Goal: Task Accomplishment & Management: Manage account settings

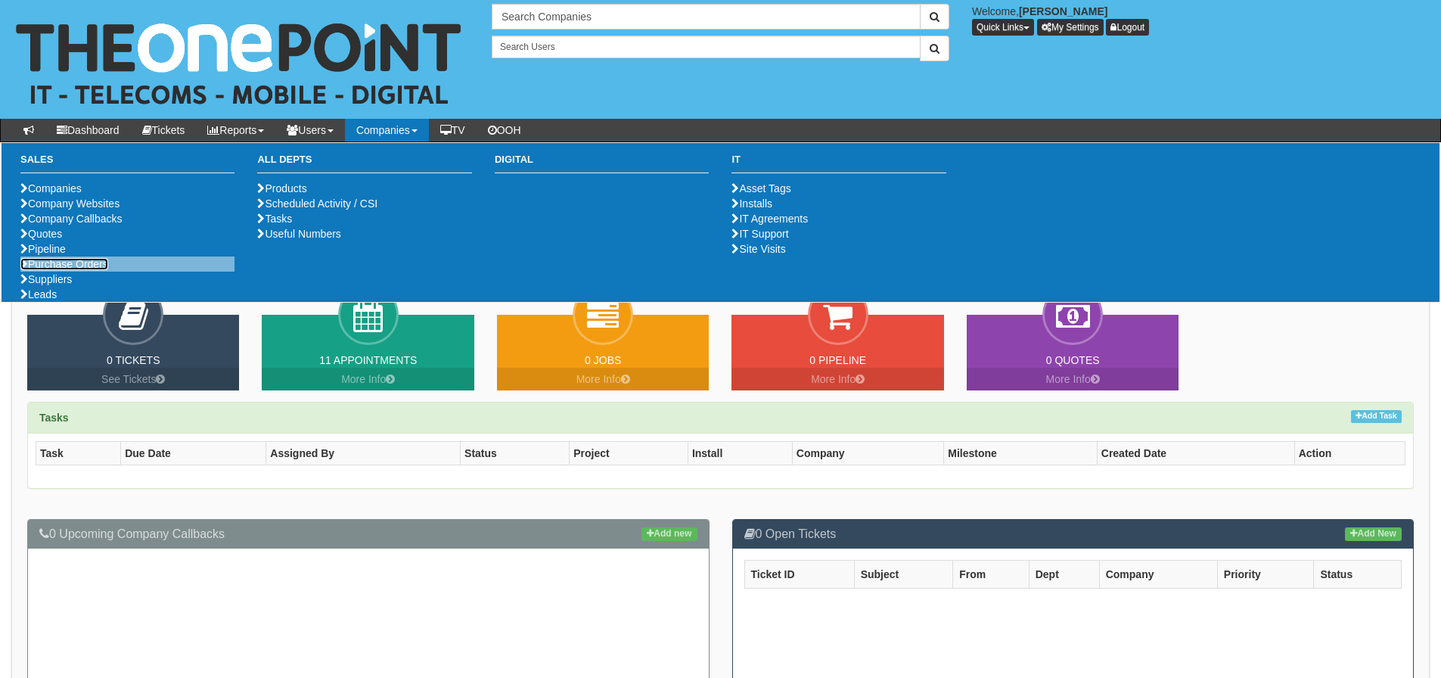
click at [71, 270] on link "Purchase Orders" at bounding box center [64, 264] width 88 height 12
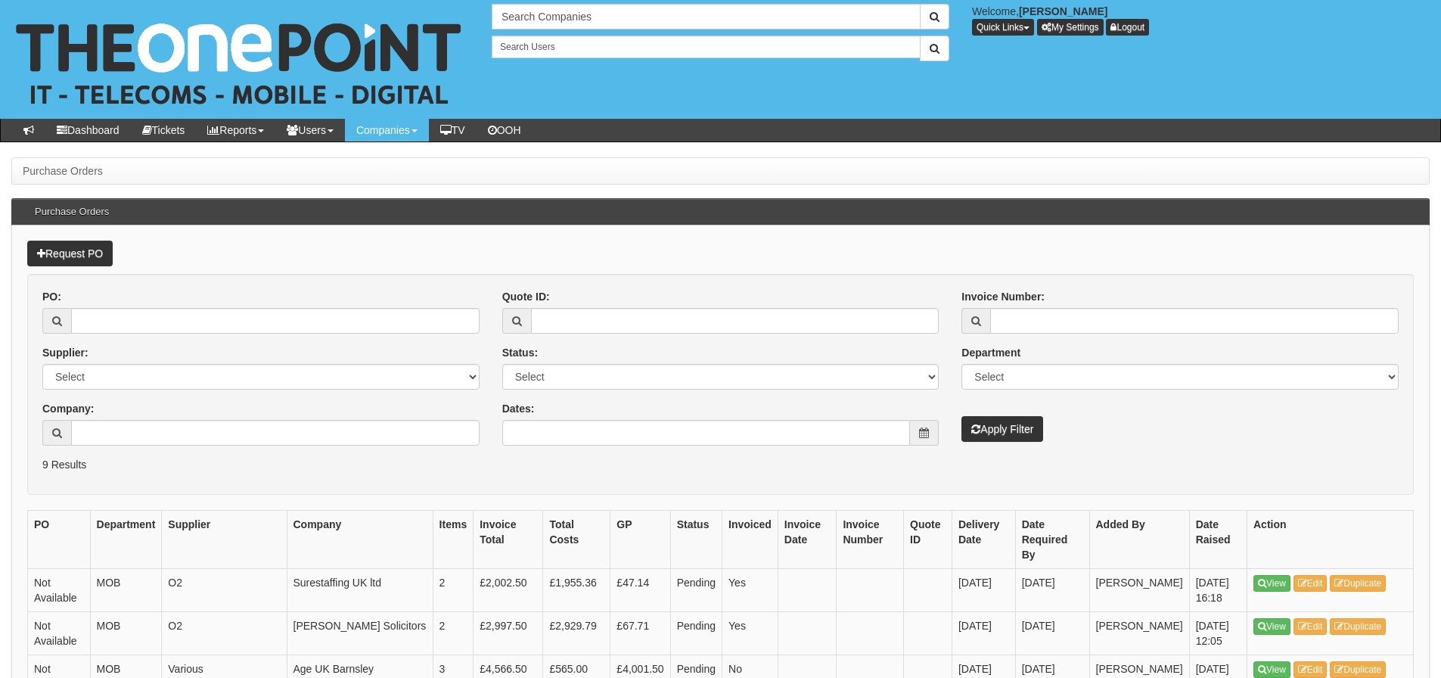
click at [309, 303] on div "PO:" at bounding box center [260, 311] width 437 height 45
click at [309, 320] on input "PO:" at bounding box center [275, 321] width 409 height 26
type input "15429"
click at [962, 416] on button "Apply Filter" at bounding box center [1003, 429] width 82 height 26
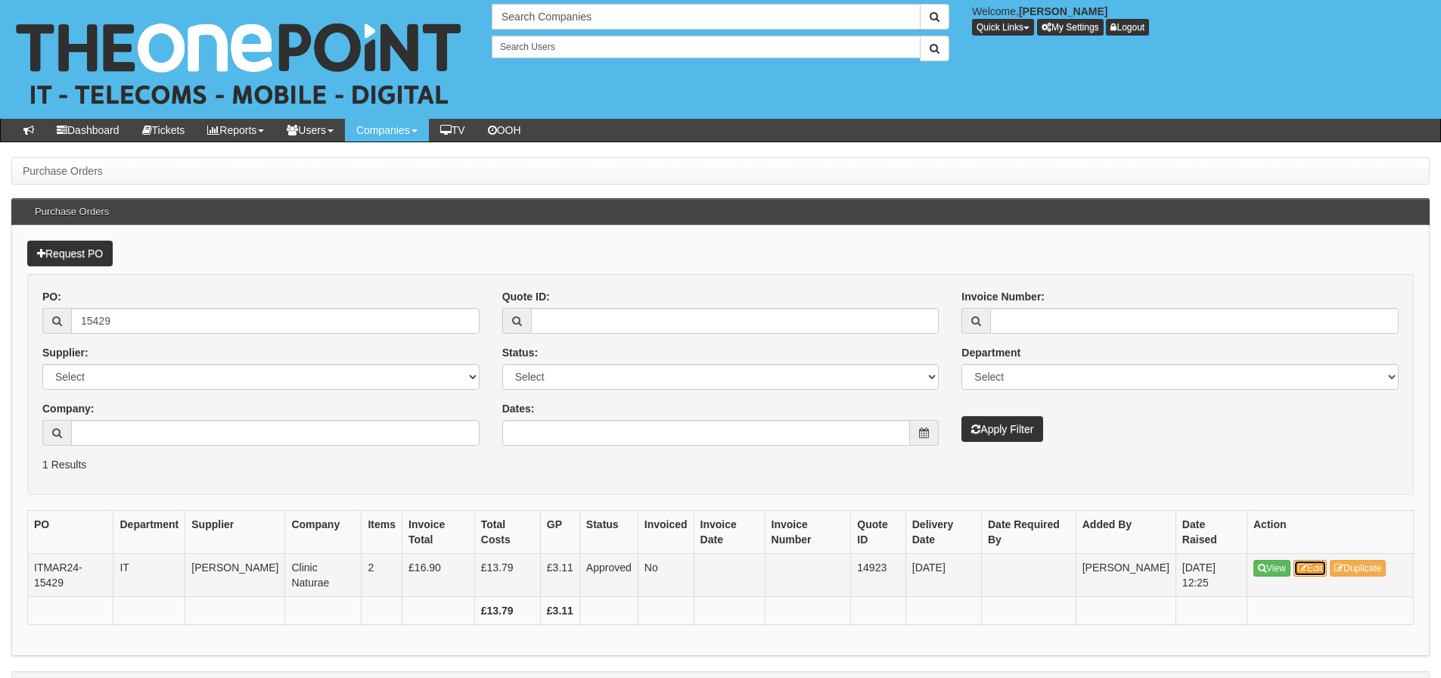
click at [1310, 564] on link "Edit" at bounding box center [1311, 568] width 34 height 17
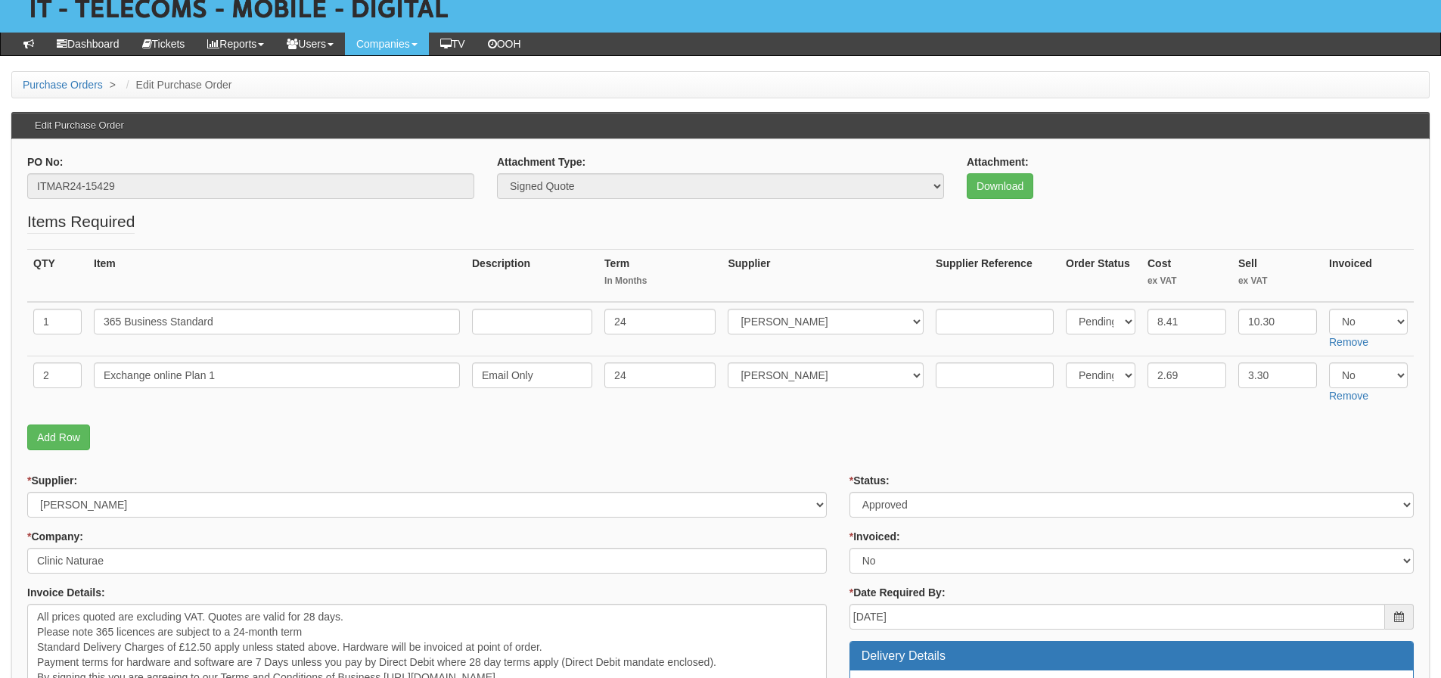
scroll to position [76, 0]
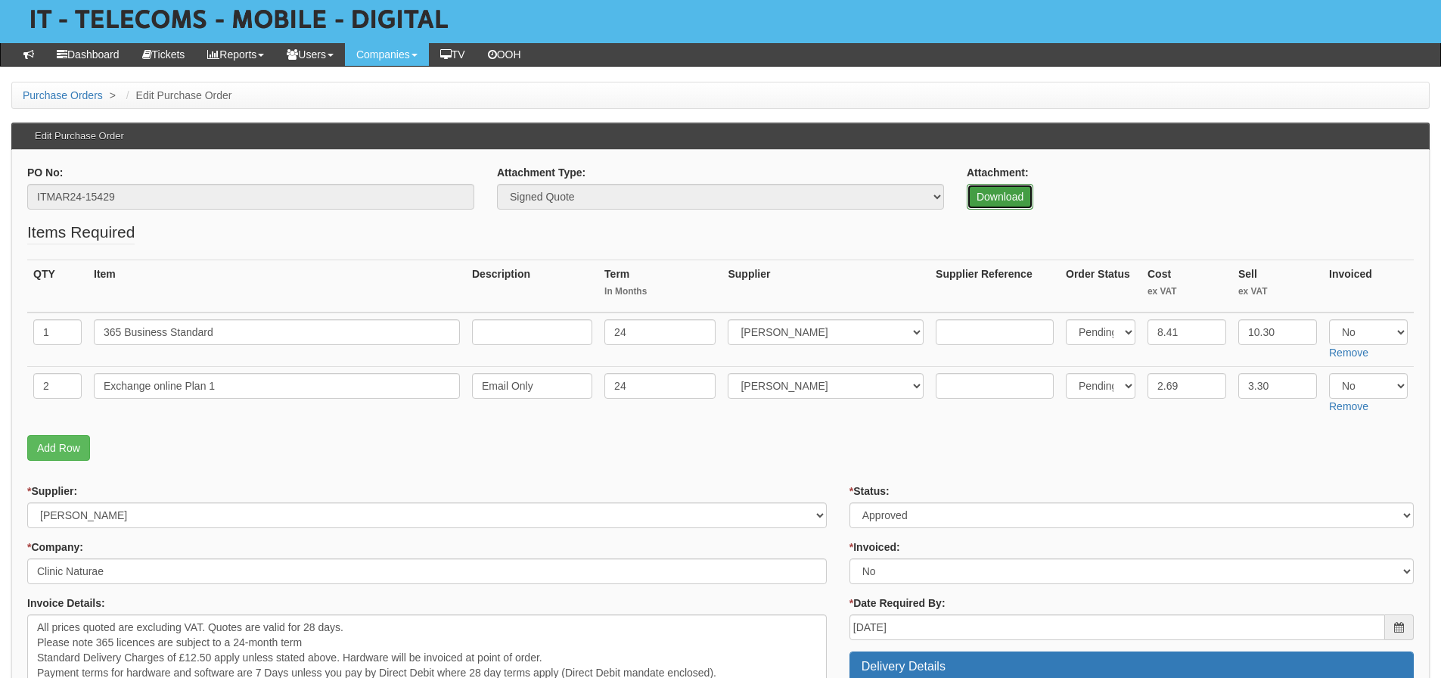
click at [1012, 203] on link "Download" at bounding box center [1000, 197] width 67 height 26
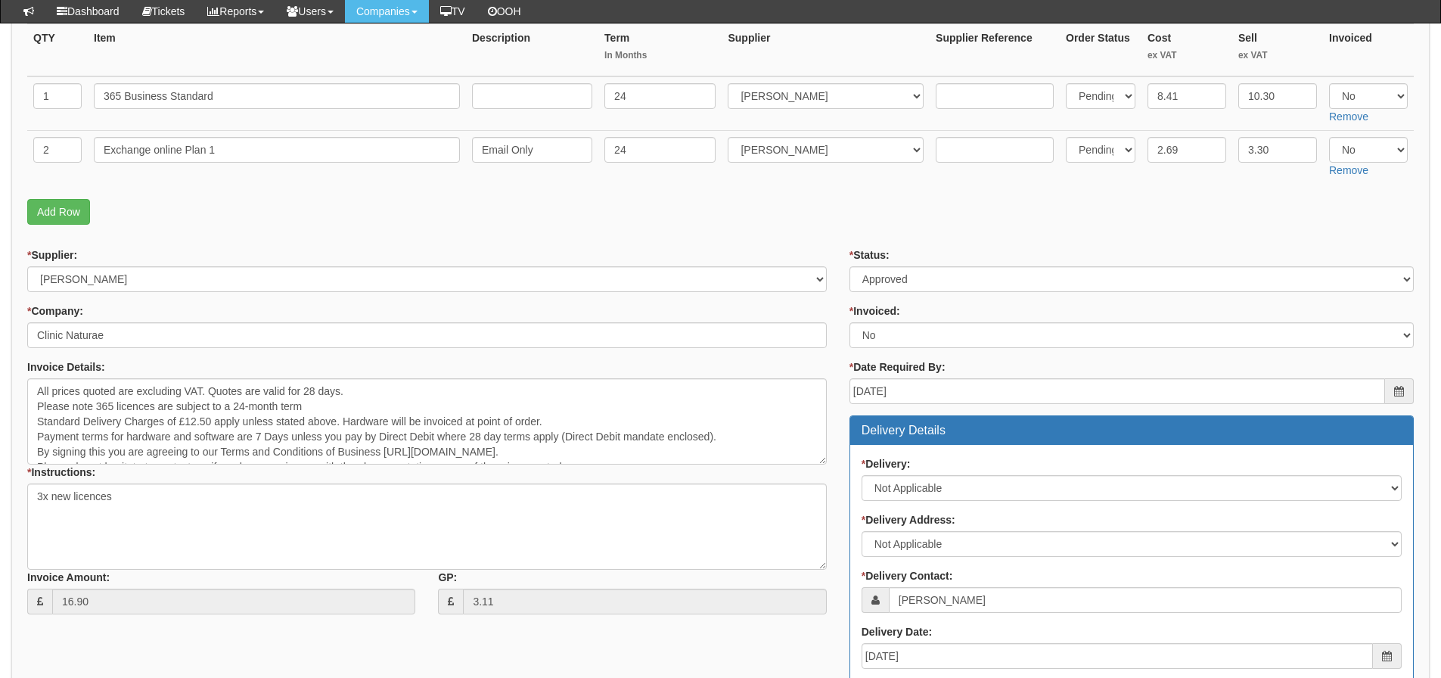
scroll to position [271, 0]
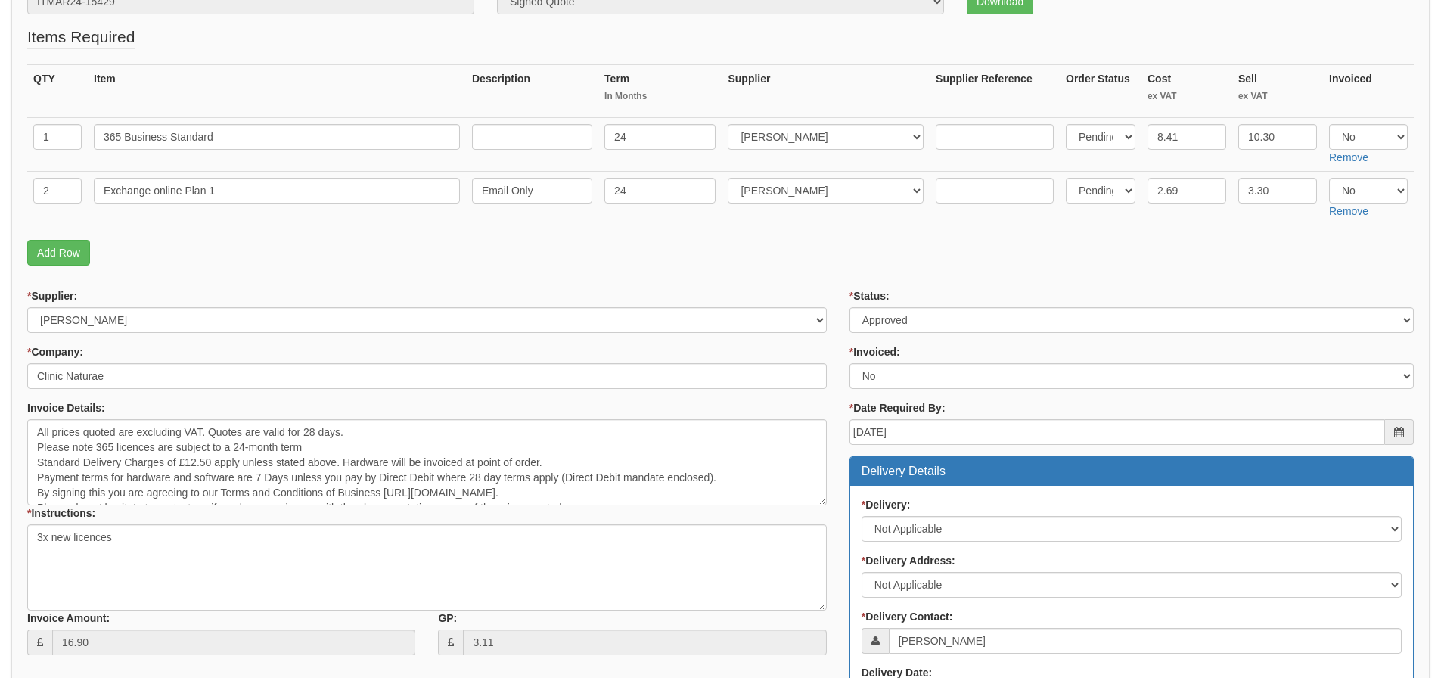
scroll to position [270, 0]
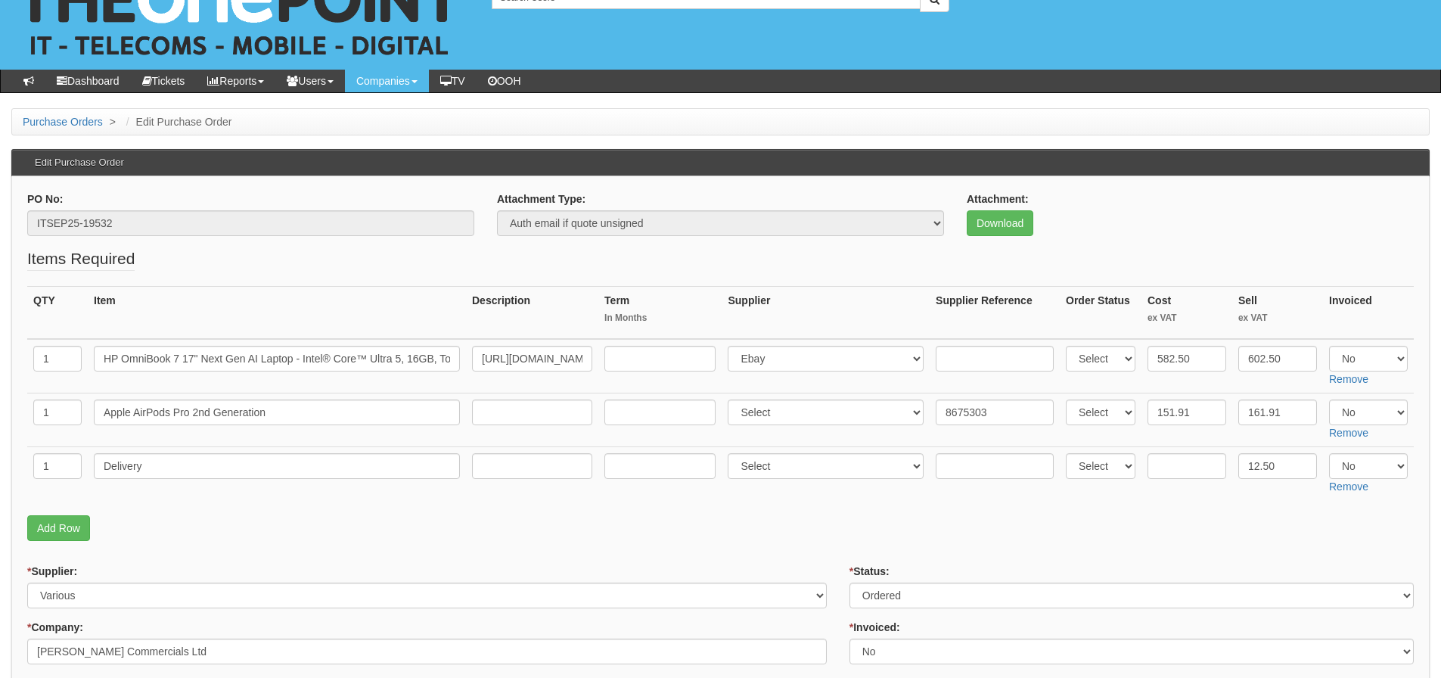
scroll to position [76, 0]
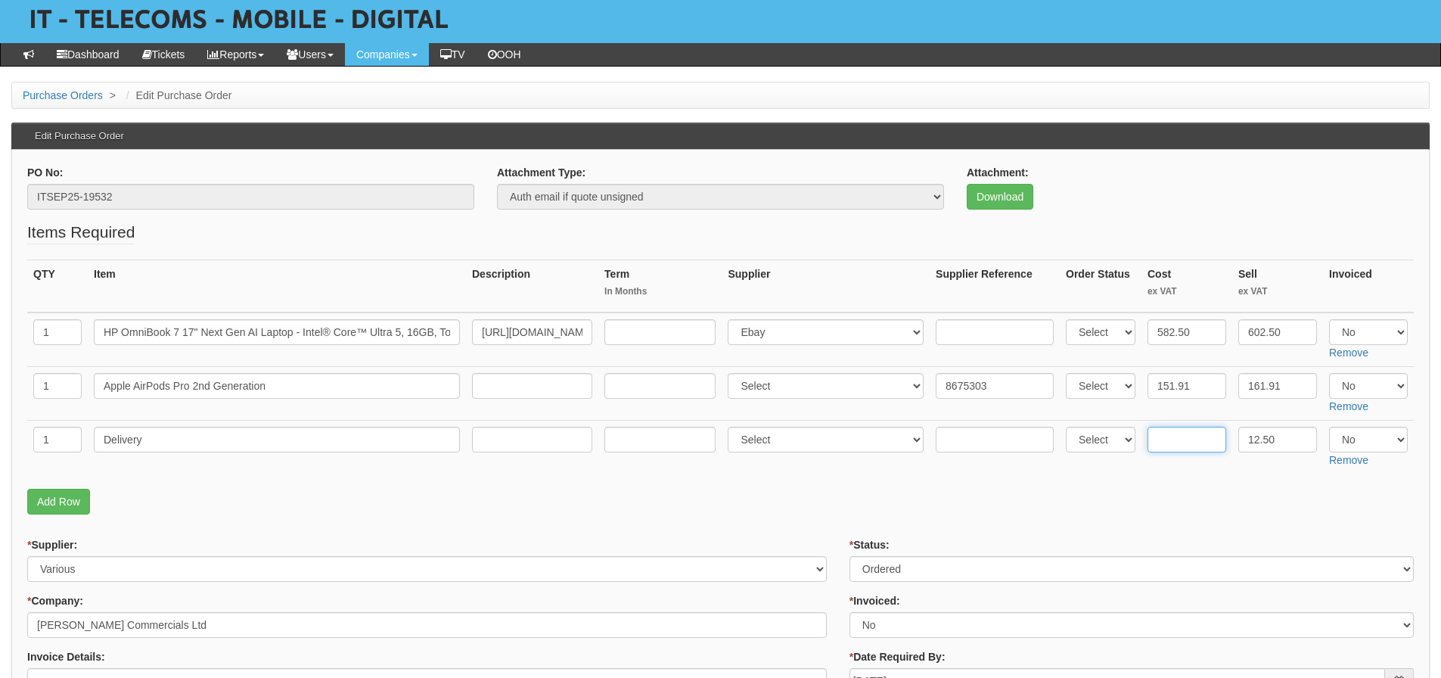
click at [1201, 432] on input "text" at bounding box center [1187, 440] width 79 height 26
type input "5"
click at [1382, 385] on select "Select Yes No N/A" at bounding box center [1368, 386] width 79 height 26
select select "Yes"
click at [1329, 373] on select "Select Yes No N/A" at bounding box center [1368, 386] width 79 height 26
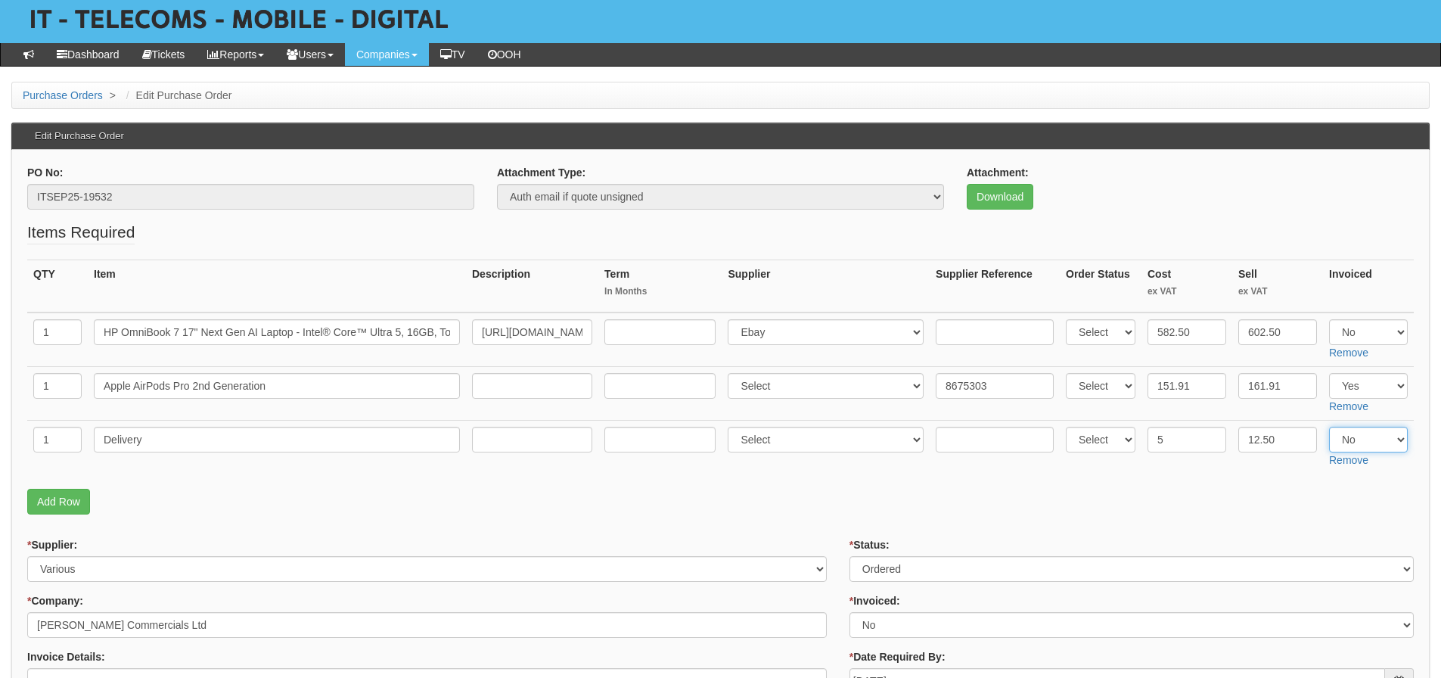
click at [1369, 437] on select "Select Yes No N/A" at bounding box center [1368, 440] width 79 height 26
select select "Yes"
click at [1329, 427] on select "Select Yes No N/A" at bounding box center [1368, 440] width 79 height 26
click at [1338, 484] on fieldset "Items Required QTY Item Description Term In Months Supplier Supplier Reference …" at bounding box center [720, 371] width 1387 height 301
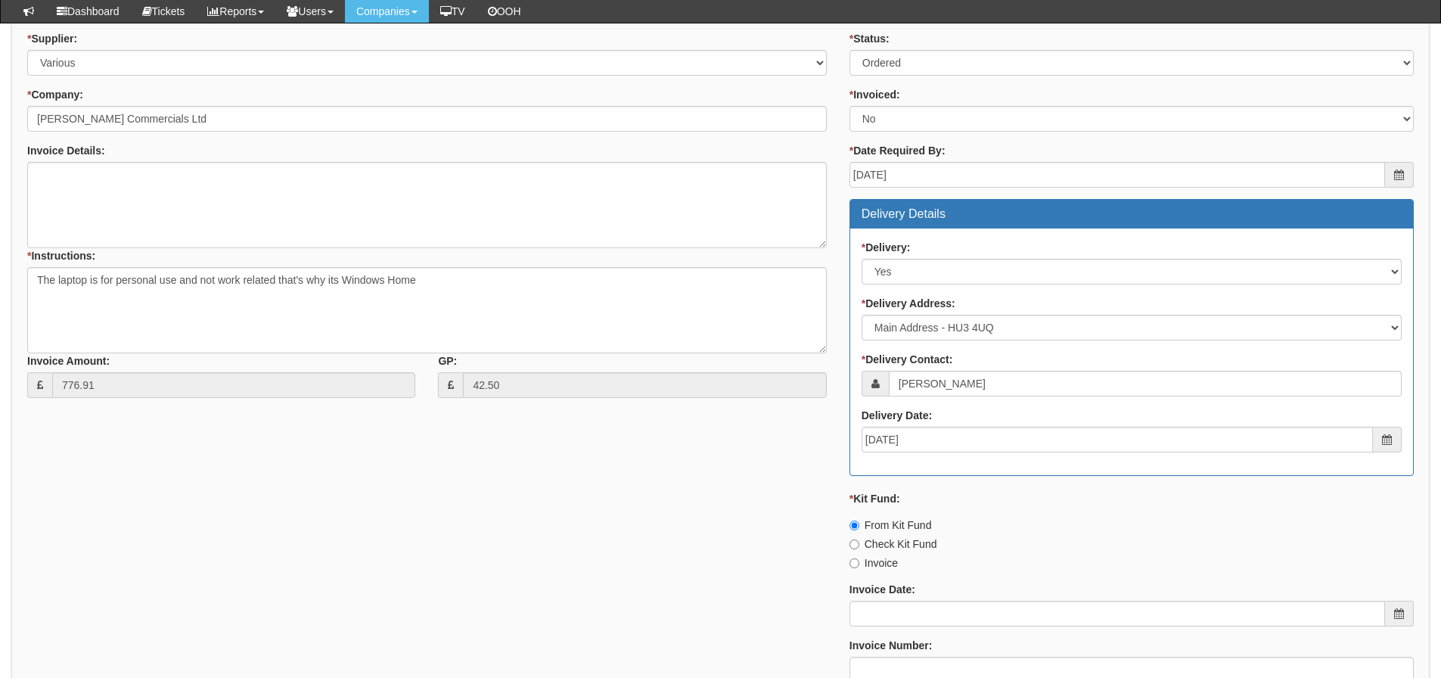
scroll to position [846, 0]
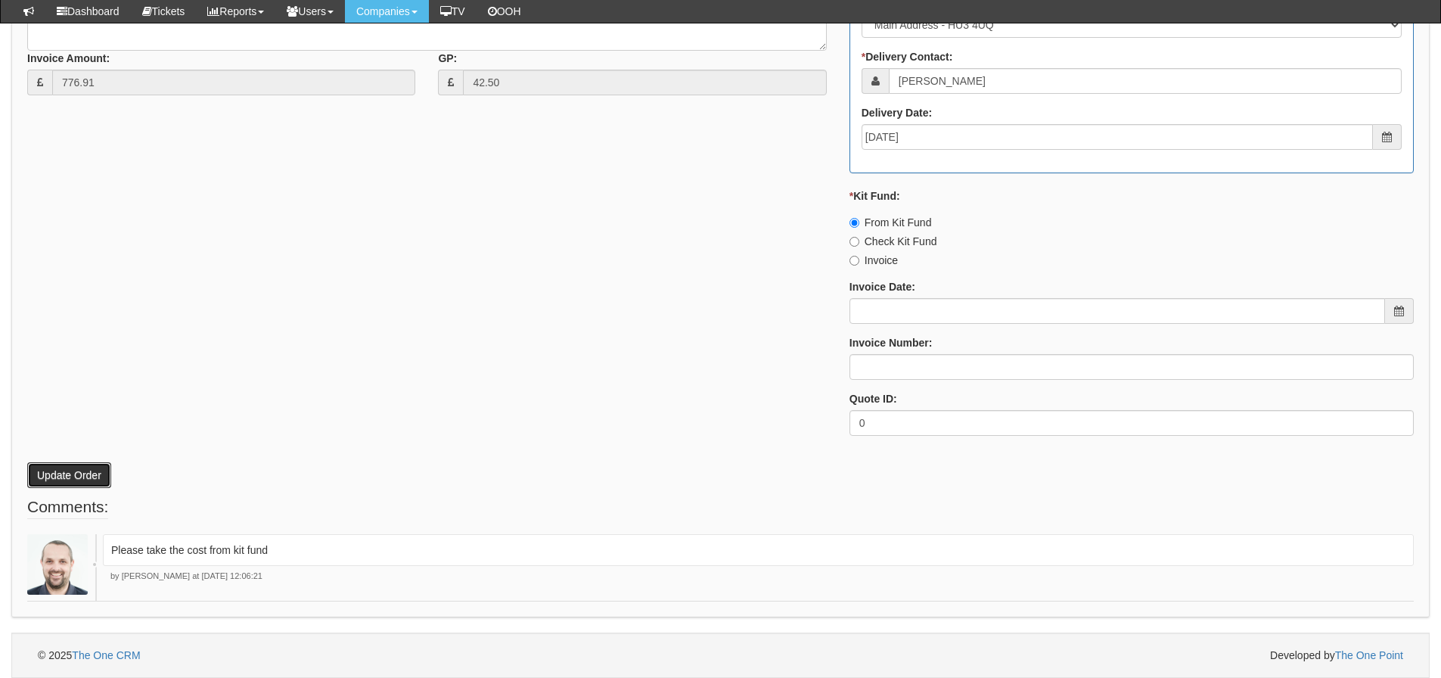
click at [92, 475] on button "Update Order" at bounding box center [69, 475] width 84 height 26
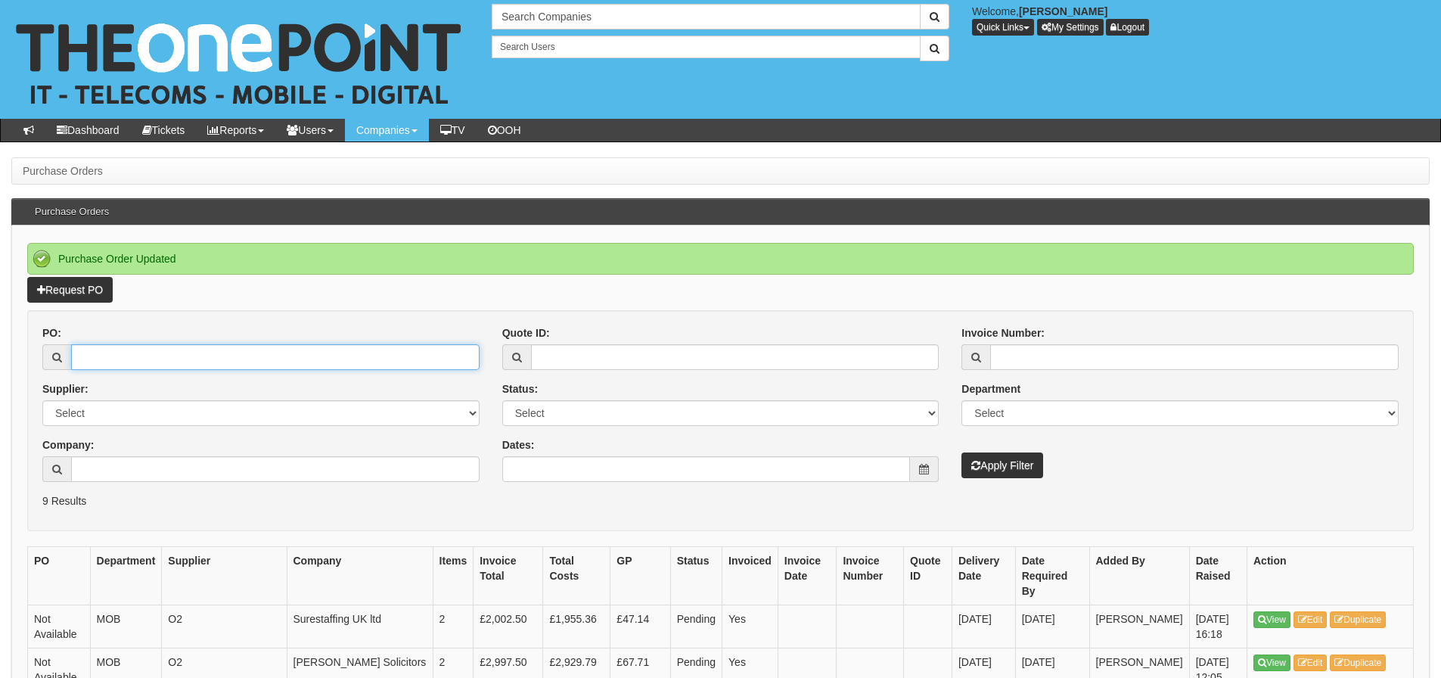
click at [357, 362] on input "PO:" at bounding box center [275, 357] width 409 height 26
type input "19536"
click at [962, 452] on button "Apply Filter" at bounding box center [1003, 465] width 82 height 26
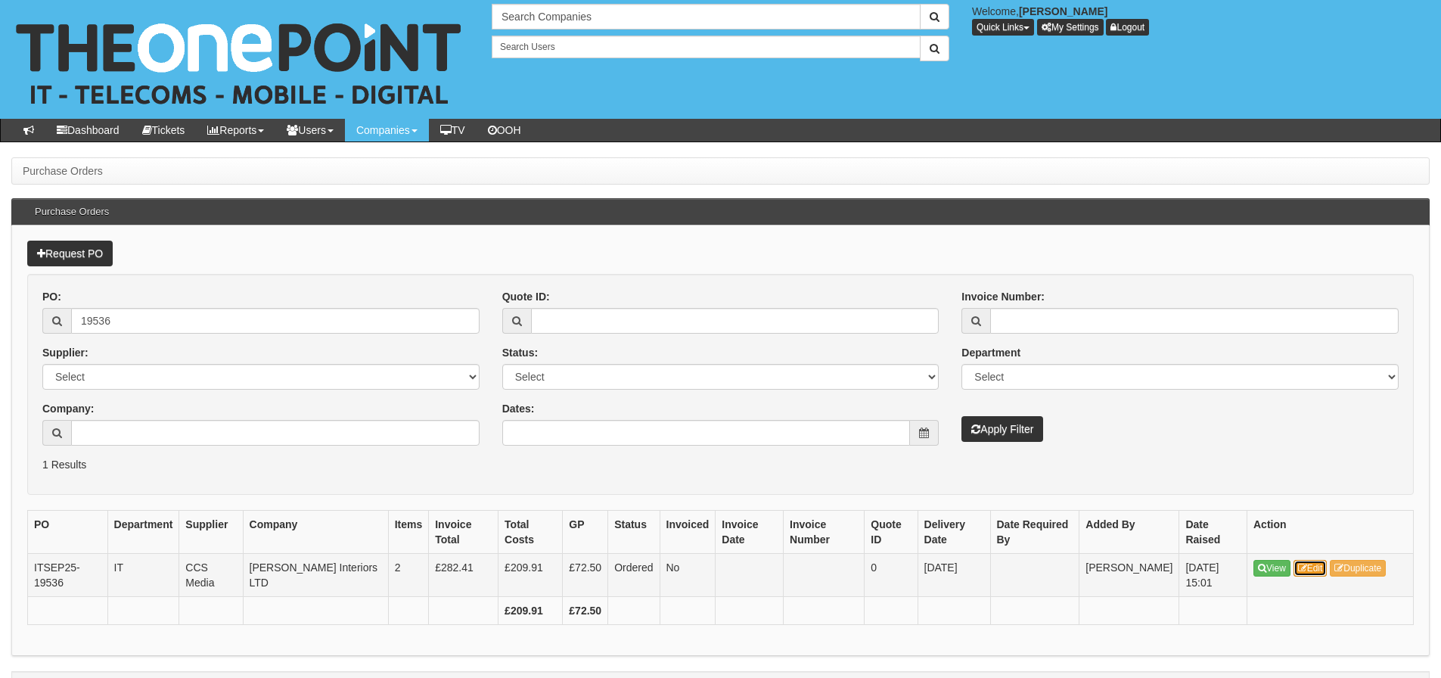
click at [1310, 567] on link "Edit" at bounding box center [1311, 568] width 34 height 17
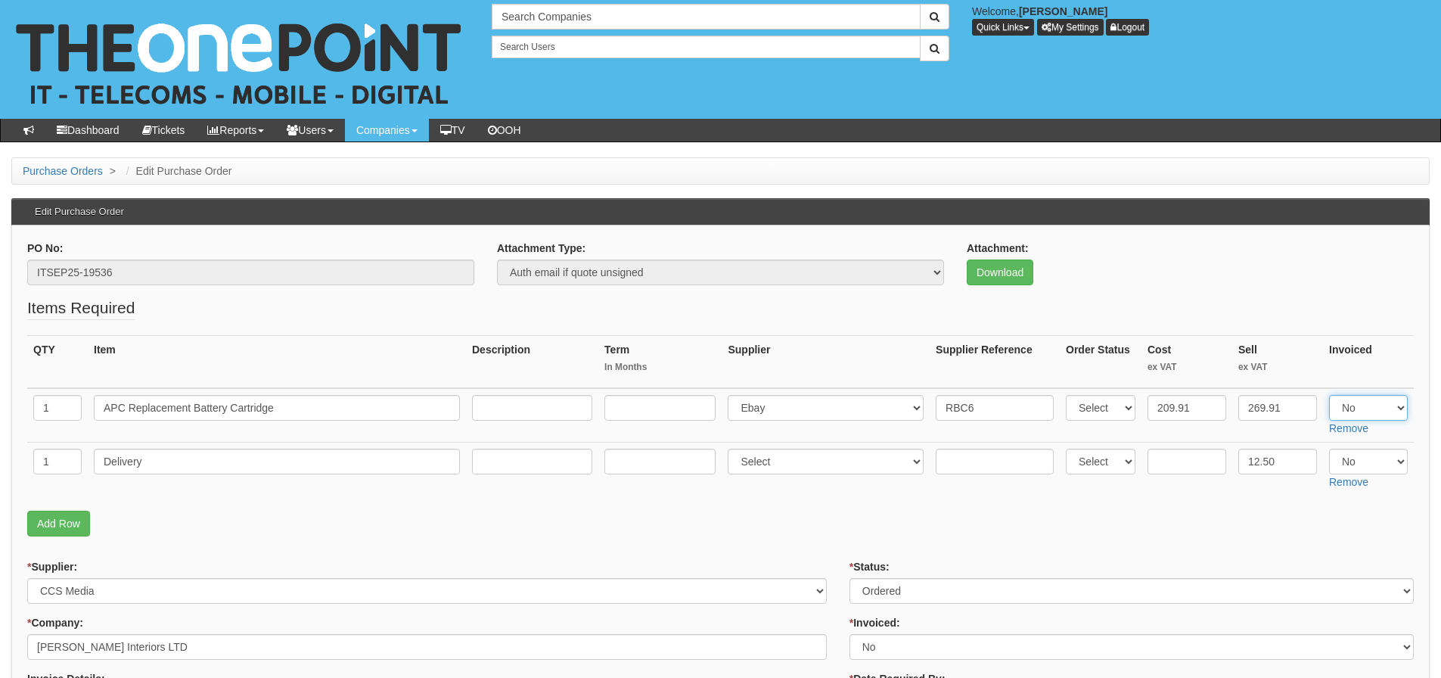
click at [1347, 413] on select "Select Yes No N/A" at bounding box center [1368, 408] width 79 height 26
select select "Yes"
click at [1329, 395] on select "Select Yes No N/A" at bounding box center [1368, 408] width 79 height 26
click at [1354, 463] on select "Select Yes No N/A" at bounding box center [1368, 462] width 79 height 26
select select "Yes"
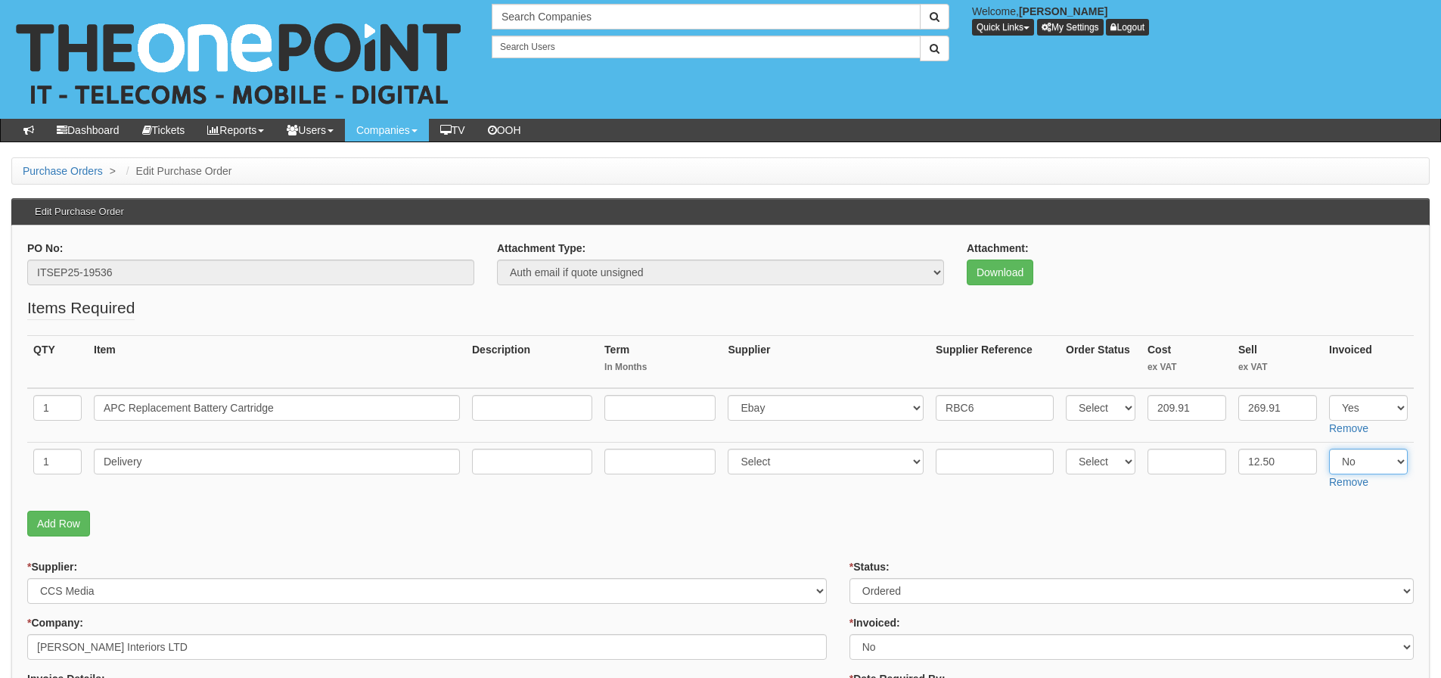
click at [1329, 449] on select "Select Yes No N/A" at bounding box center [1368, 462] width 79 height 26
click at [1167, 517] on p "Add Row" at bounding box center [720, 524] width 1387 height 26
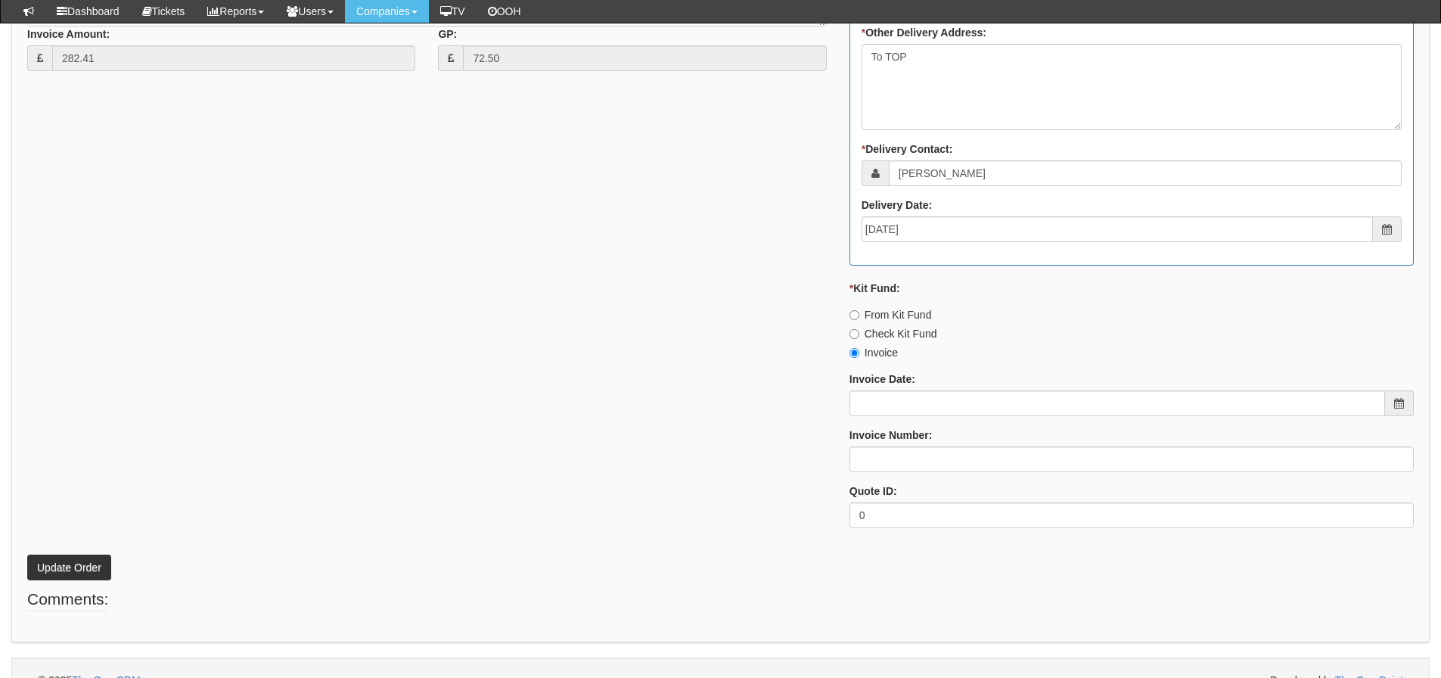
scroll to position [841, 0]
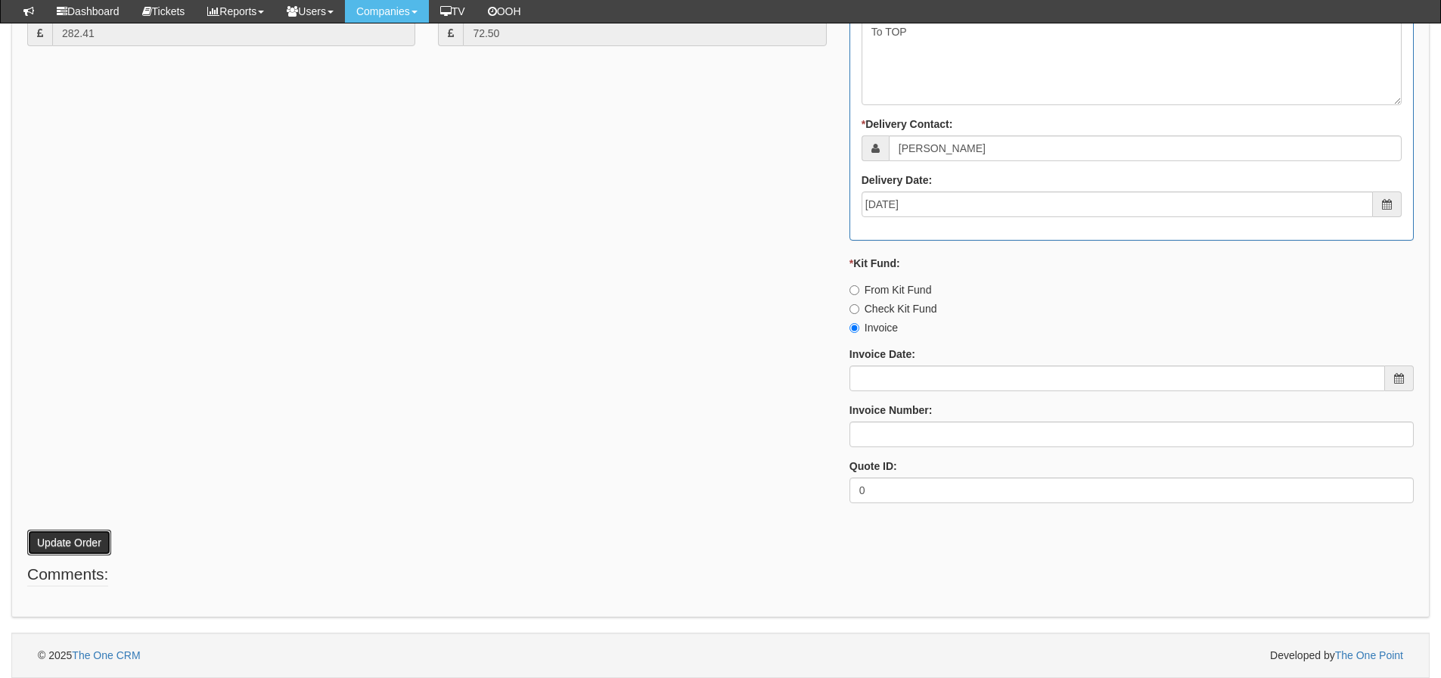
drag, startPoint x: 58, startPoint y: 543, endPoint x: 57, endPoint y: 530, distance: 13.7
click at [57, 543] on button "Update Order" at bounding box center [69, 543] width 84 height 26
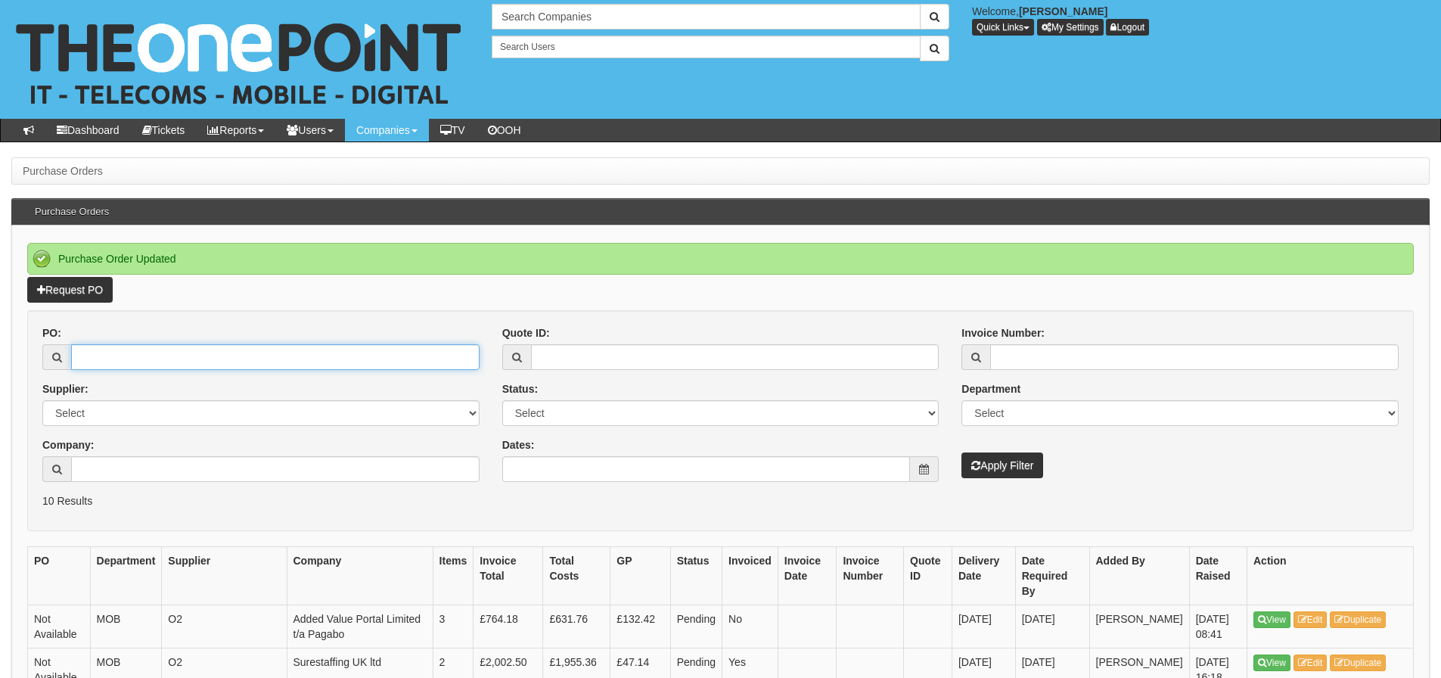
drag, startPoint x: 136, startPoint y: 361, endPoint x: 129, endPoint y: 356, distance: 8.8
click at [133, 359] on input "PO:" at bounding box center [275, 357] width 409 height 26
type input "19359"
click at [962, 452] on button "Apply Filter" at bounding box center [1003, 465] width 82 height 26
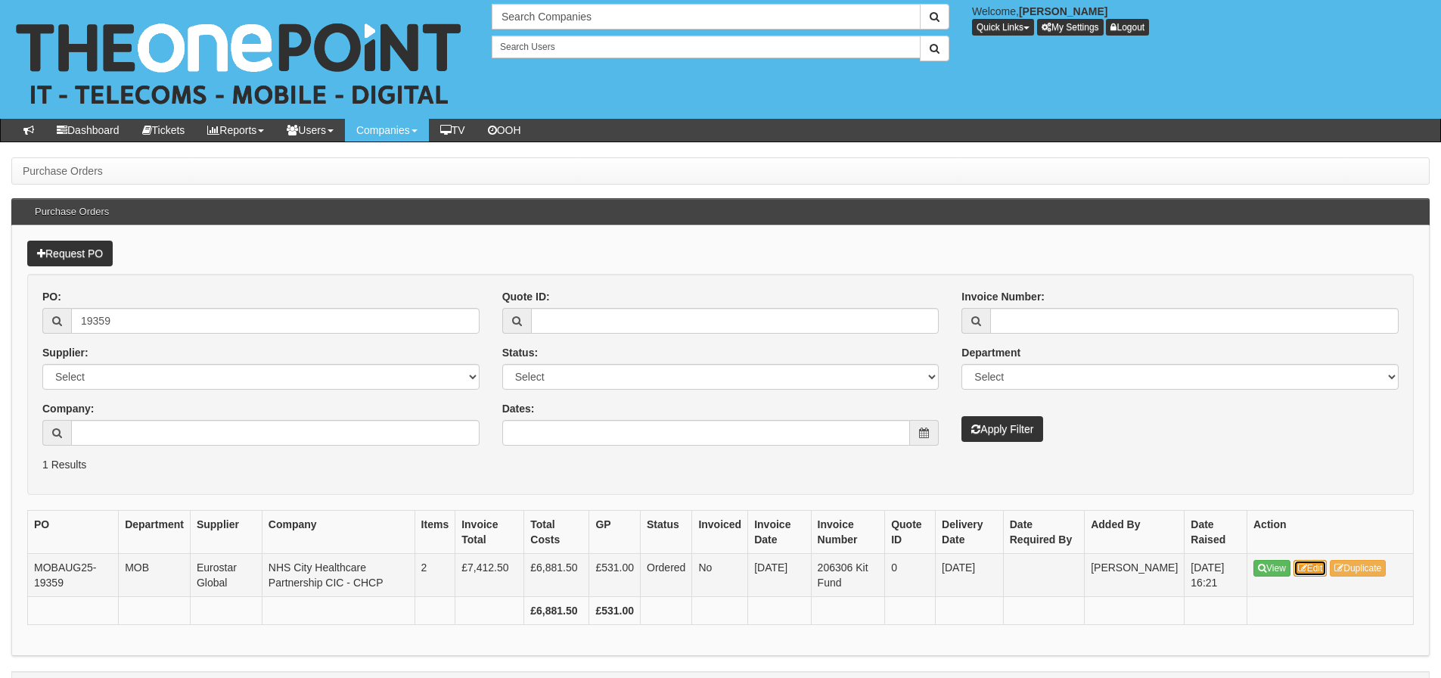
click at [1301, 566] on icon at bounding box center [1302, 568] width 9 height 9
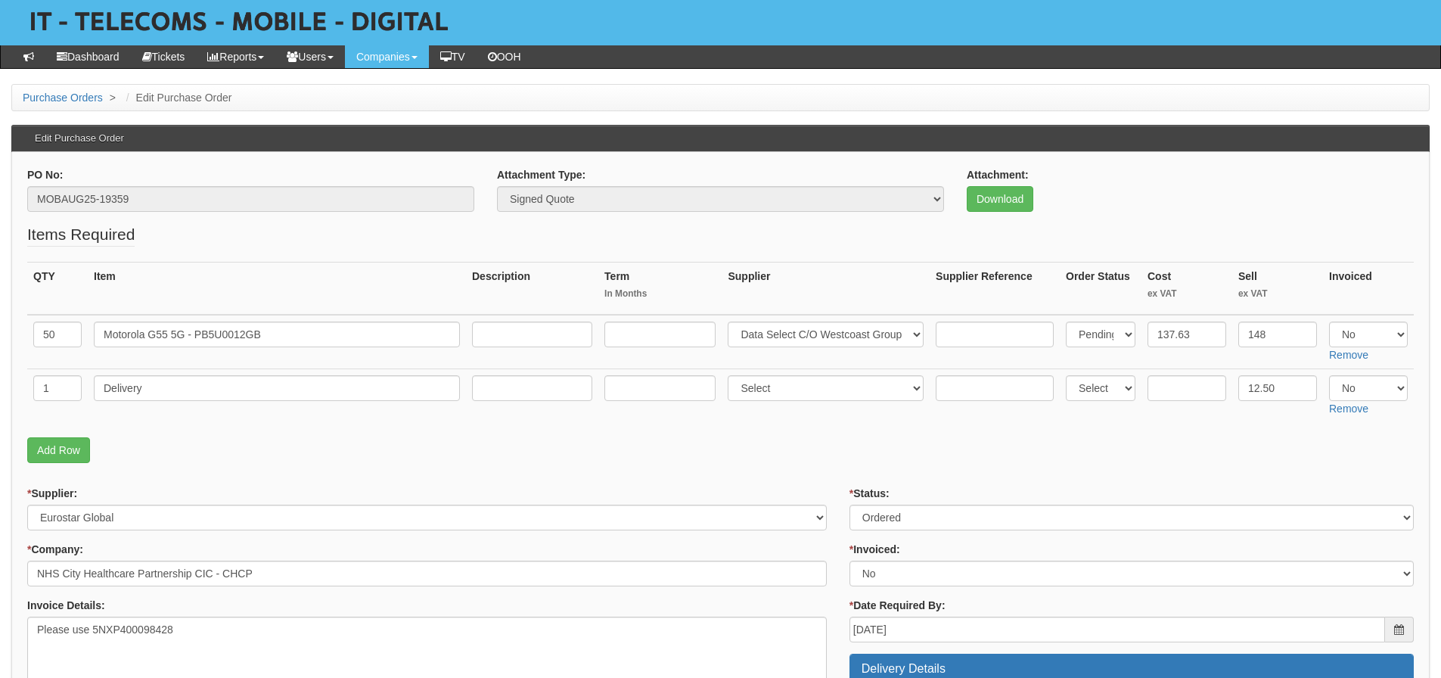
scroll to position [227, 0]
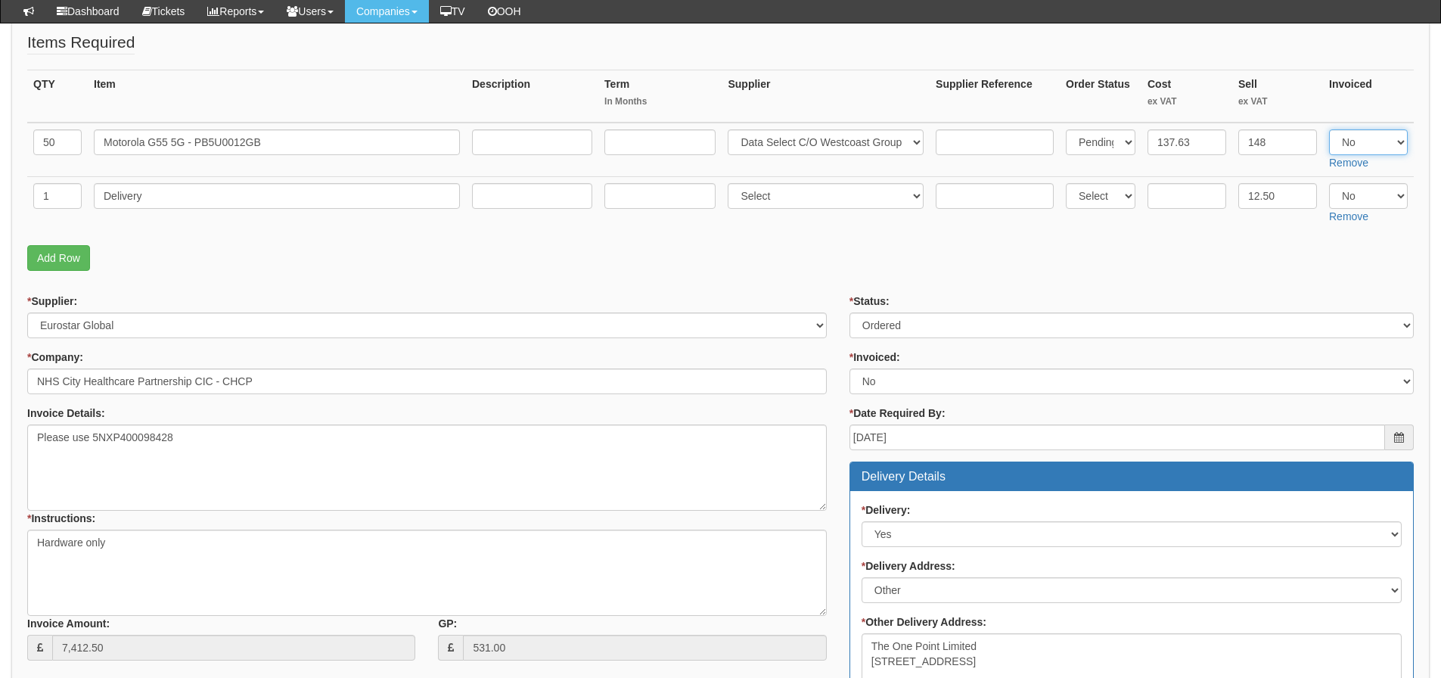
click at [1371, 138] on select "Select Yes No N/A" at bounding box center [1368, 142] width 79 height 26
select select "Yes"
click at [1329, 129] on select "Select Yes No N/A" at bounding box center [1368, 142] width 79 height 26
click at [1363, 194] on select "Select Yes No N/A" at bounding box center [1368, 196] width 79 height 26
select select "Yes"
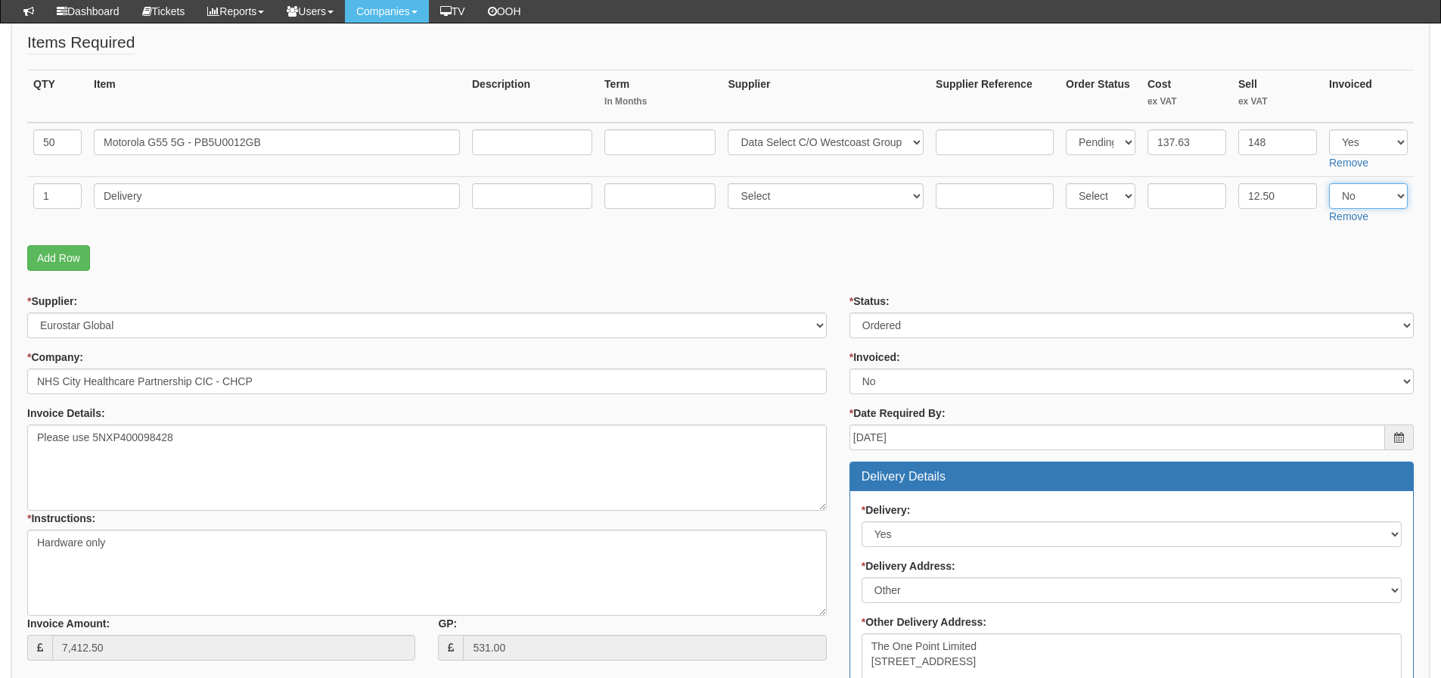
click at [1329, 183] on select "Select Yes No N/A" at bounding box center [1368, 196] width 79 height 26
click at [708, 268] on p "Add Row" at bounding box center [720, 258] width 1387 height 26
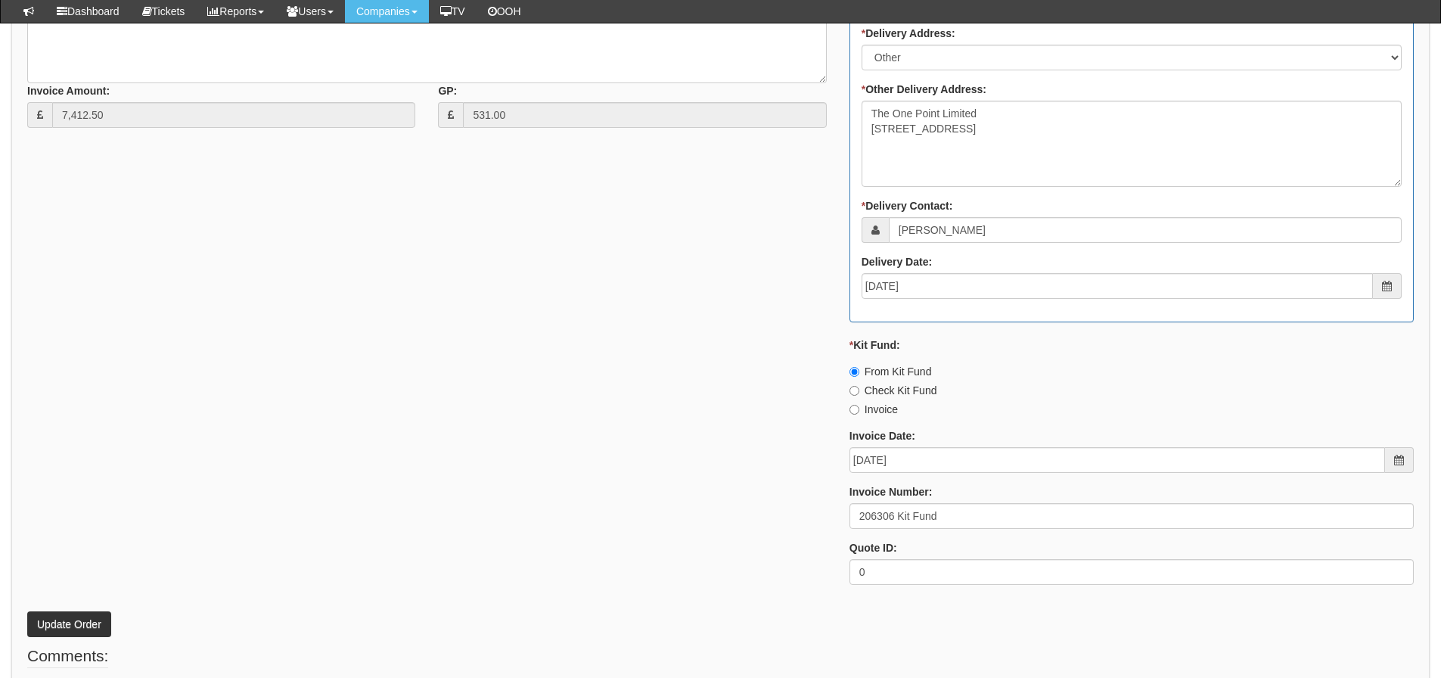
scroll to position [841, 0]
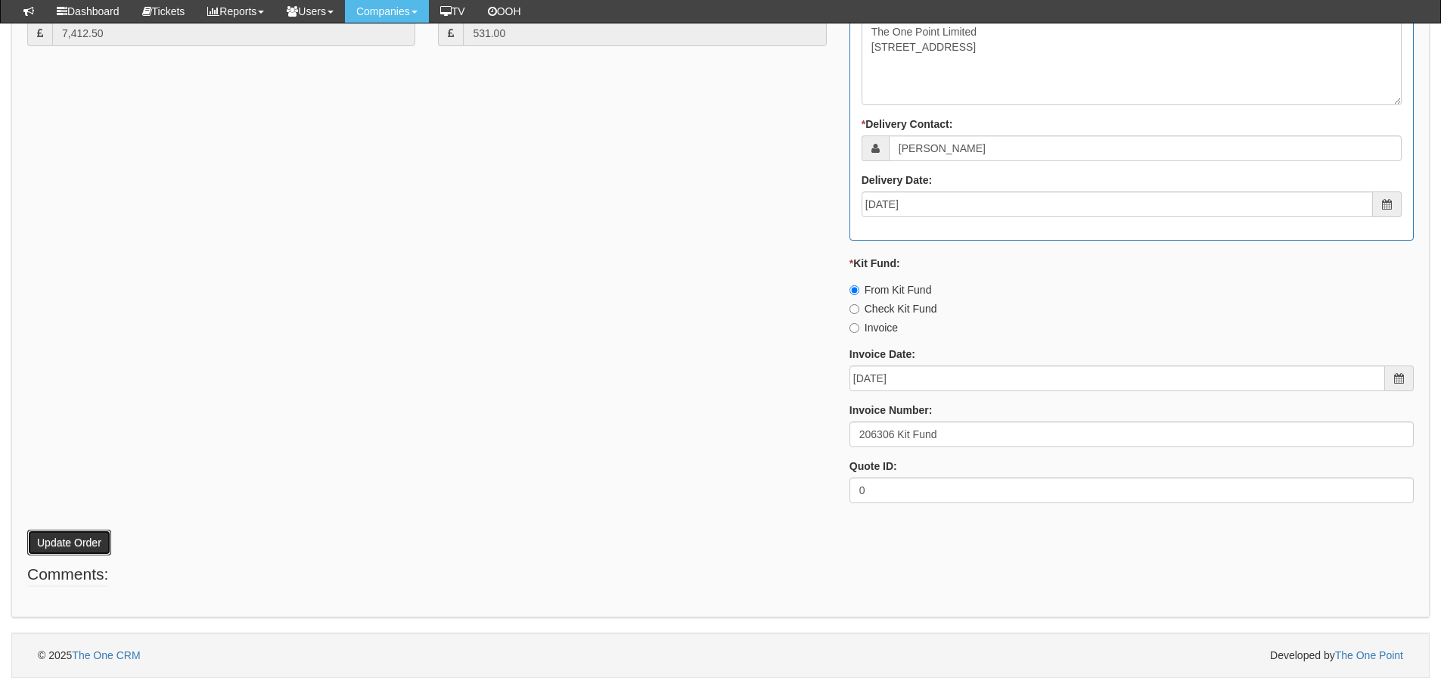
click at [76, 542] on button "Update Order" at bounding box center [69, 543] width 84 height 26
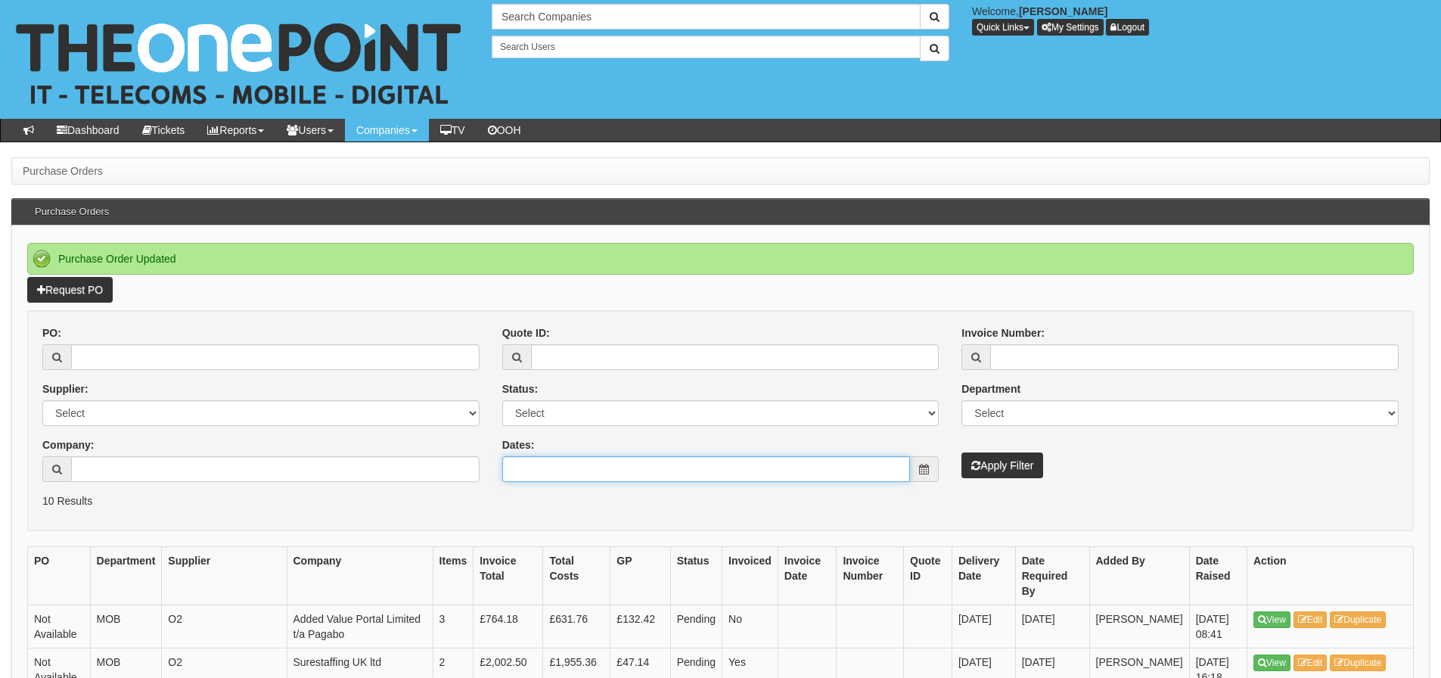
click at [598, 465] on input "Dates:" at bounding box center [706, 469] width 409 height 26
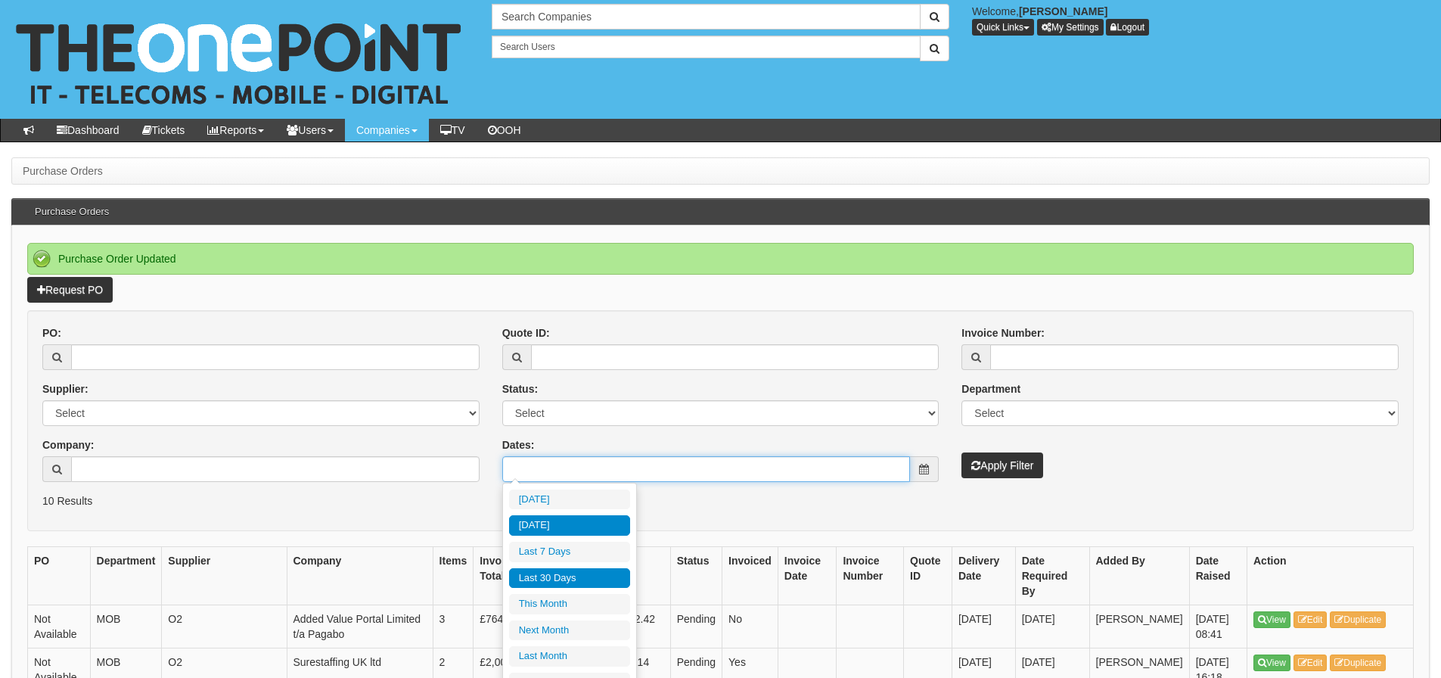
type input "[DATE]"
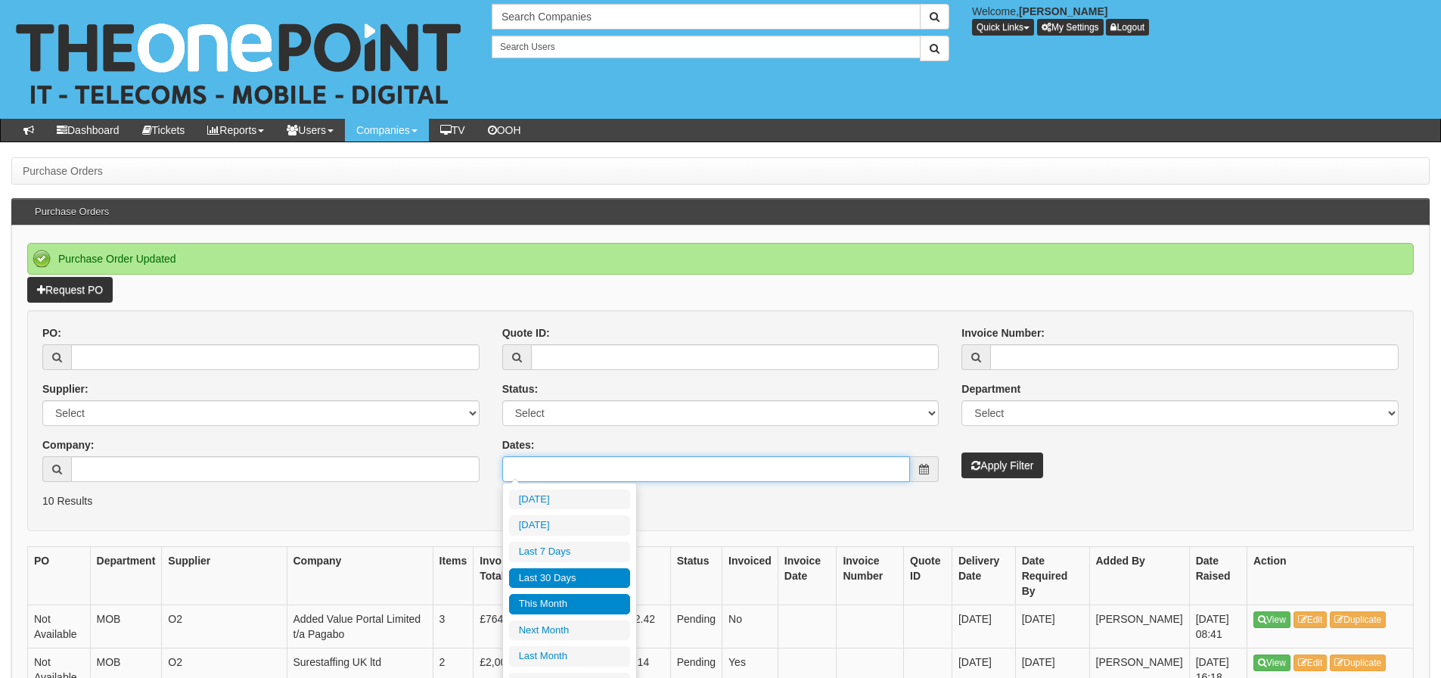
type input "[DATE]"
click at [565, 579] on li "Last 30 Days" at bounding box center [569, 578] width 121 height 20
type input "[DATE] - [DATE]"
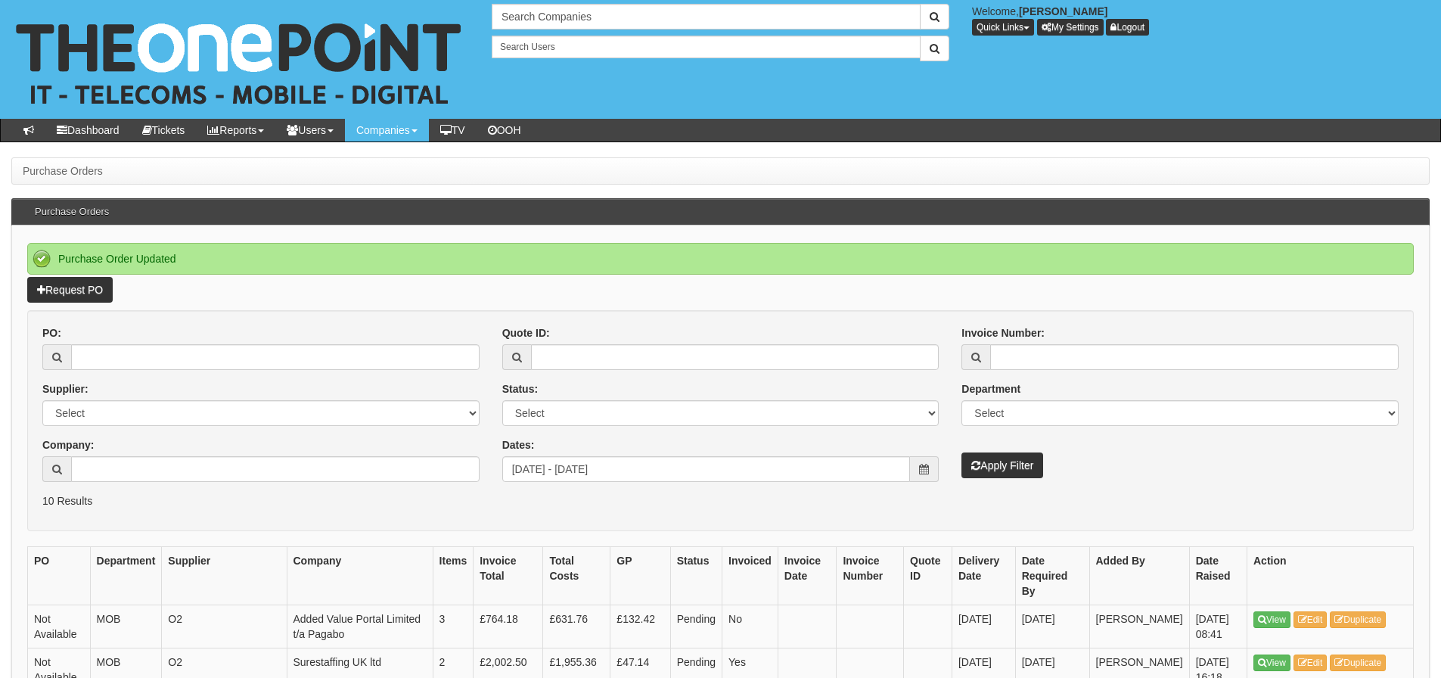
click at [1037, 449] on div "Invoice Number: Department Select Mobiles IT Telecoms Marketing Digital Interna…" at bounding box center [1180, 401] width 460 height 153
click at [1022, 462] on button "Apply Filter" at bounding box center [1003, 465] width 82 height 26
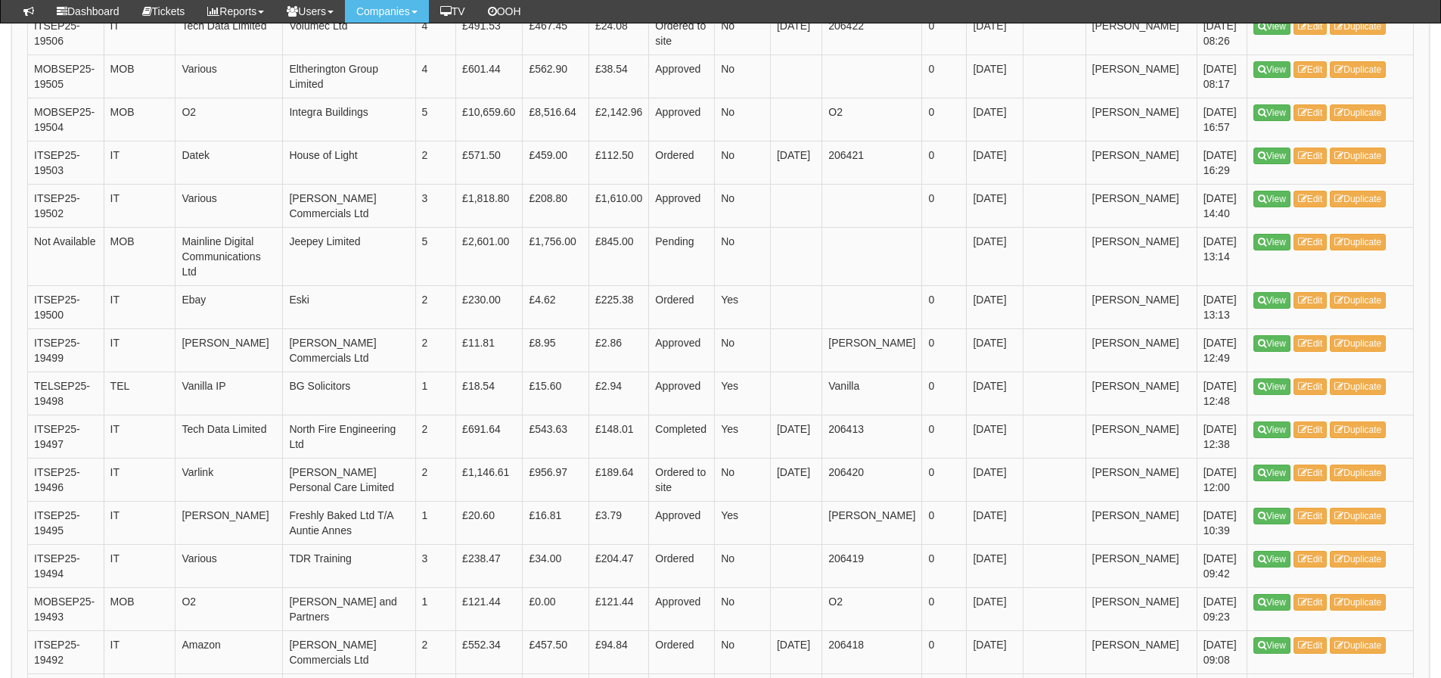
scroll to position [2219, 0]
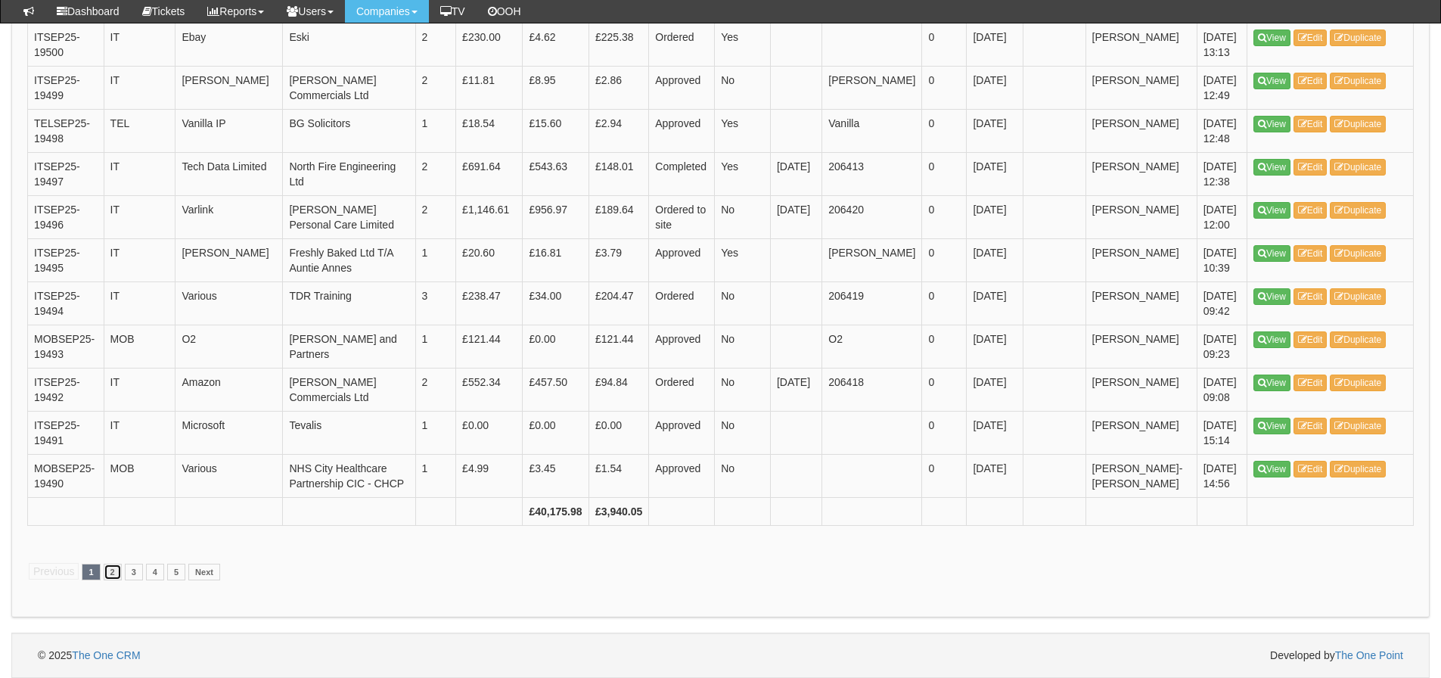
click at [108, 572] on link "2" at bounding box center [113, 572] width 18 height 17
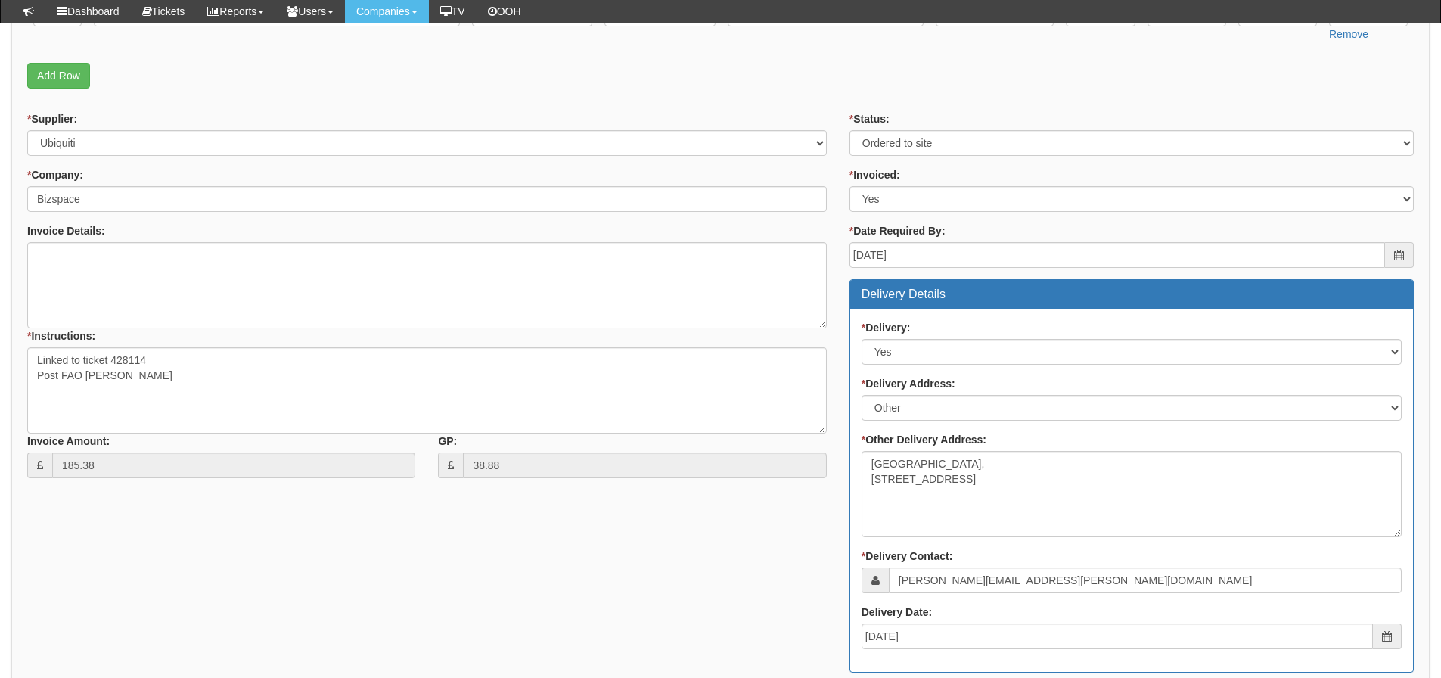
scroll to position [453, 0]
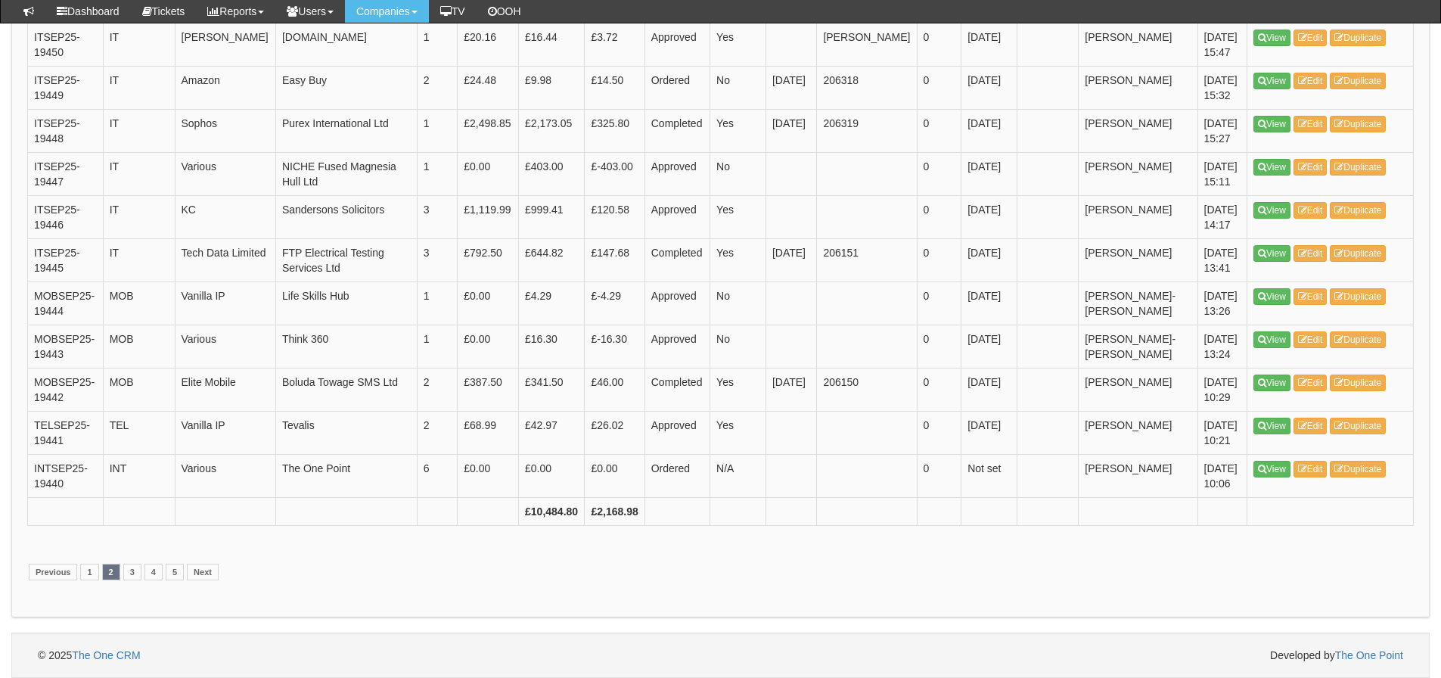
scroll to position [2945, 0]
click at [85, 571] on link "1" at bounding box center [89, 572] width 18 height 17
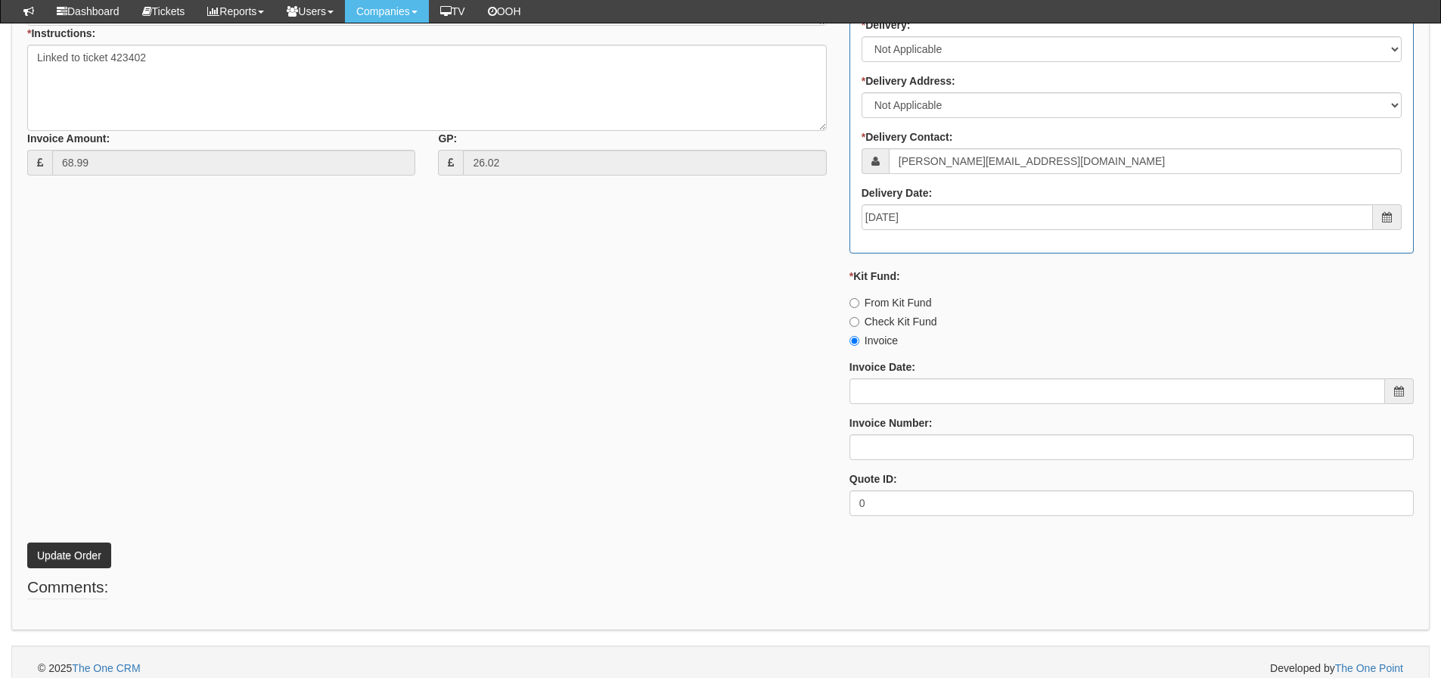
scroll to position [725, 0]
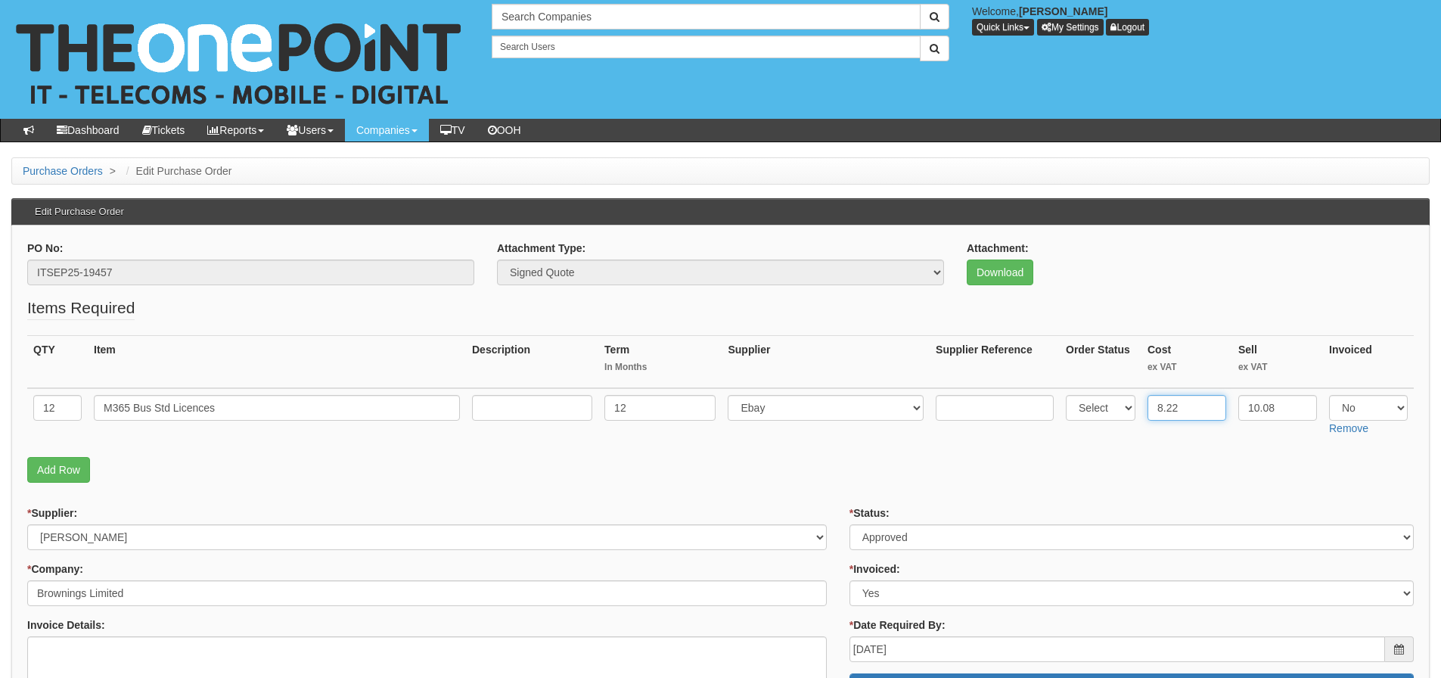
drag, startPoint x: 1183, startPoint y: 401, endPoint x: 1167, endPoint y: 422, distance: 26.9
click at [1167, 422] on td "8.22" at bounding box center [1187, 415] width 91 height 54
type input "8.57"
click at [501, 486] on fieldset "Items Required QTY Item Description Term In Months Supplier Supplier Reference …" at bounding box center [720, 394] width 1387 height 194
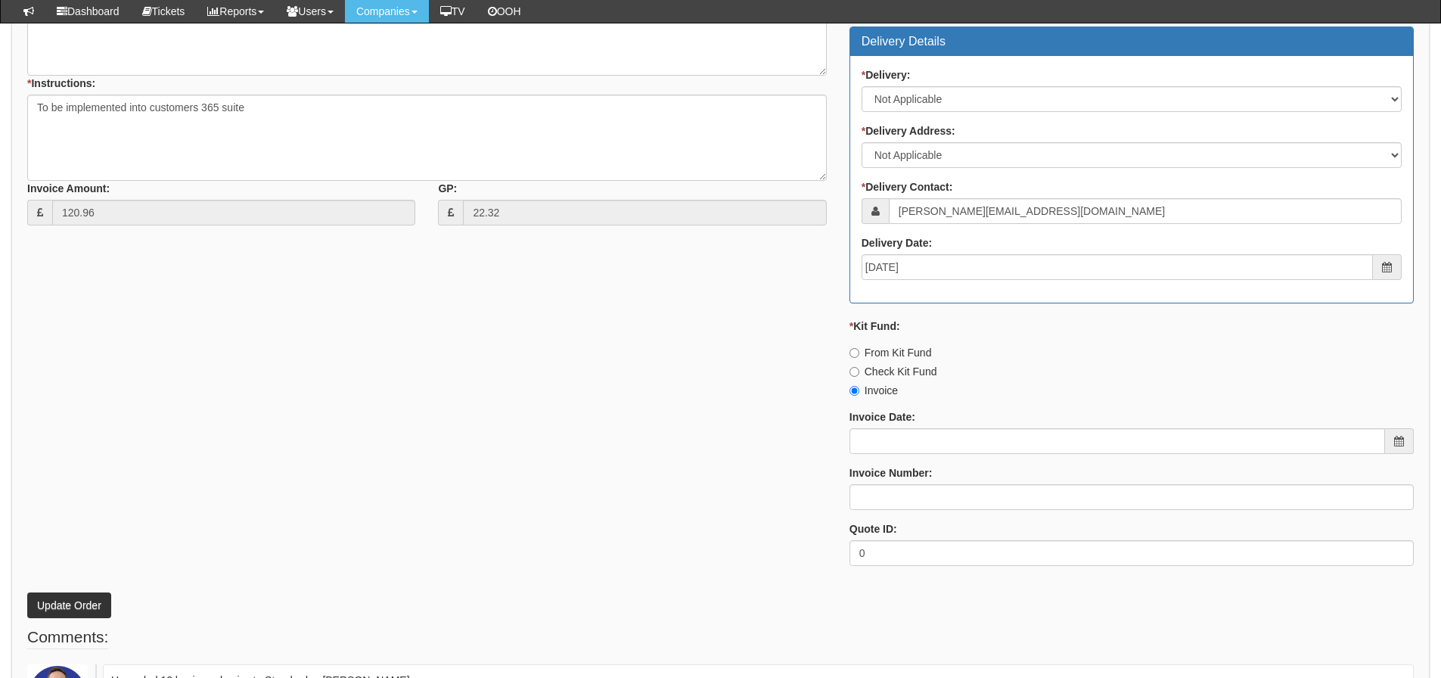
scroll to position [741, 0]
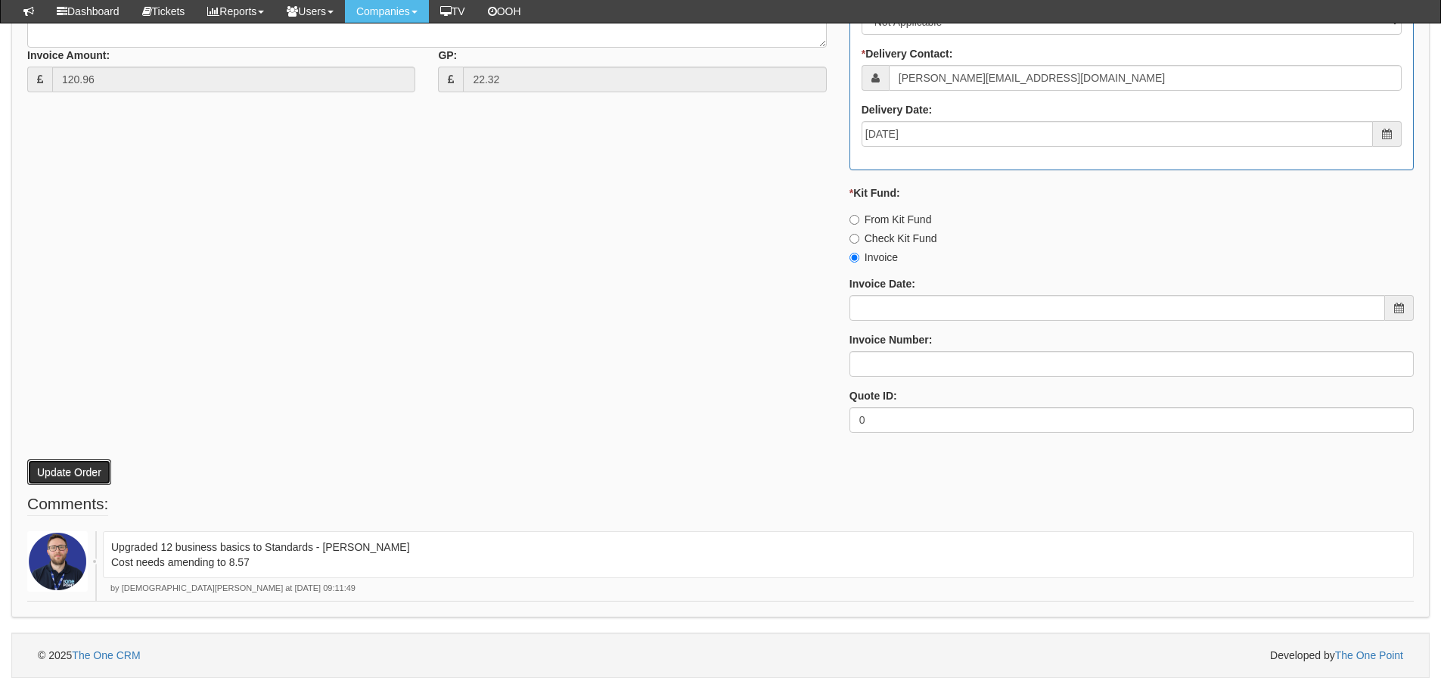
click at [99, 468] on button "Update Order" at bounding box center [69, 472] width 84 height 26
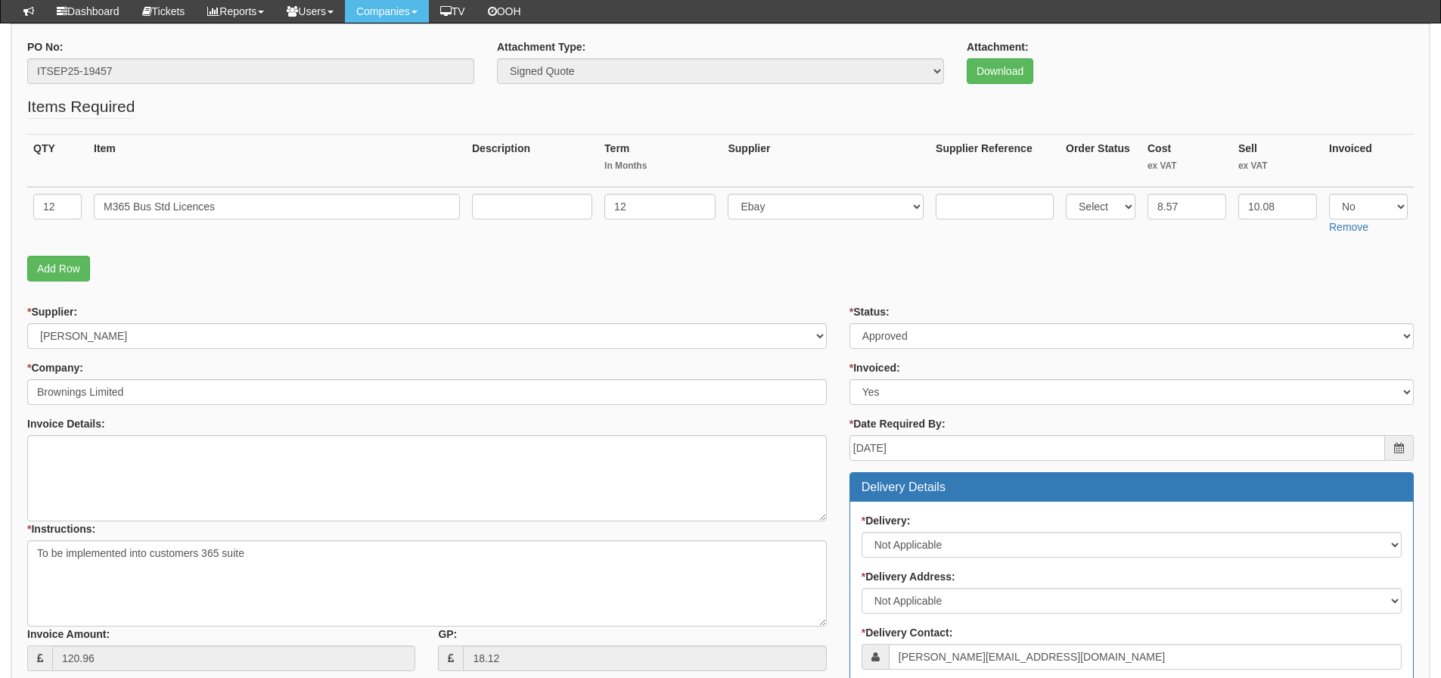
scroll to position [136, 0]
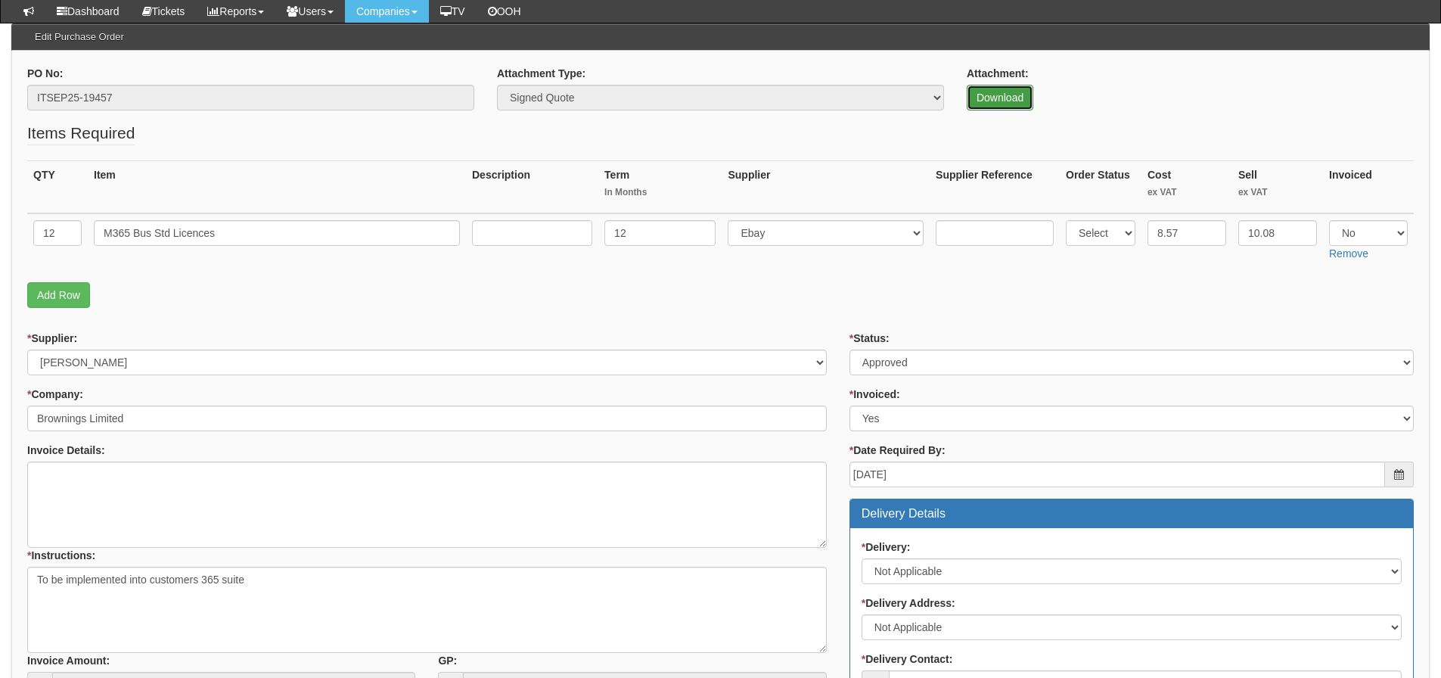
click at [1021, 90] on link "Download" at bounding box center [1000, 98] width 67 height 26
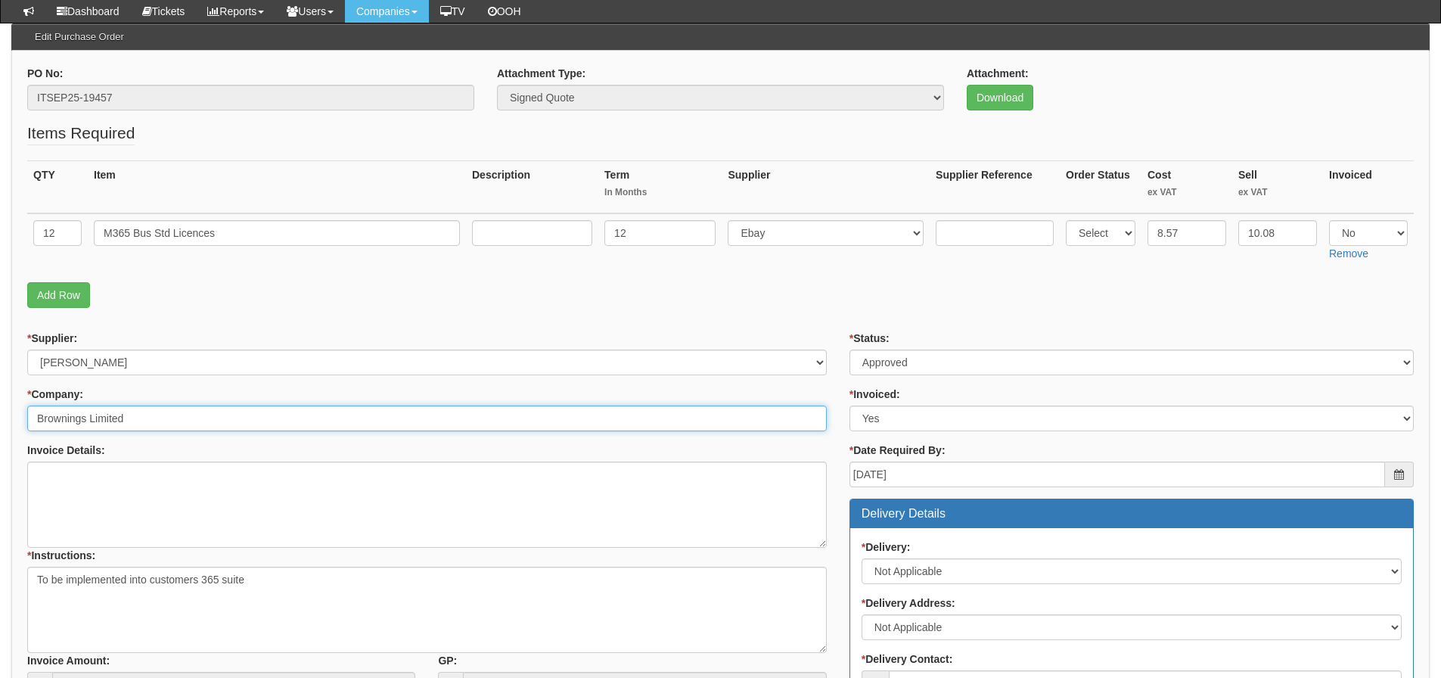
drag, startPoint x: 130, startPoint y: 427, endPoint x: 15, endPoint y: 429, distance: 115.0
click at [15, 429] on div "PO No: ITSEP25-19457 Attachment Type: Select Signed Quote Auth email if quote u…" at bounding box center [720, 637] width 1419 height 1172
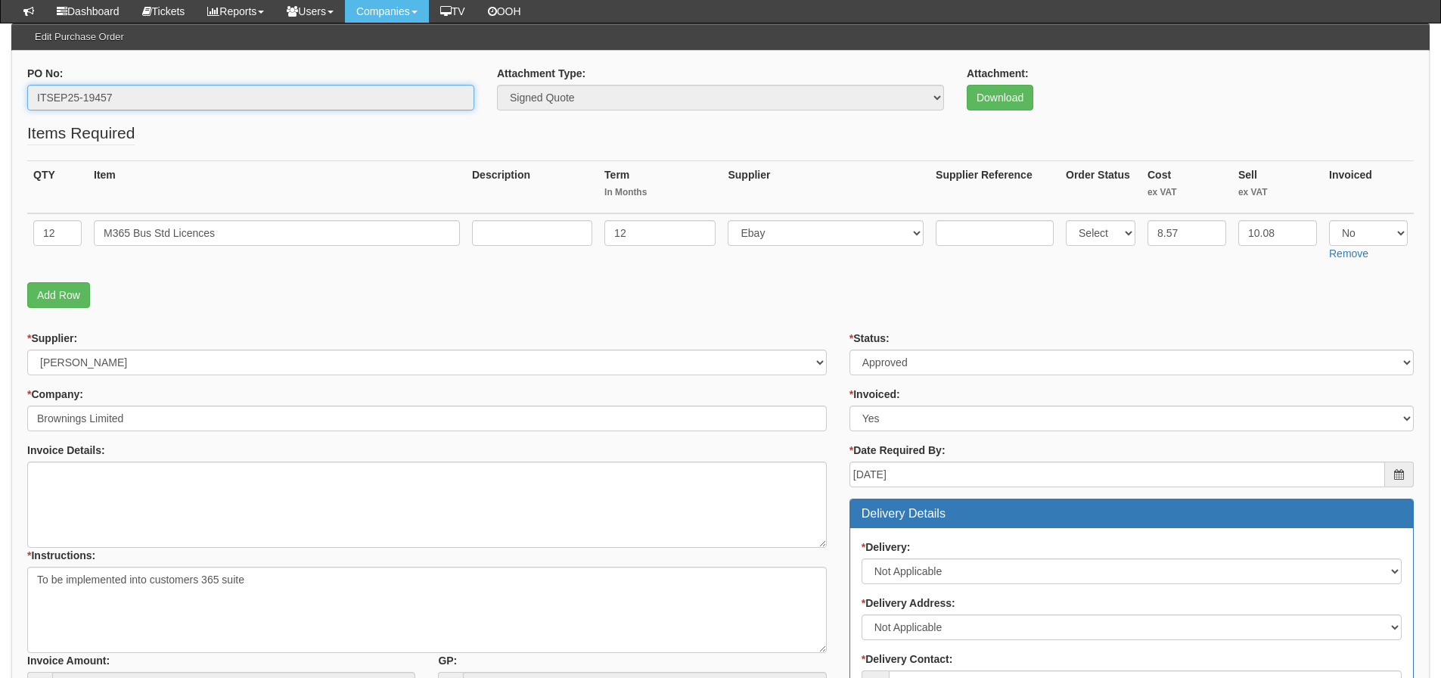
drag, startPoint x: 260, startPoint y: 101, endPoint x: 19, endPoint y: 101, distance: 241.3
click at [19, 101] on div "PO No: ITSEP25-19457" at bounding box center [251, 94] width 470 height 56
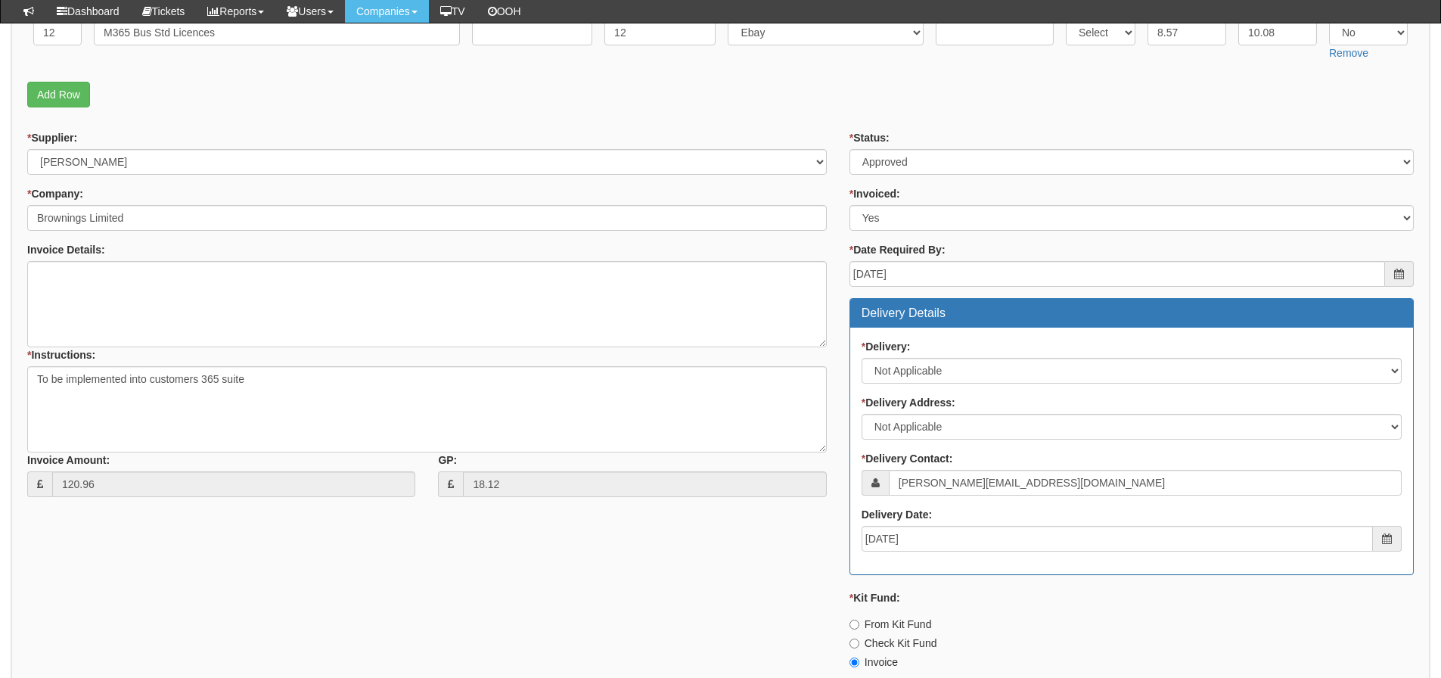
scroll to position [741, 0]
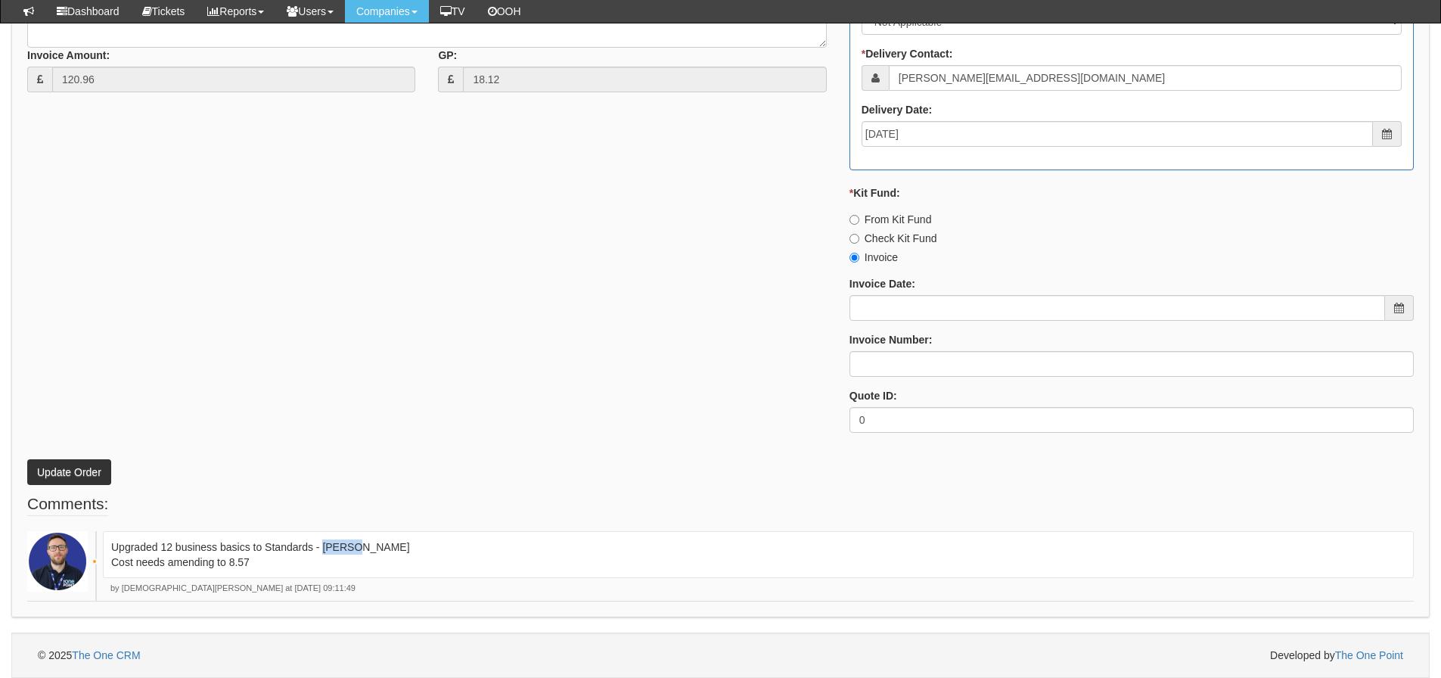
drag, startPoint x: 360, startPoint y: 550, endPoint x: 323, endPoint y: 555, distance: 37.3
click at [323, 555] on p "Upgraded 12 business basics to Standards - [PERSON_NAME] Cost needs amending to…" at bounding box center [758, 554] width 1294 height 30
copy p "[PERSON_NAME]"
click at [1082, 350] on div "Invoice Number:" at bounding box center [1132, 354] width 564 height 45
click at [1074, 362] on input "Invoice Number:" at bounding box center [1132, 364] width 564 height 26
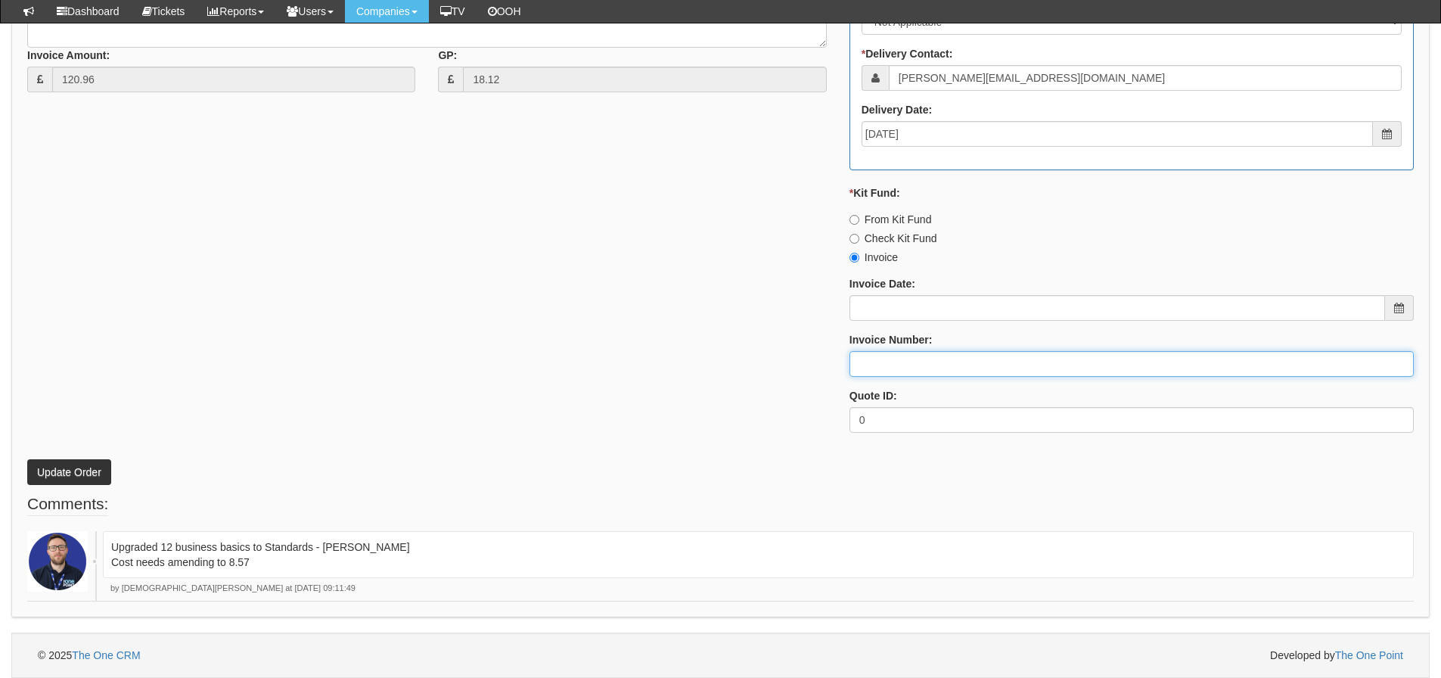
paste input "[PERSON_NAME]"
type input "[PERSON_NAME]"
click at [564, 250] on div "* Supplier: Select 123 [DOMAIN_NAME] 1Password 3 4Gon [PERSON_NAME] Electric Lt…" at bounding box center [720, 85] width 1409 height 720
click at [86, 480] on button "Update Order" at bounding box center [69, 472] width 84 height 26
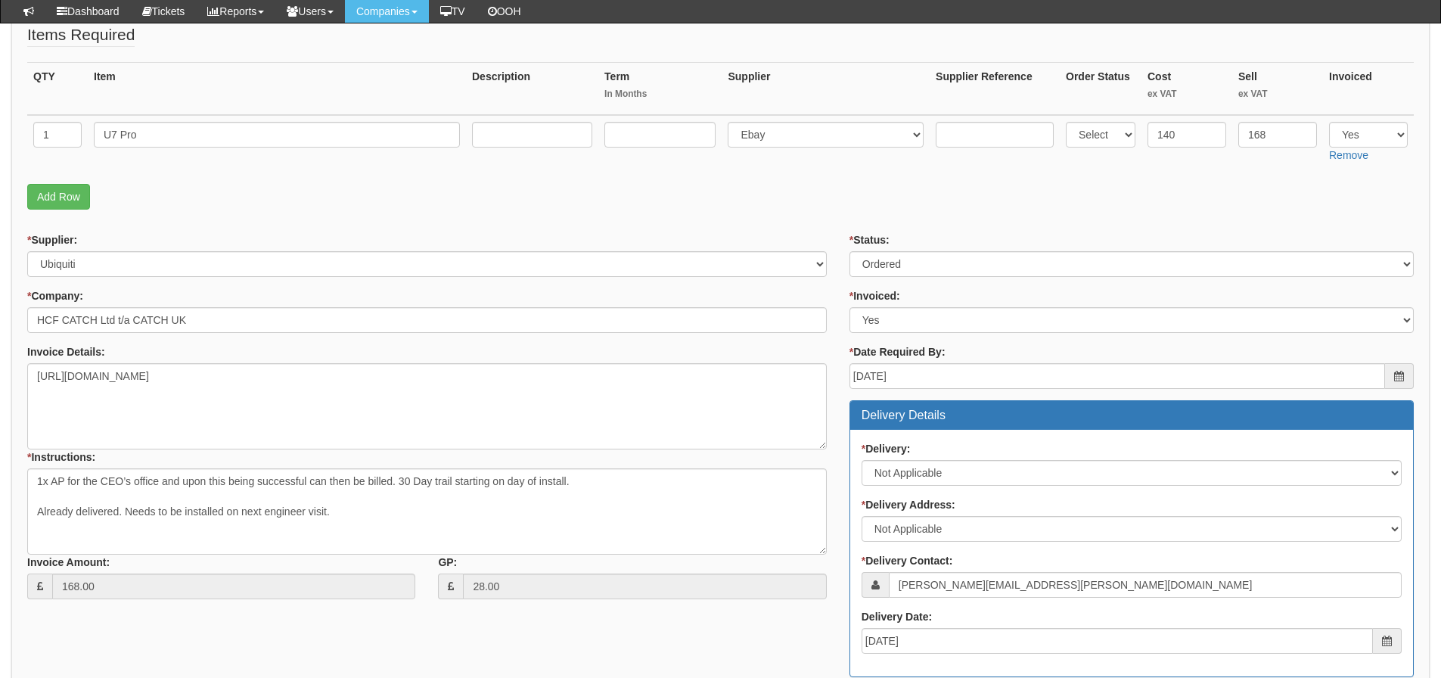
scroll to position [454, 0]
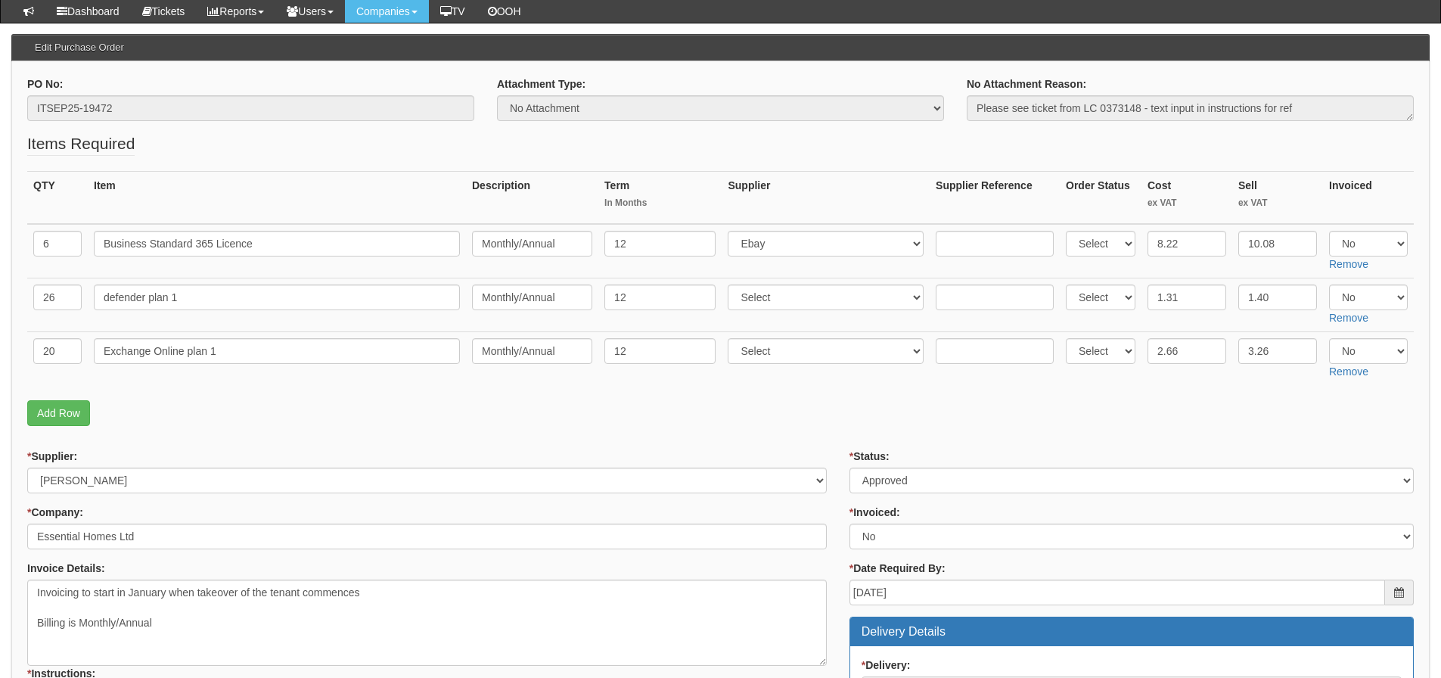
scroll to position [227, 0]
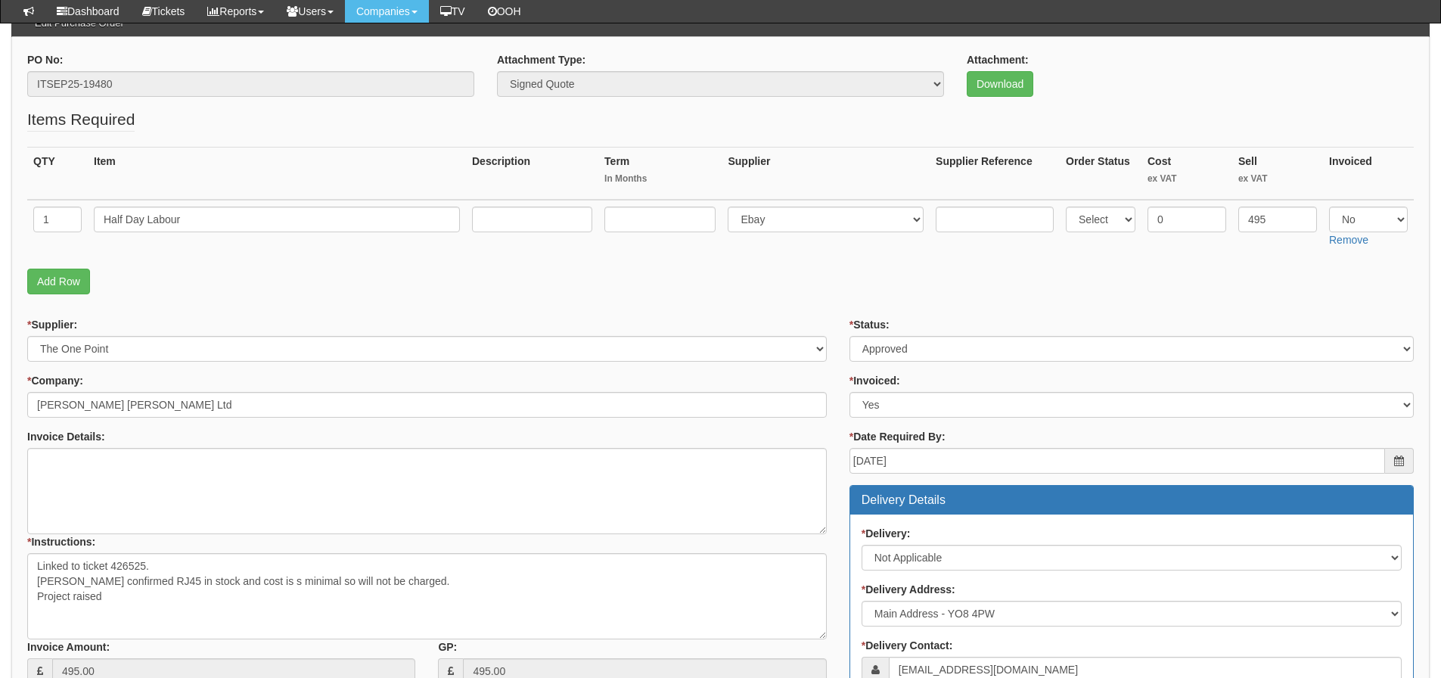
scroll to position [151, 0]
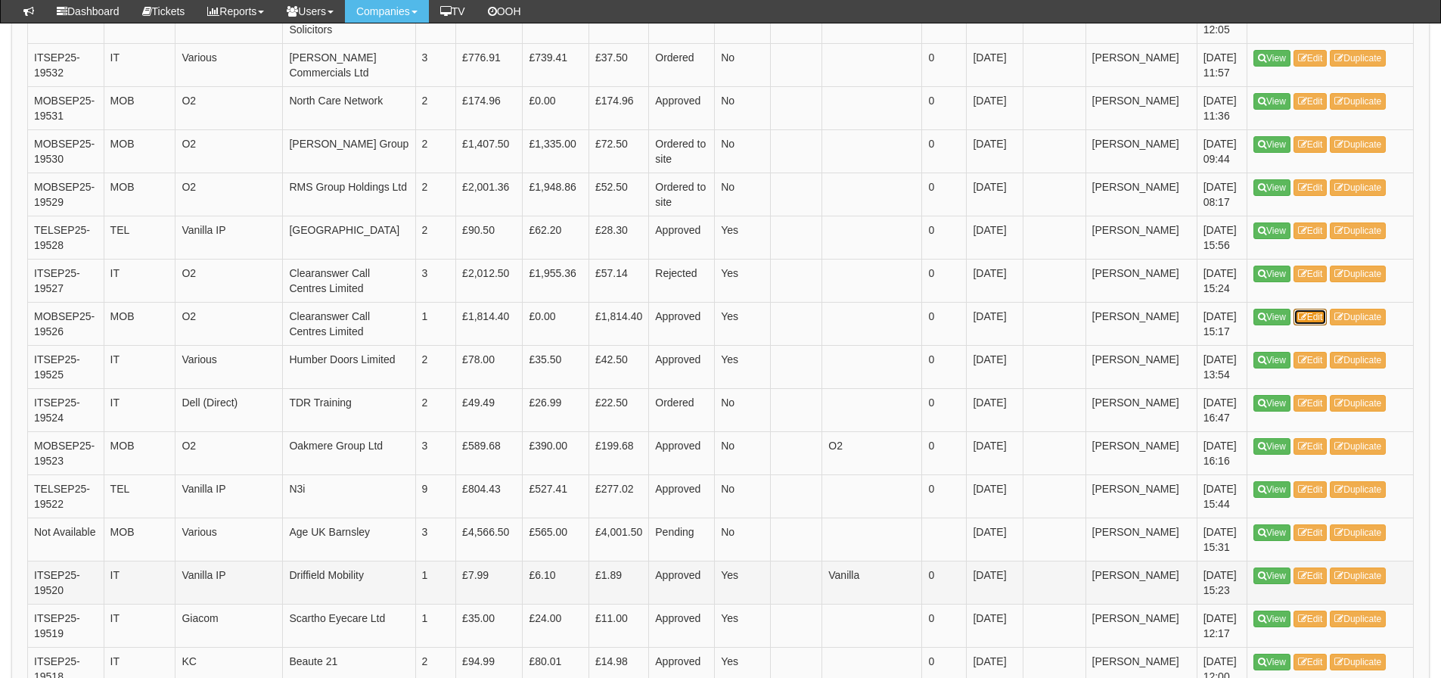
scroll to position [842, 0]
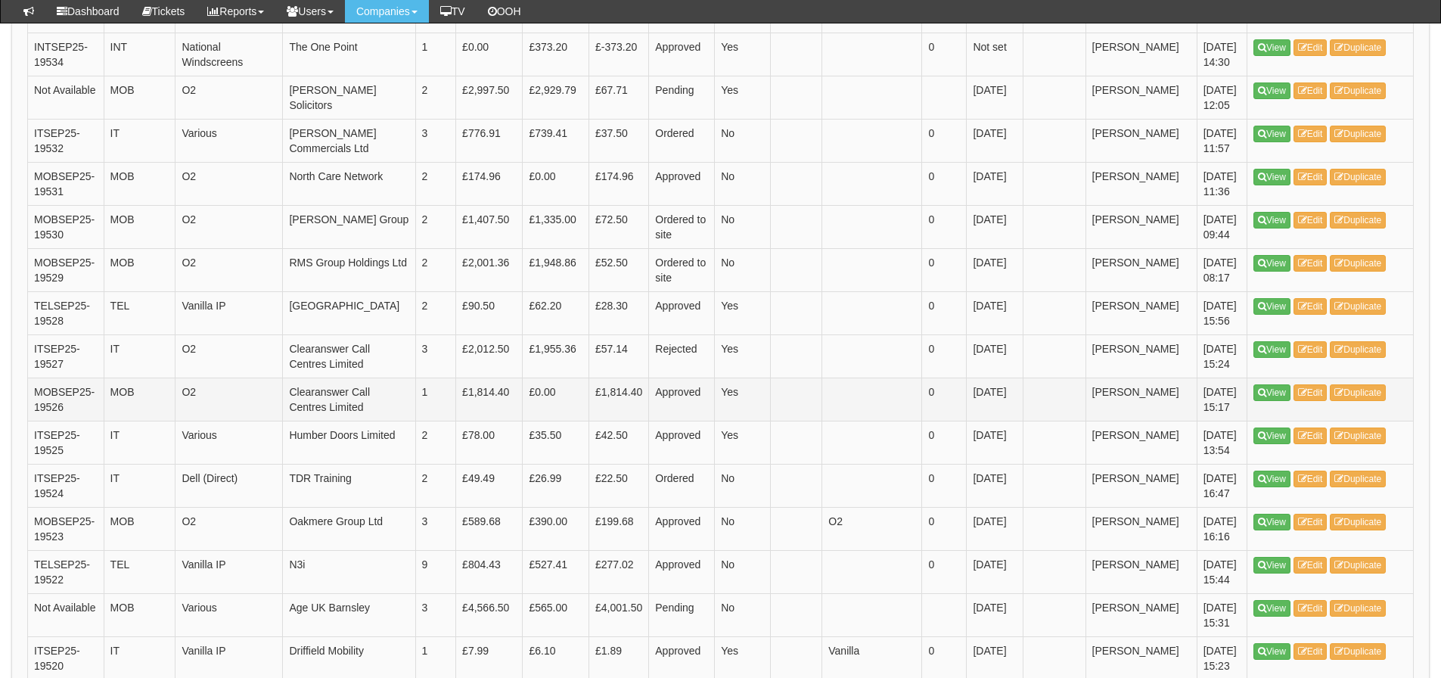
click at [407, 414] on td "Clearanswer Call Centres Limited" at bounding box center [349, 399] width 132 height 43
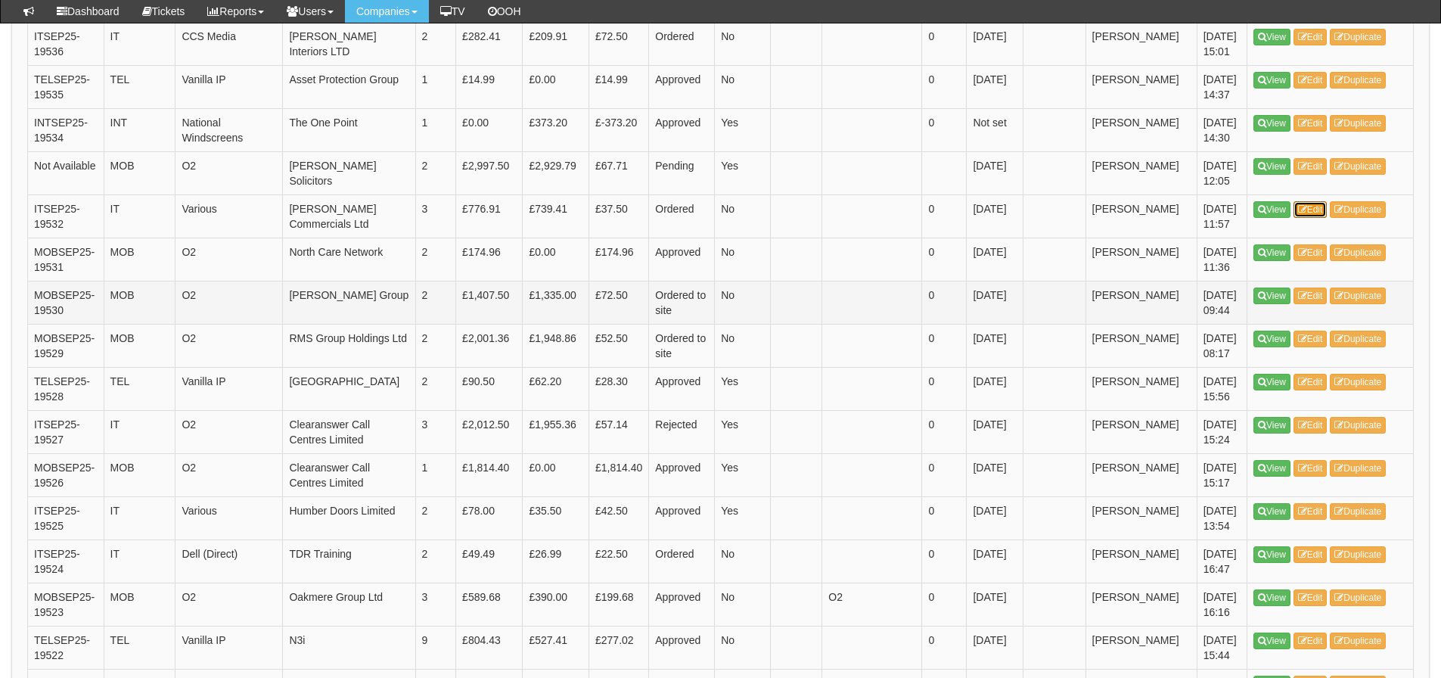
scroll to position [691, 0]
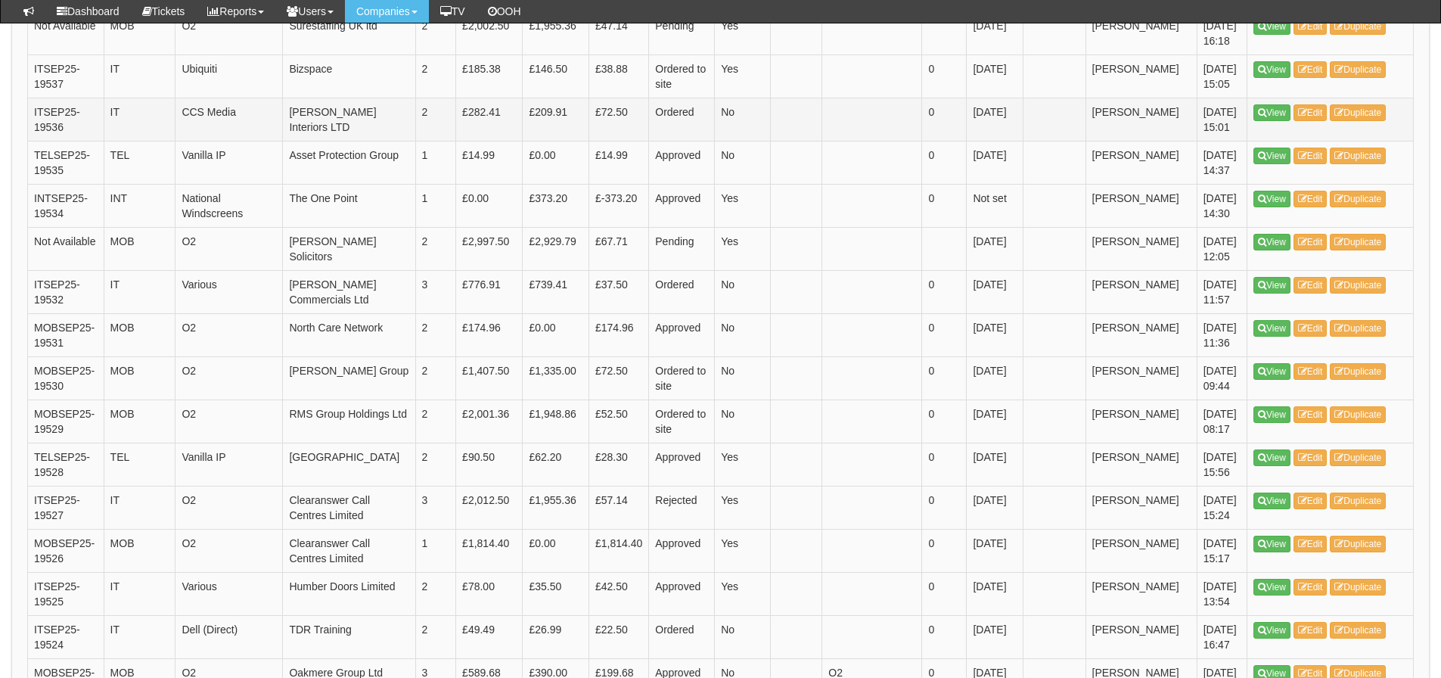
click at [968, 135] on td "16th Sep 2025" at bounding box center [995, 119] width 57 height 43
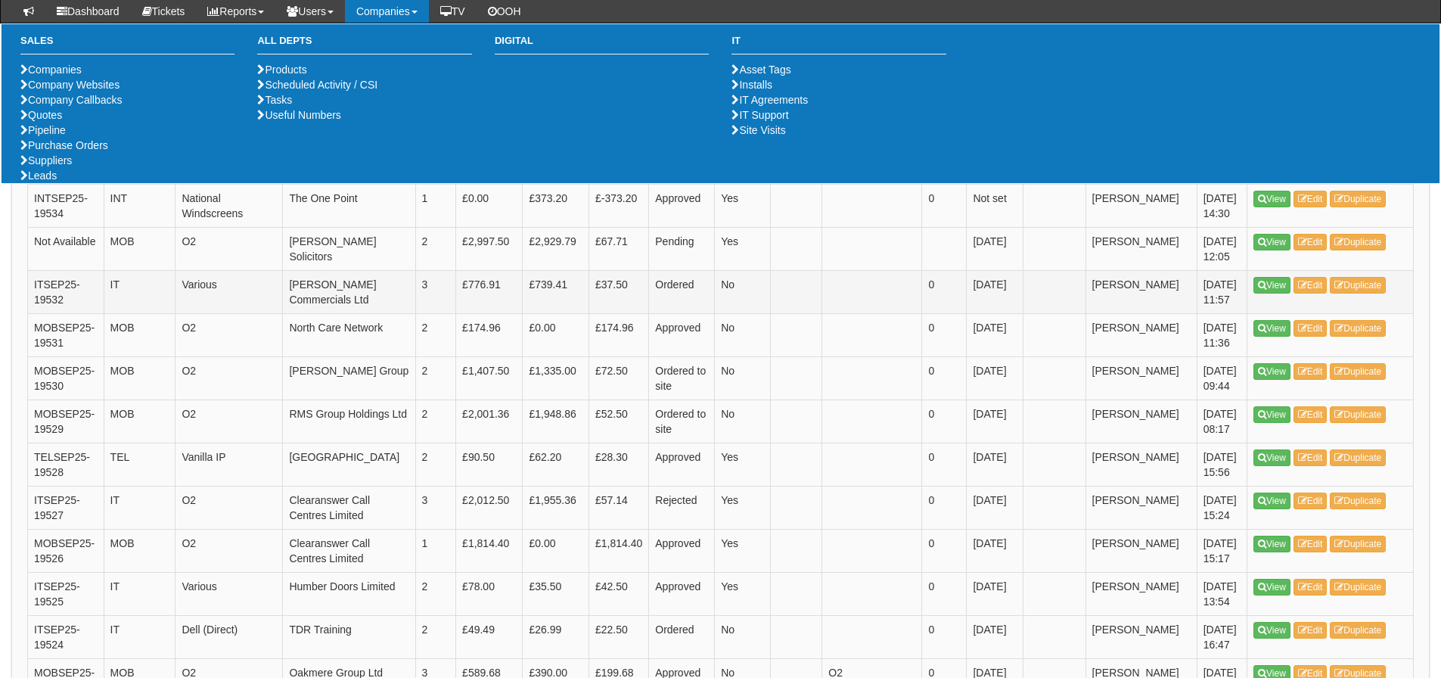
click at [127, 310] on td "IT" at bounding box center [140, 291] width 72 height 43
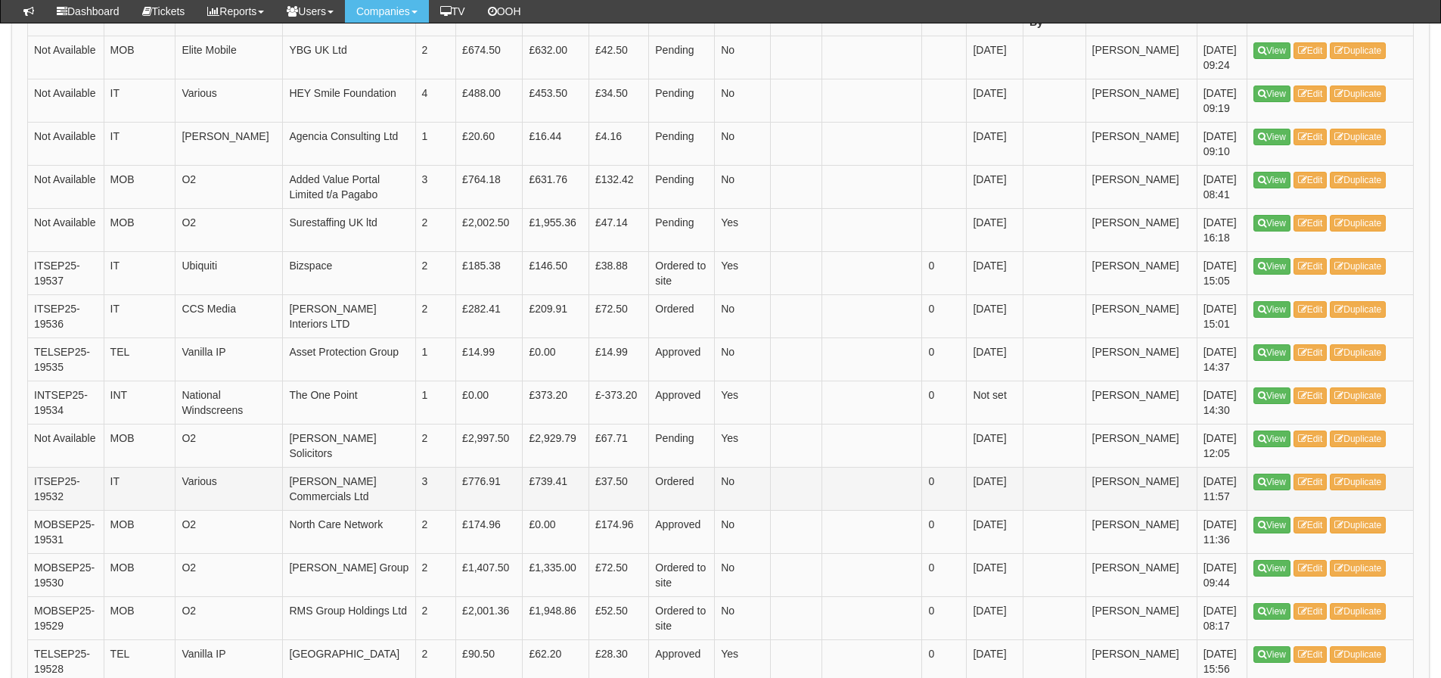
scroll to position [464, 0]
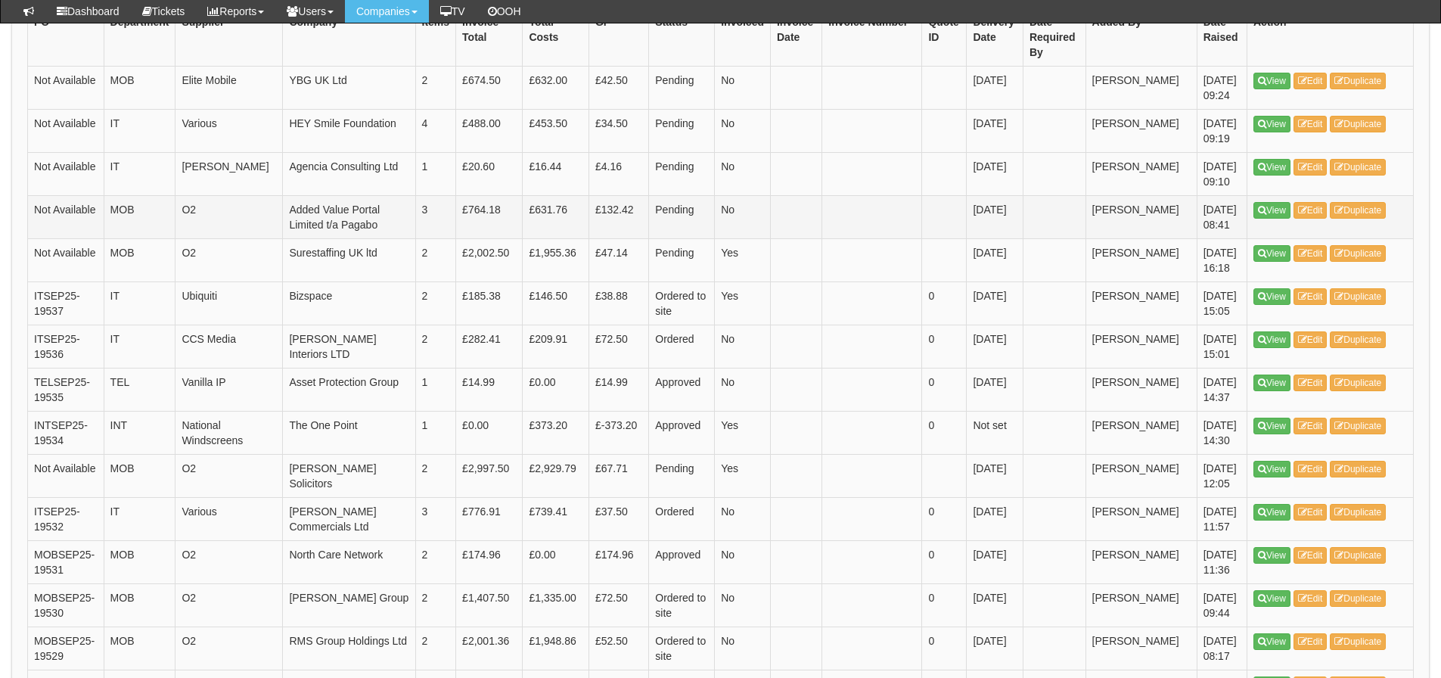
click at [895, 211] on td at bounding box center [872, 216] width 100 height 43
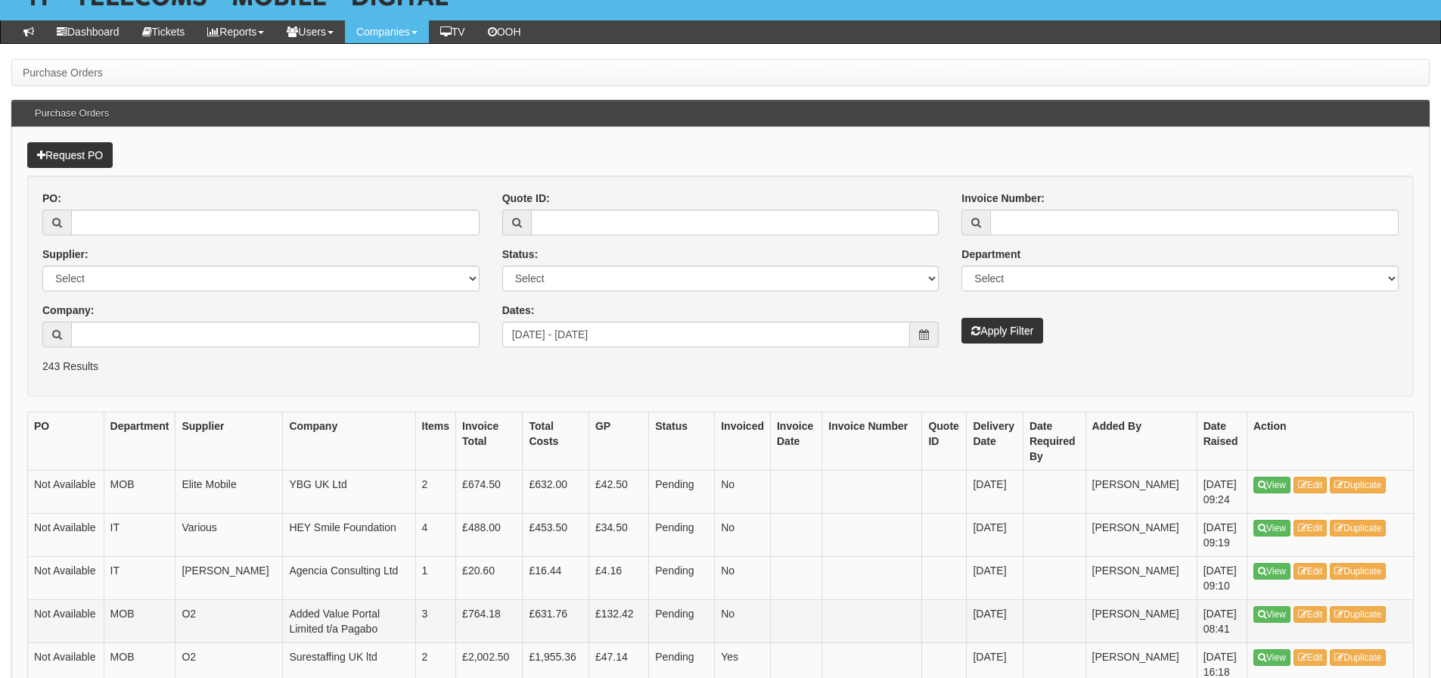
scroll to position [85, 0]
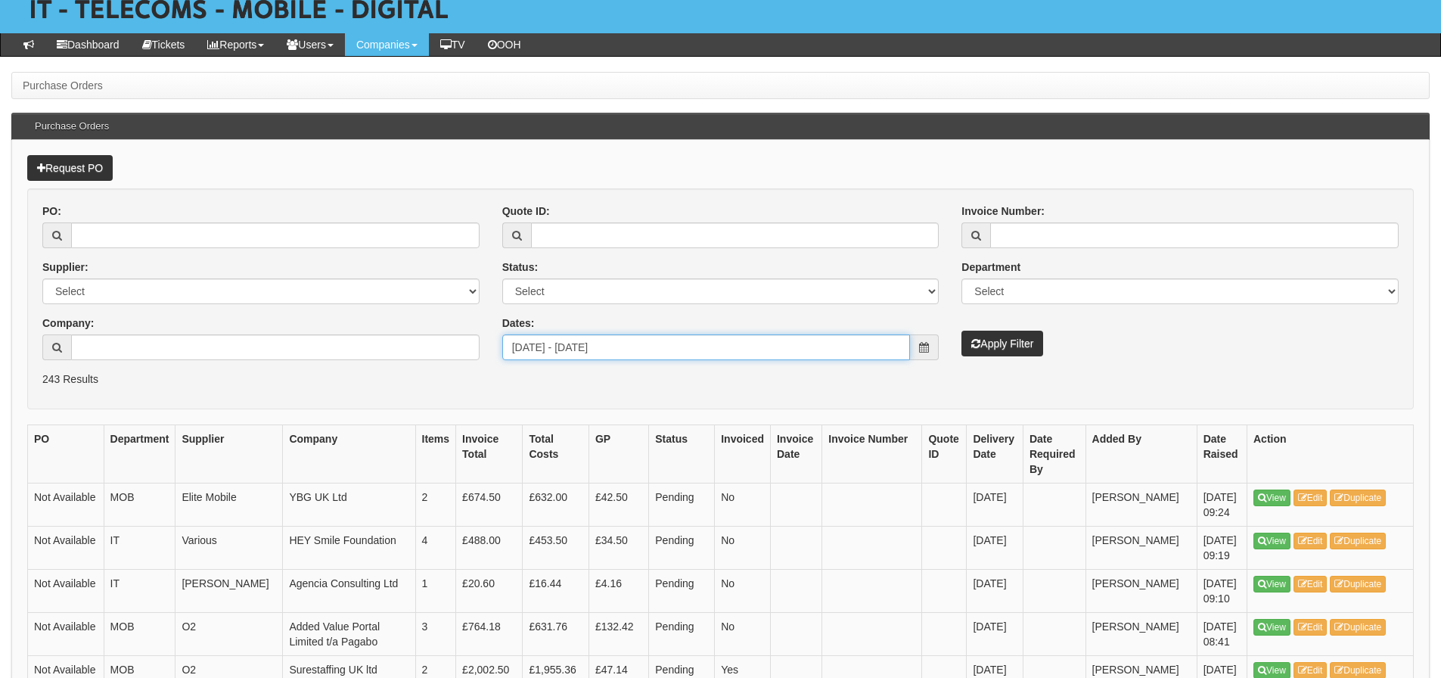
click at [709, 354] on input "2025-08-18 - 2025-09-16" at bounding box center [706, 347] width 409 height 26
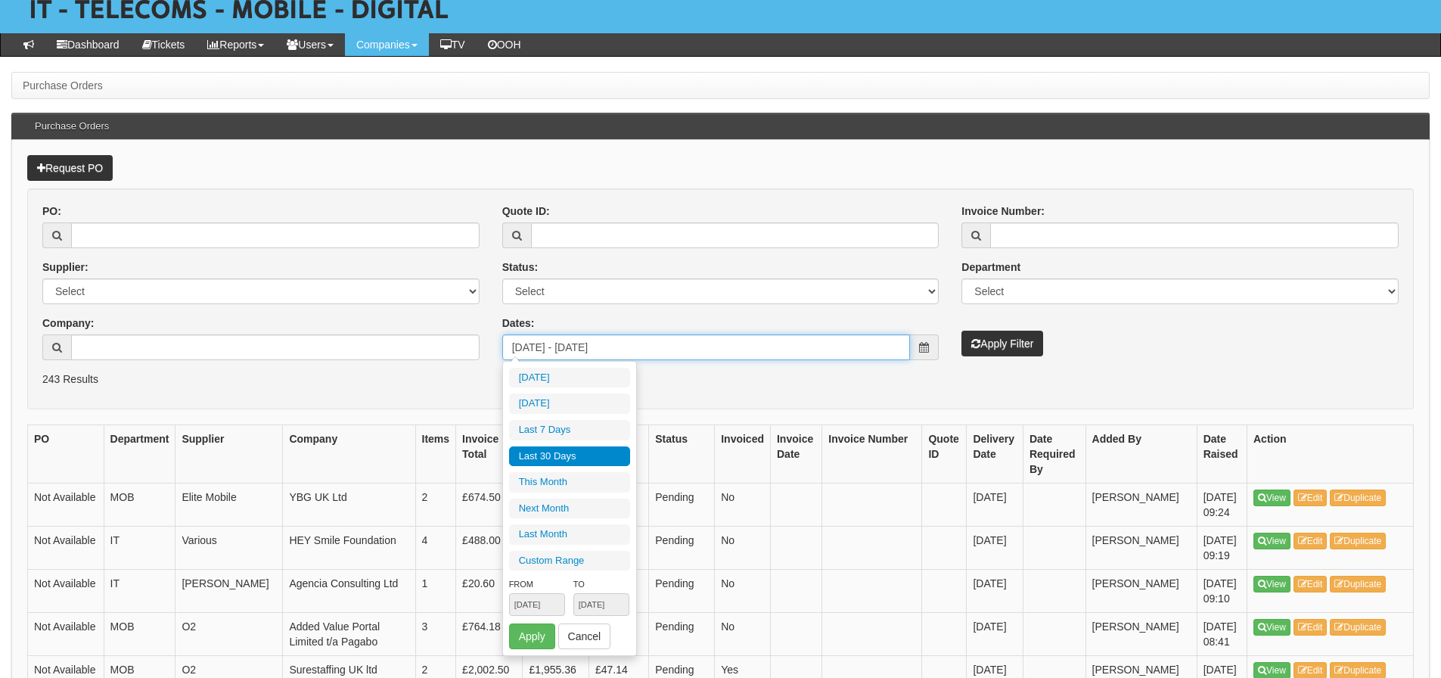
type input "2025-08-18"
click at [585, 454] on li "Last 30 Days" at bounding box center [569, 456] width 121 height 20
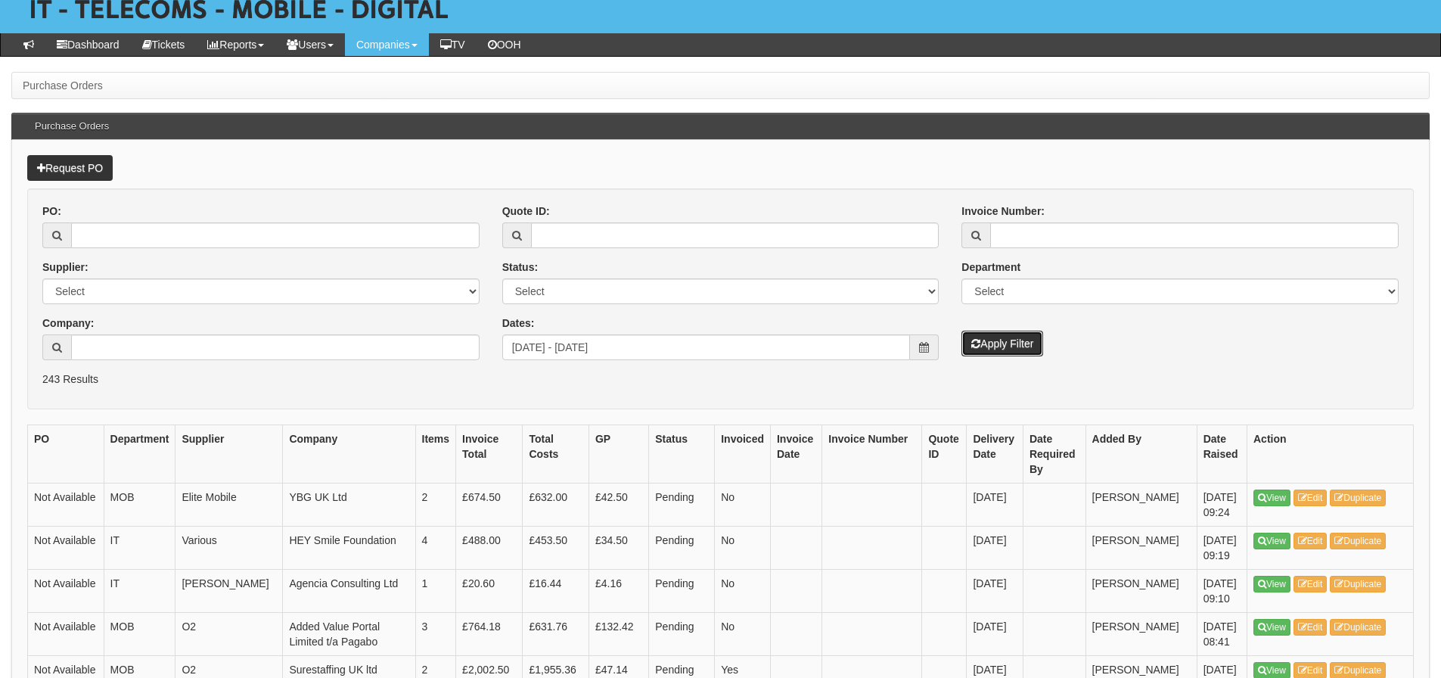
click at [1013, 331] on button "Apply Filter" at bounding box center [1003, 344] width 82 height 26
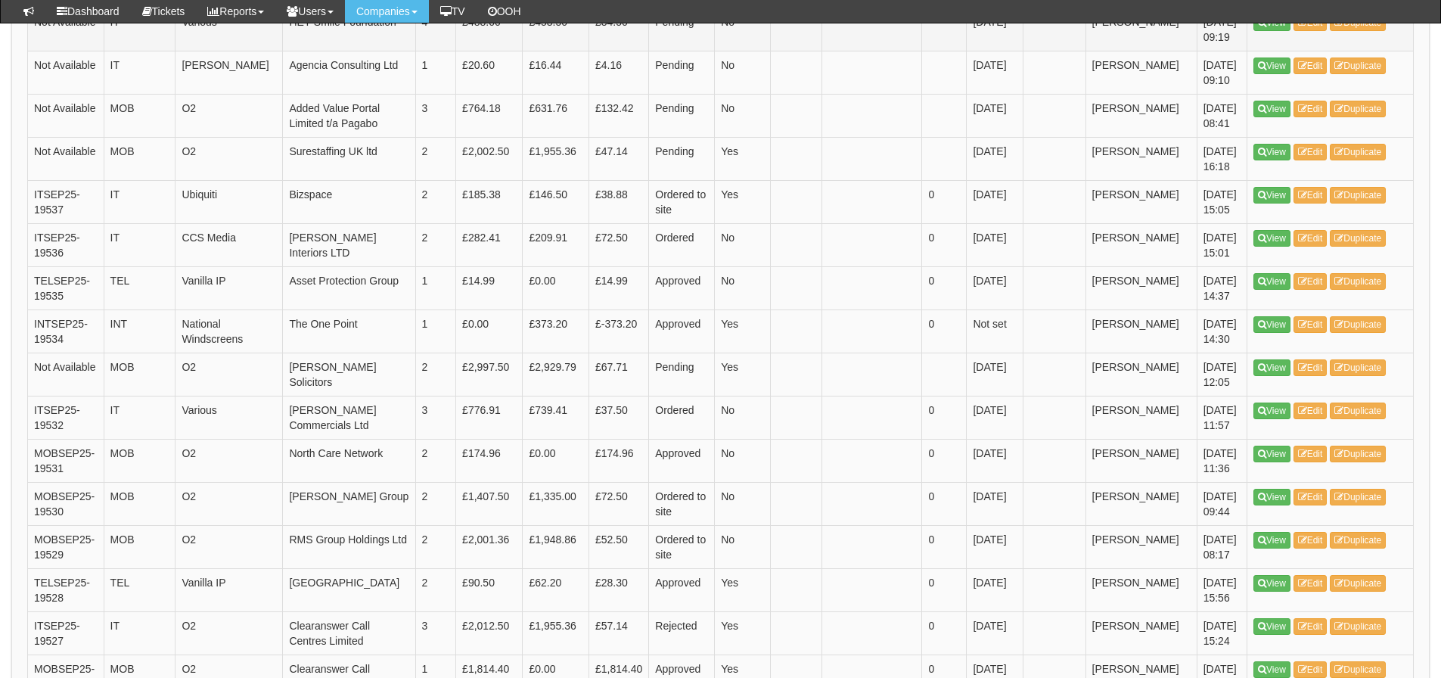
scroll to position [615, 0]
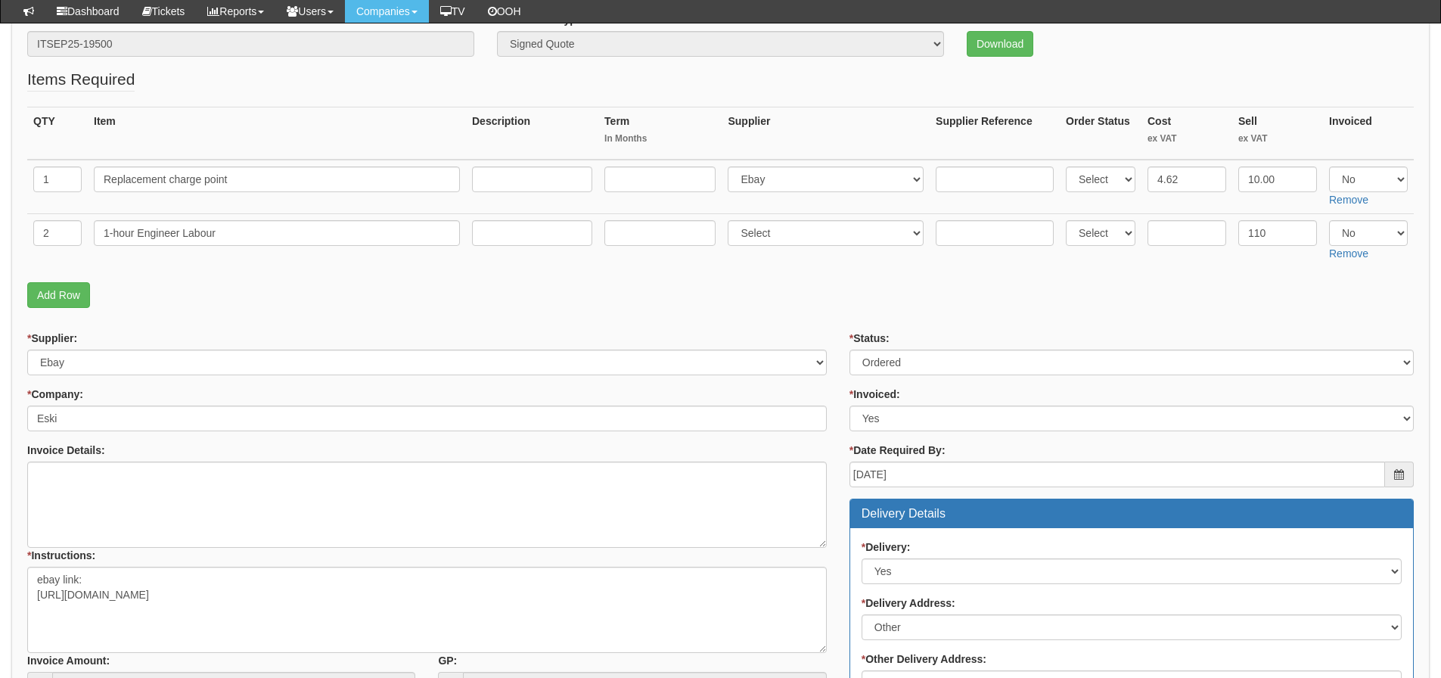
scroll to position [227, 0]
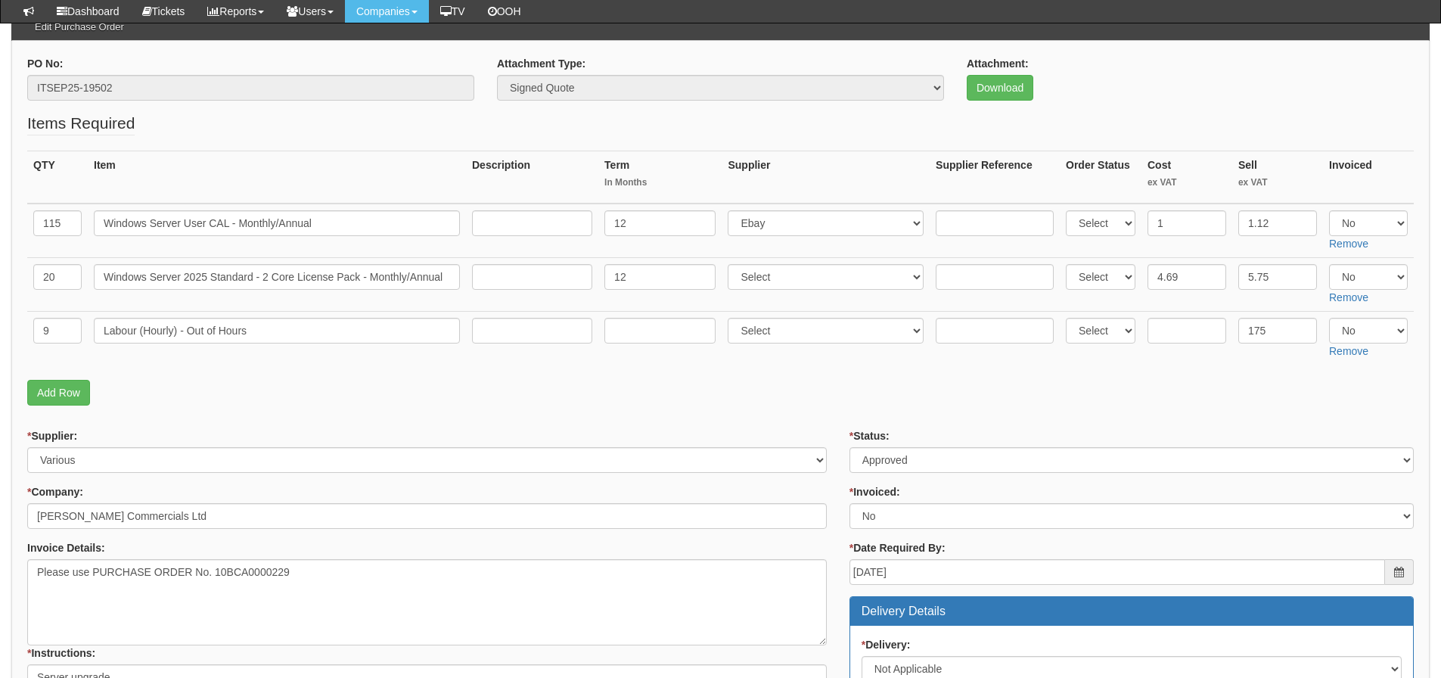
scroll to position [151, 0]
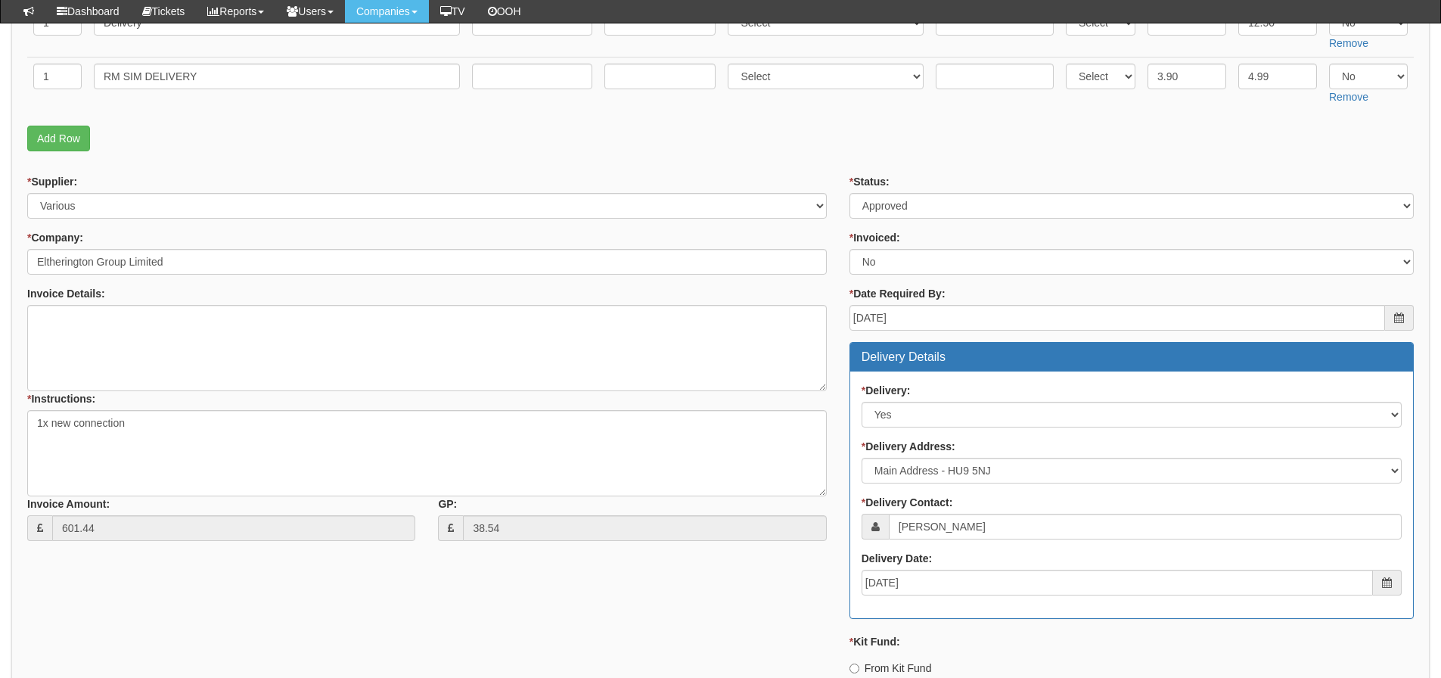
scroll to position [151, 0]
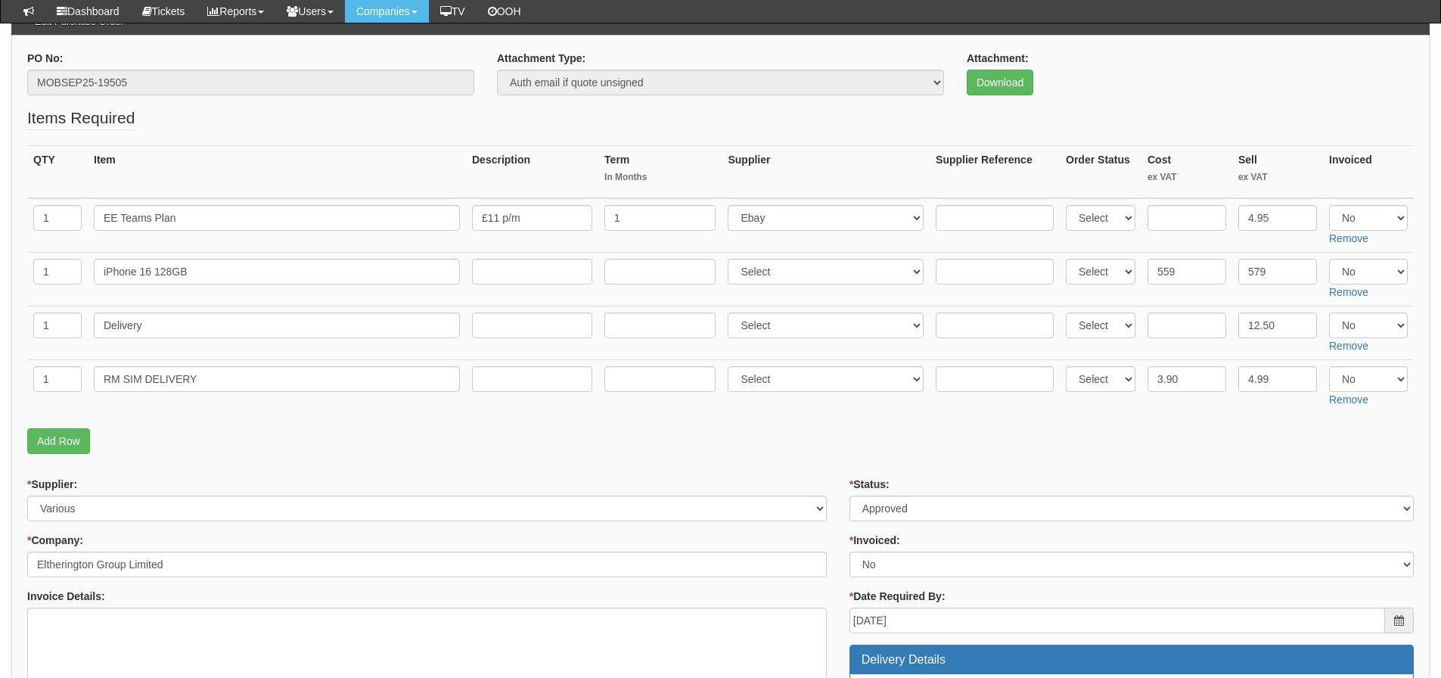
click at [956, 92] on div "Attachment: Download" at bounding box center [1191, 79] width 470 height 56
click at [1003, 86] on link "Download" at bounding box center [1000, 83] width 67 height 26
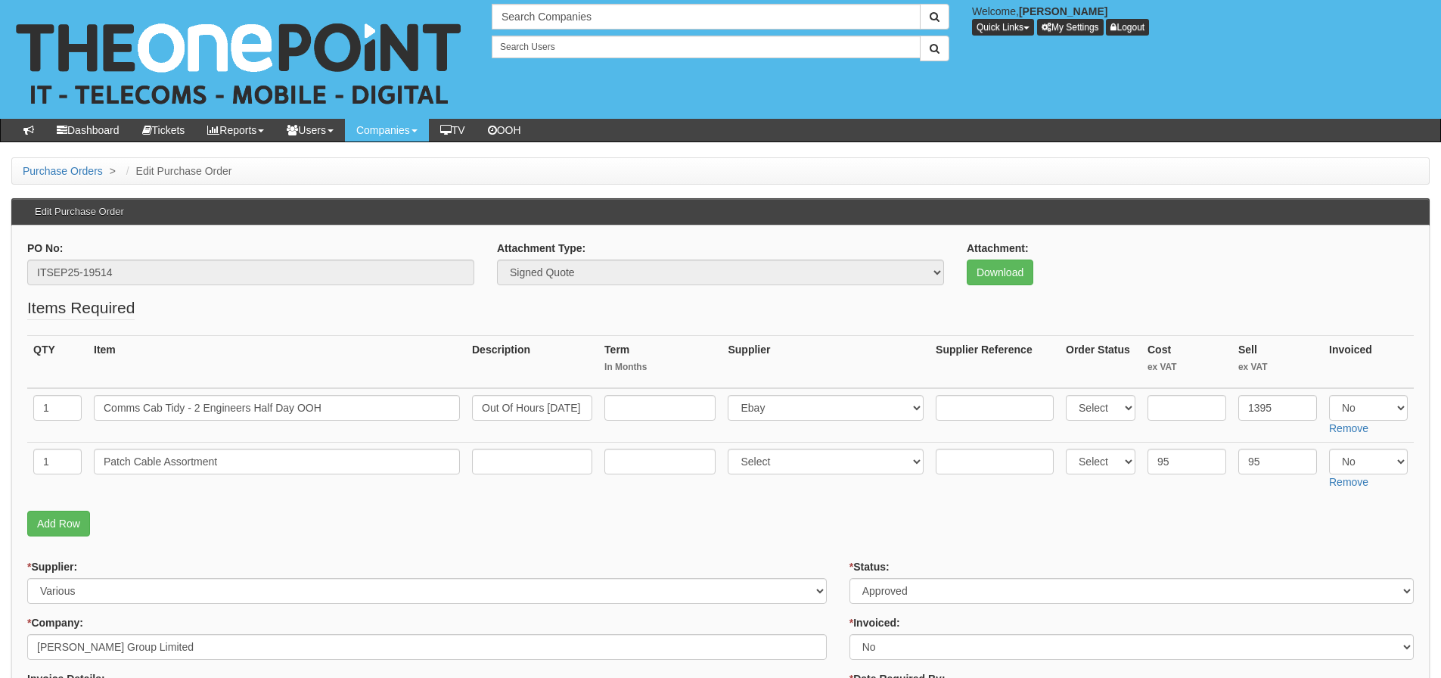
scroll to position [76, 0]
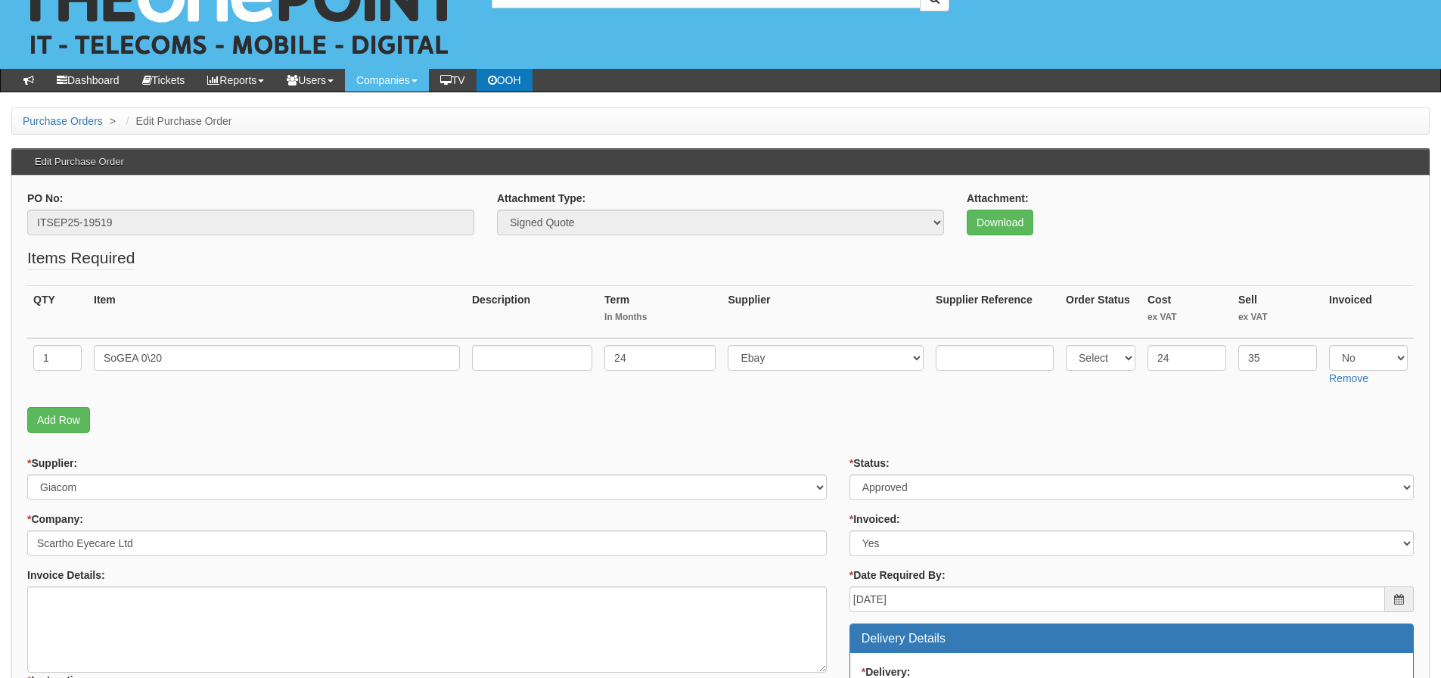
scroll to position [76, 0]
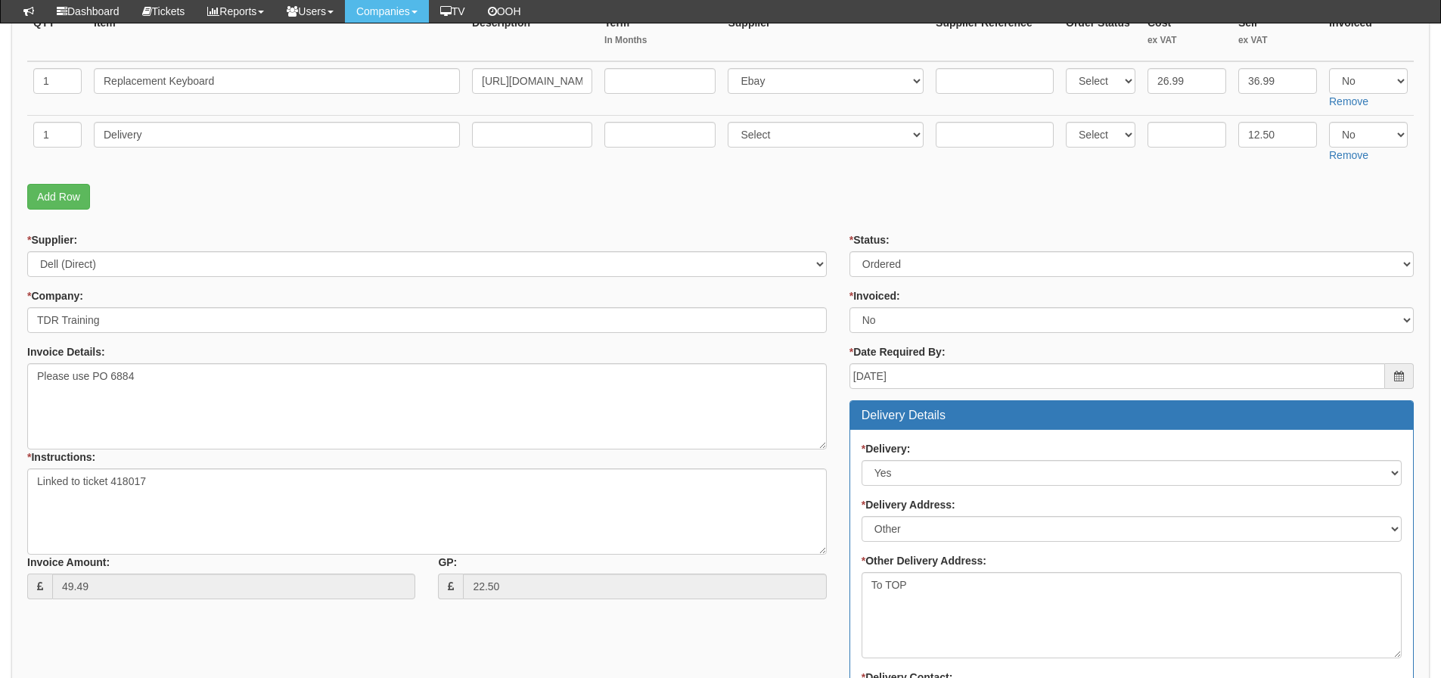
scroll to position [303, 0]
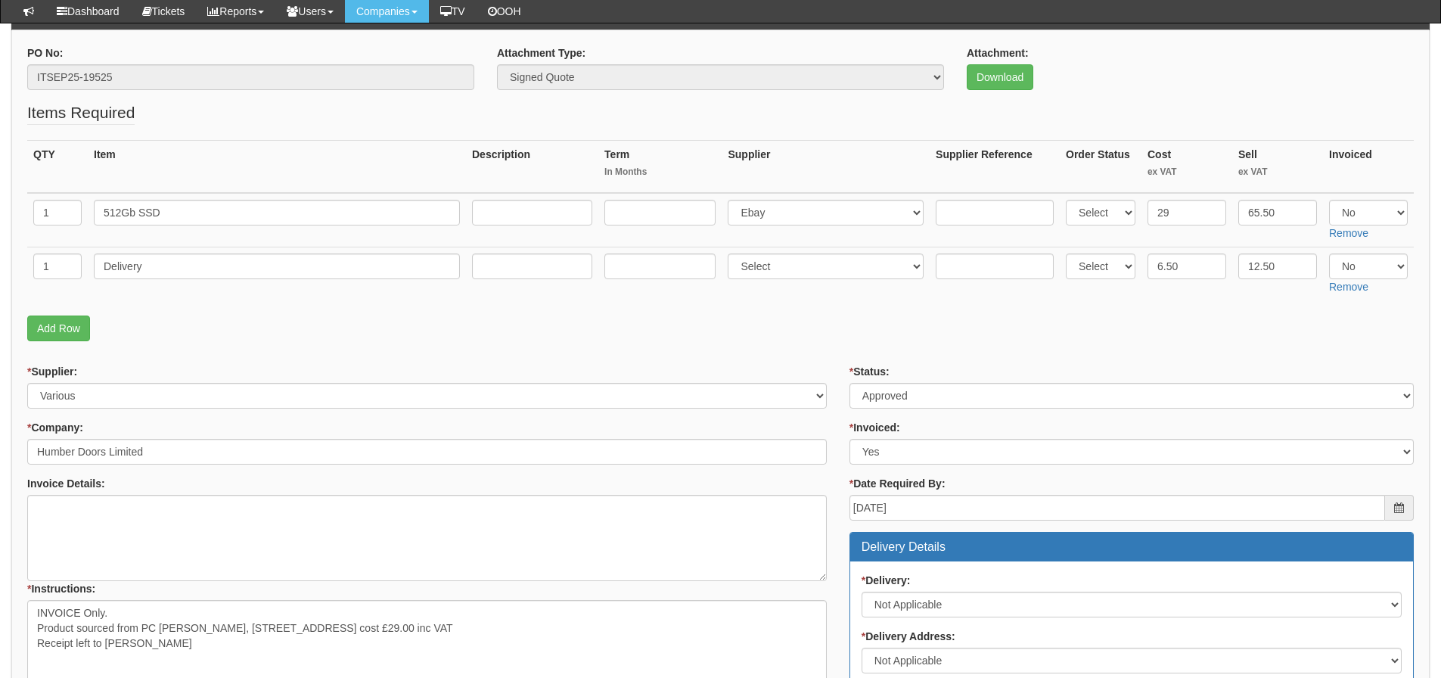
scroll to position [151, 0]
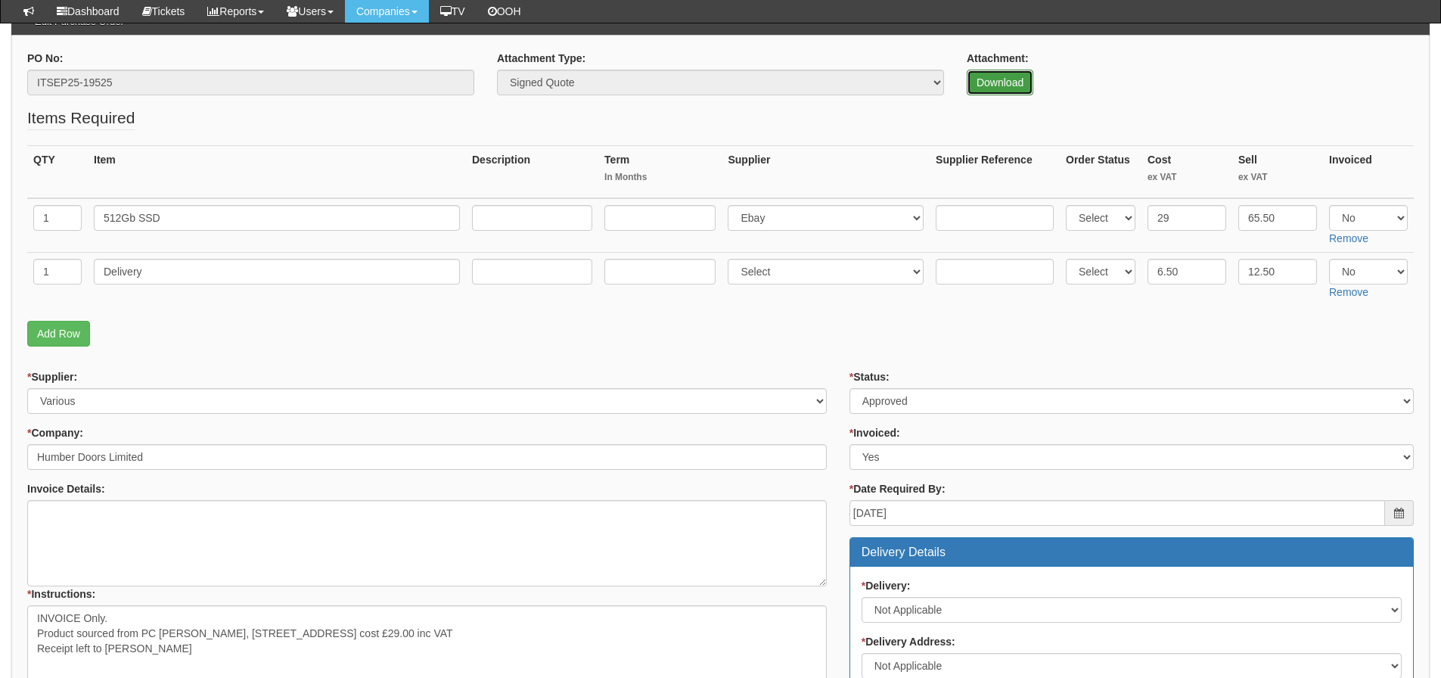
click at [995, 82] on link "Download" at bounding box center [1000, 83] width 67 height 26
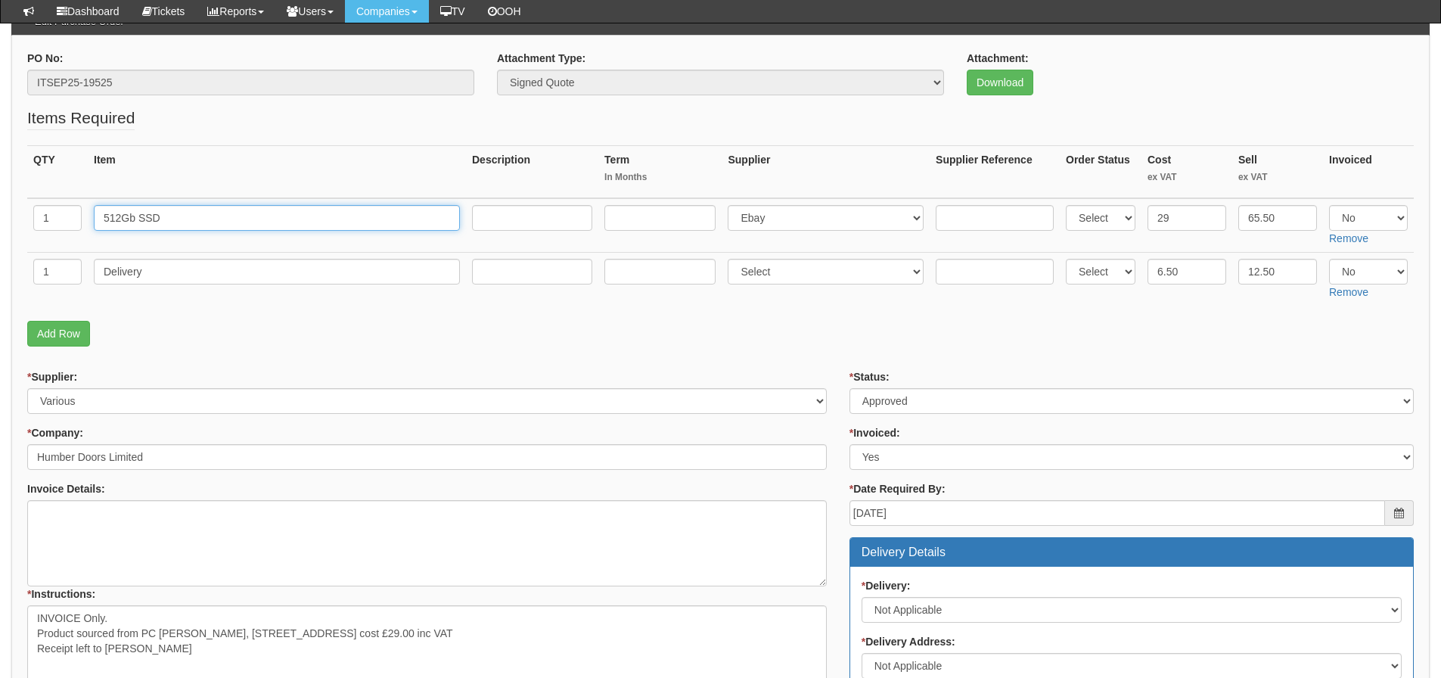
drag, startPoint x: 252, startPoint y: 223, endPoint x: -154, endPoint y: 231, distance: 405.6
click at [0, 231] on html "× Send Email × Add Appointment × Create Ticket × Create Proactive Activity × Ad…" at bounding box center [720, 550] width 1441 height 1403
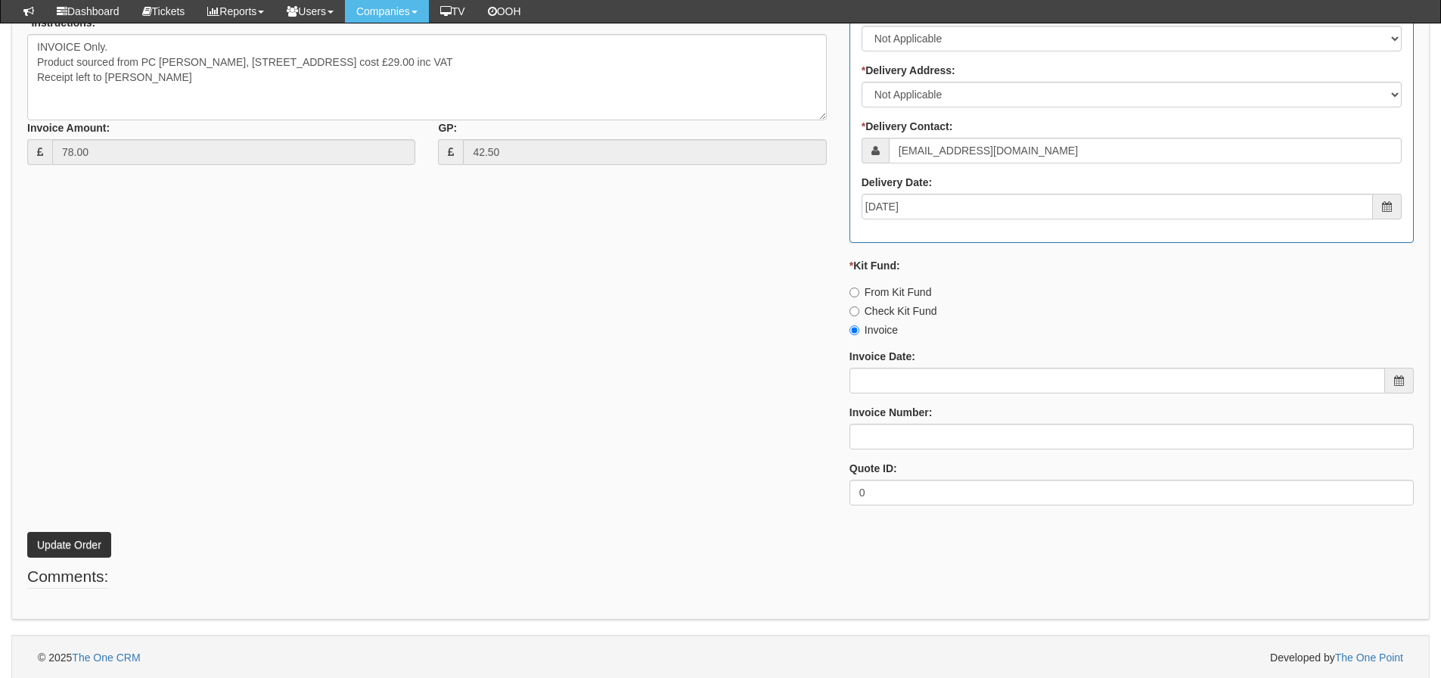
scroll to position [725, 0]
click at [917, 380] on input "Invoice Date:" at bounding box center [1118, 378] width 536 height 26
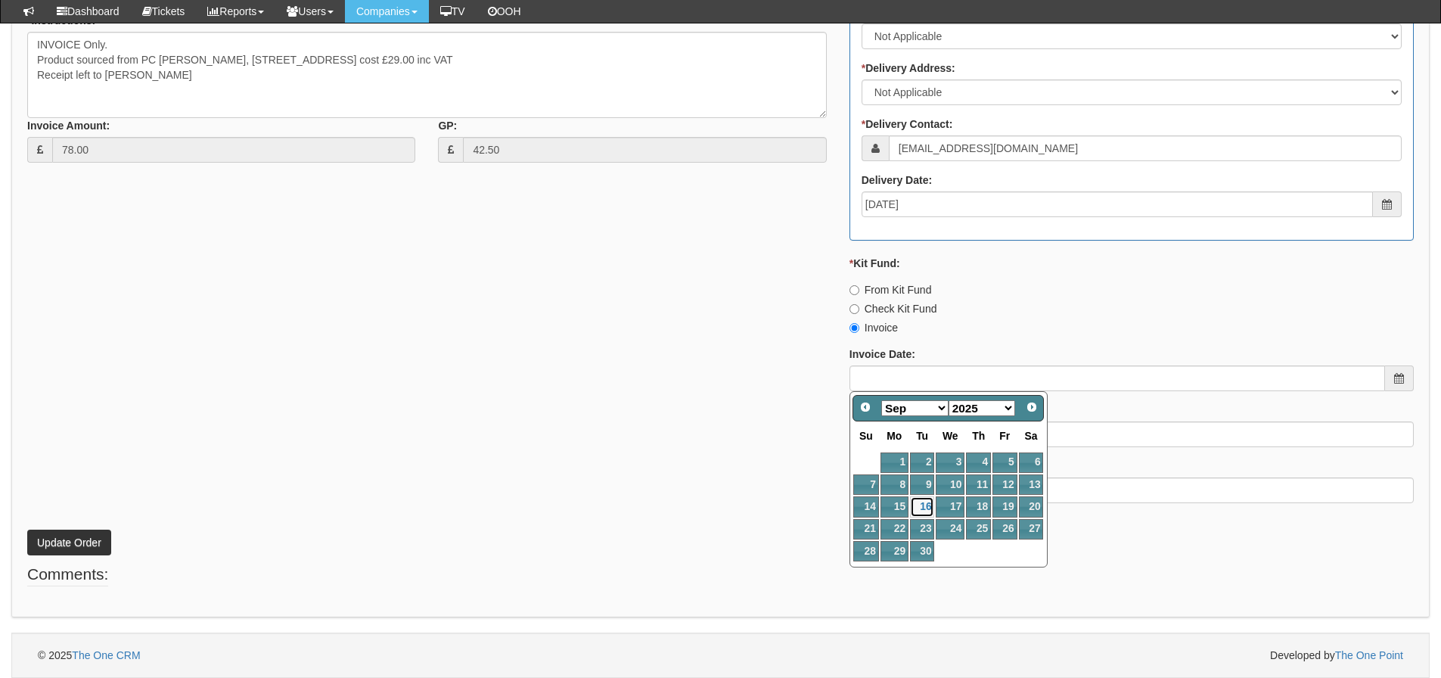
click at [928, 503] on link "16" at bounding box center [922, 506] width 24 height 20
type input "[DATE]"
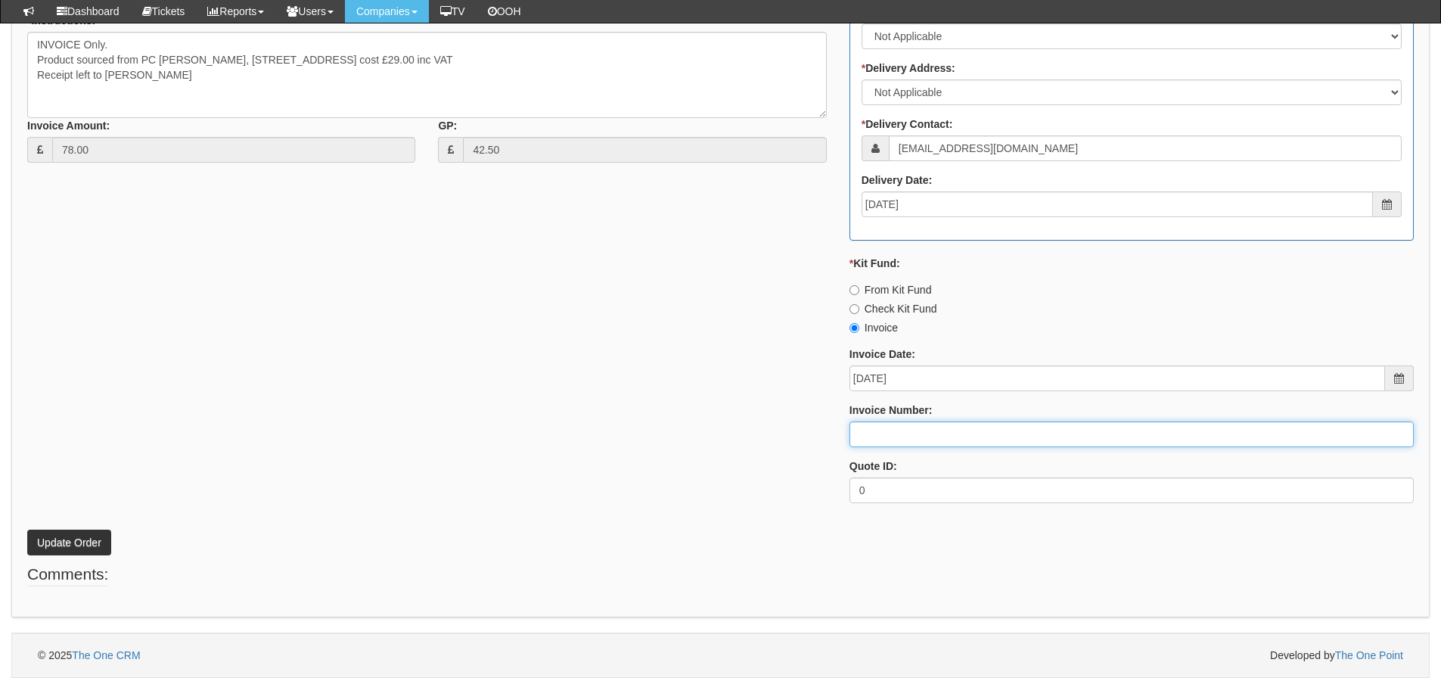
click at [907, 436] on input "Invoice Number:" at bounding box center [1132, 434] width 564 height 26
type input "206432"
click at [27, 530] on button "Update Order" at bounding box center [69, 543] width 84 height 26
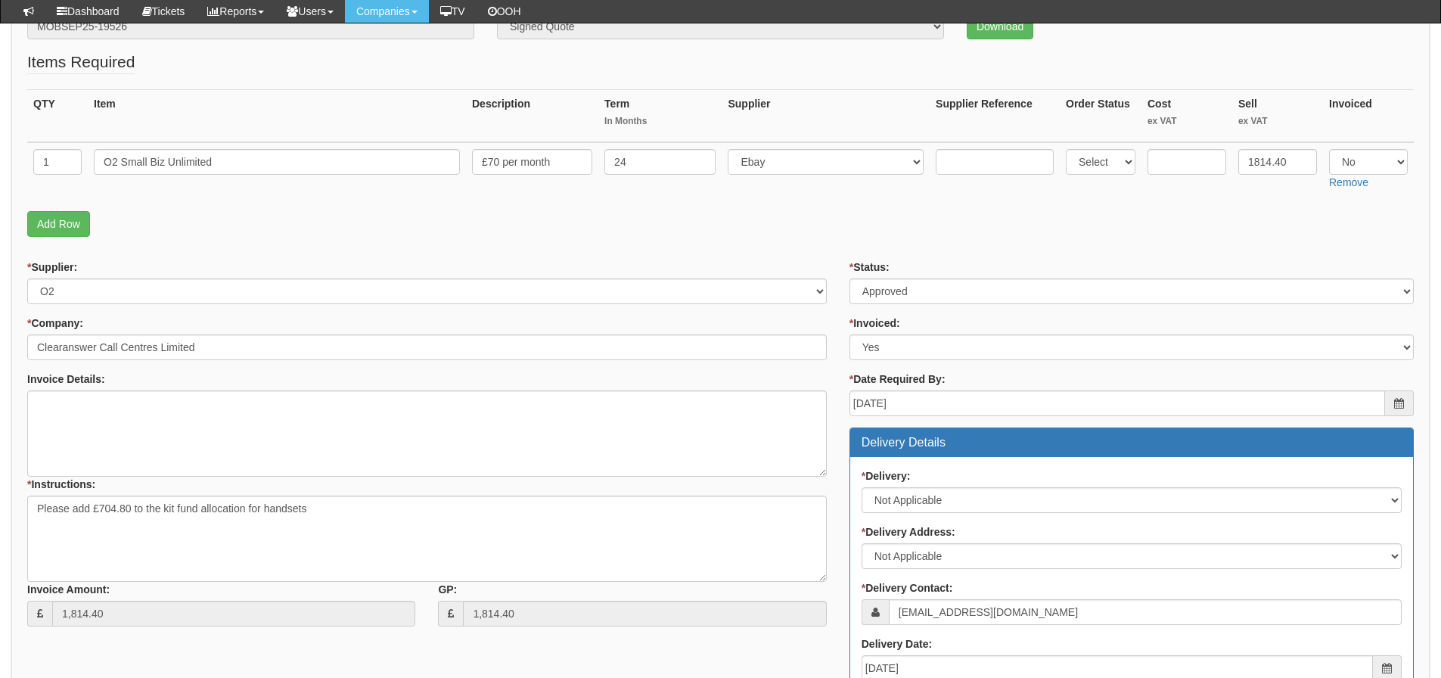
scroll to position [76, 0]
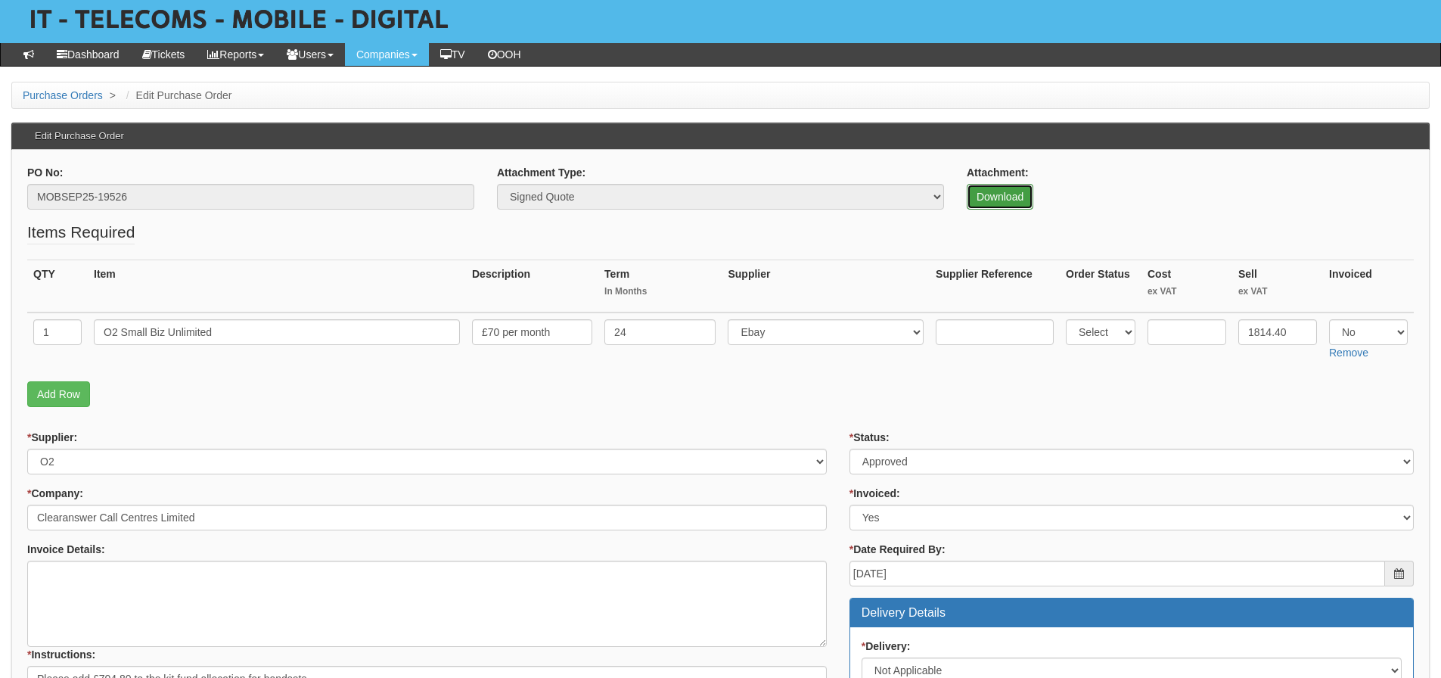
click at [984, 197] on link "Download" at bounding box center [1000, 197] width 67 height 26
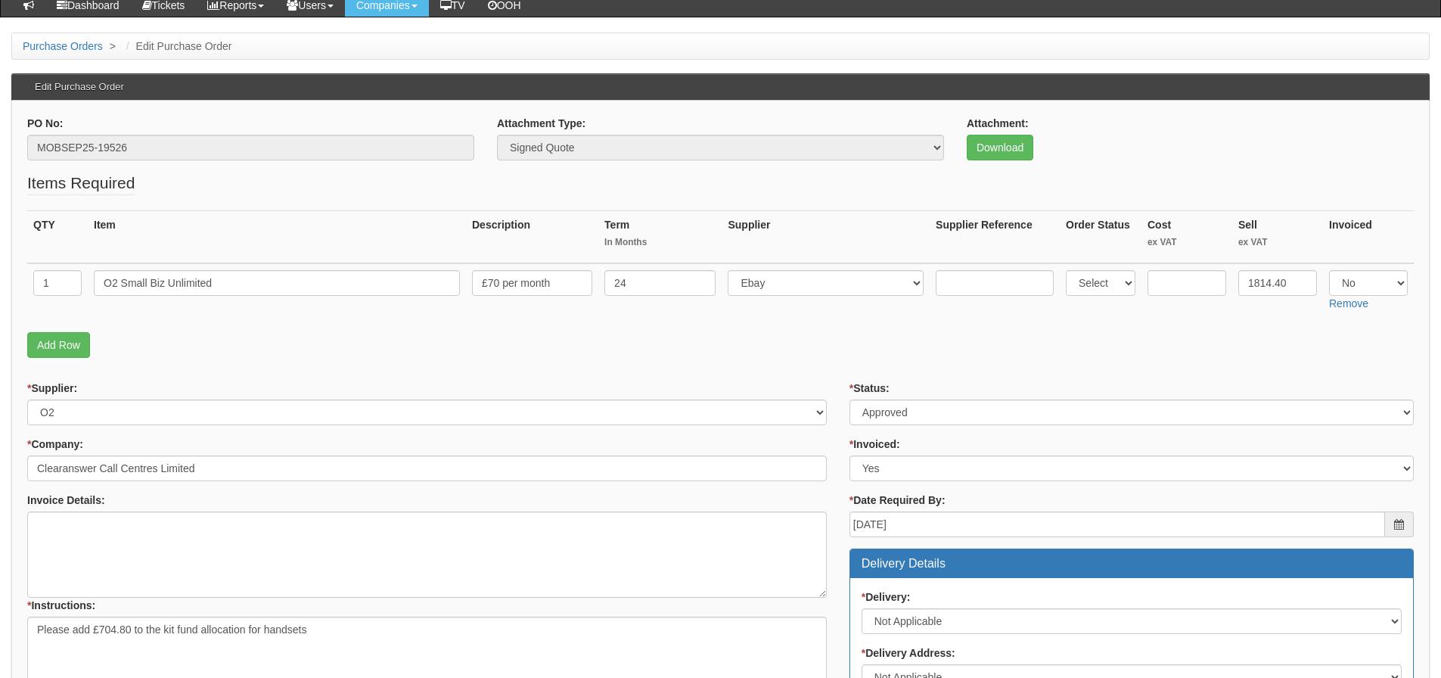
scroll to position [151, 0]
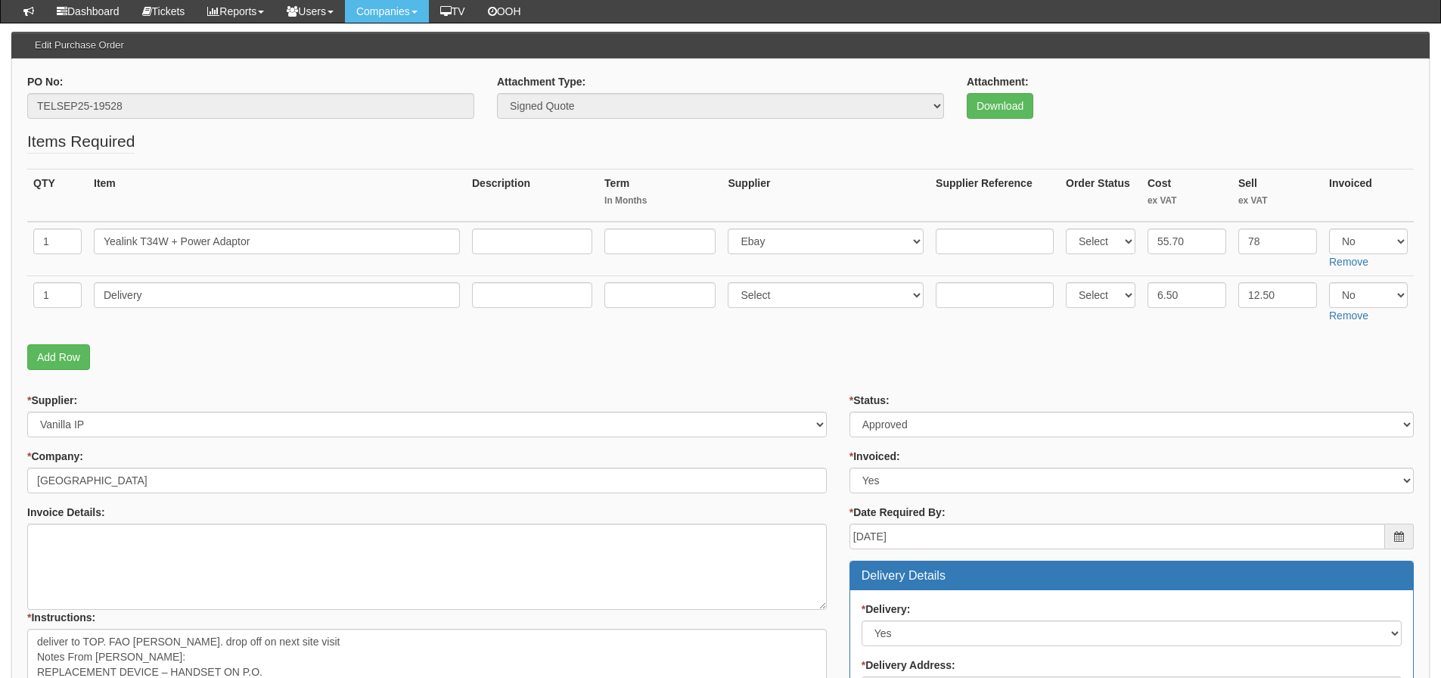
scroll to position [151, 0]
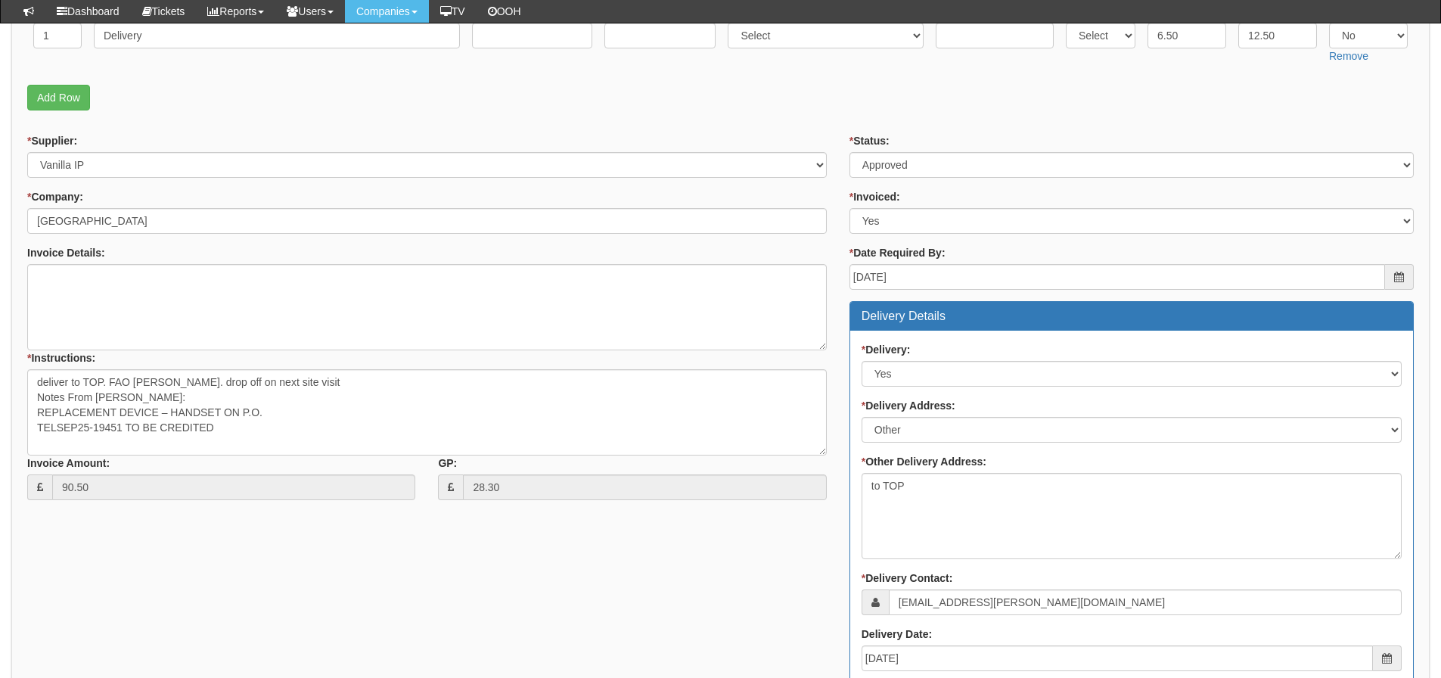
scroll to position [312, 0]
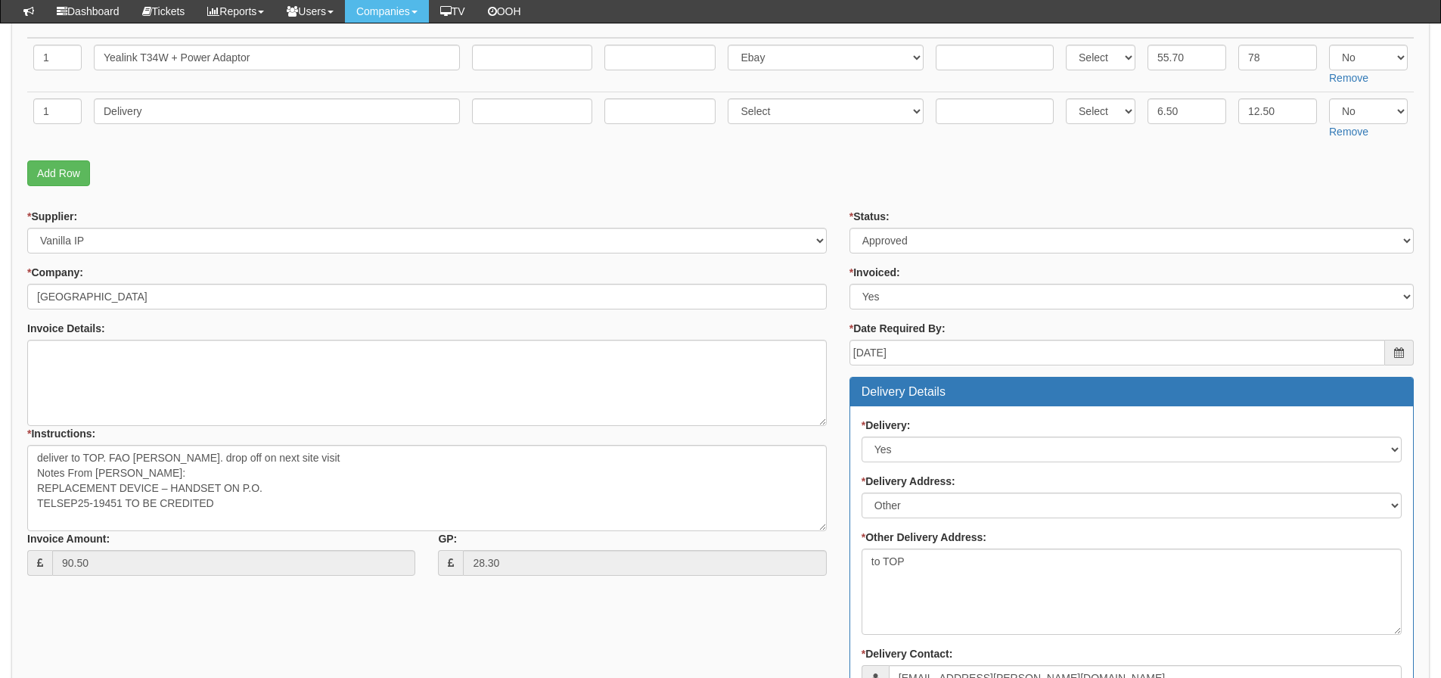
click at [159, 630] on div "* Supplier: Select 123 REG.co.uk 1Password 3 4Gon AA Jones Electric Ltd Abzorb …" at bounding box center [720, 627] width 1409 height 836
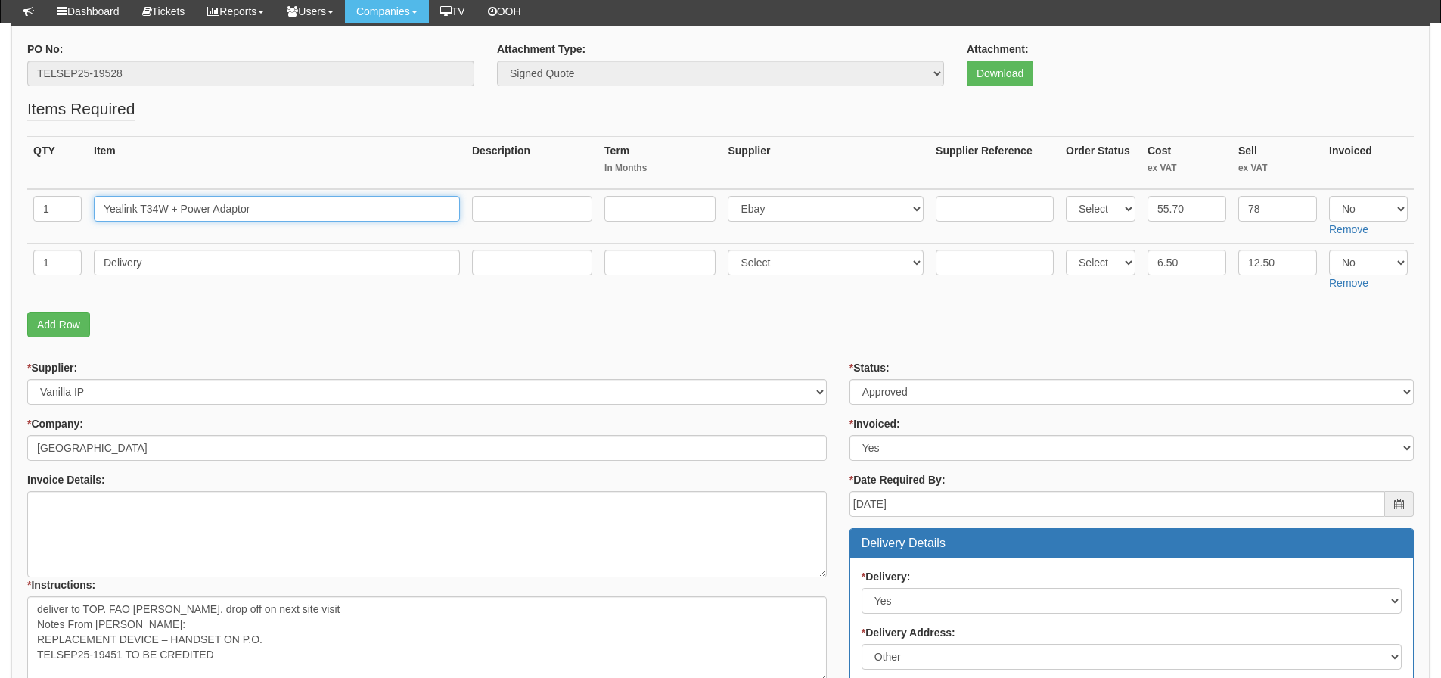
drag, startPoint x: 312, startPoint y: 214, endPoint x: -17, endPoint y: 216, distance: 329.1
click at [0, 216] on html "× Send Email × Add Appointment × Create Ticket × Create Proactive Activity × Ad…" at bounding box center [720, 599] width 1441 height 1519
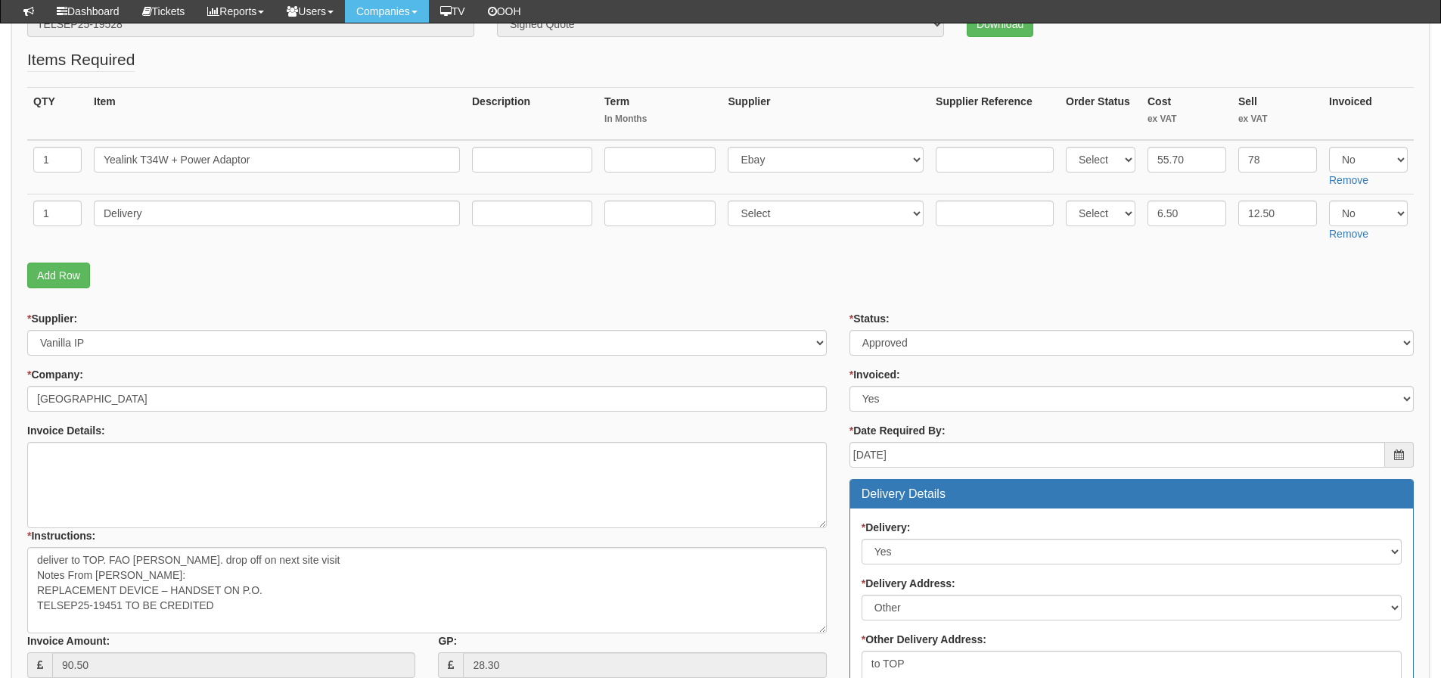
scroll to position [236, 0]
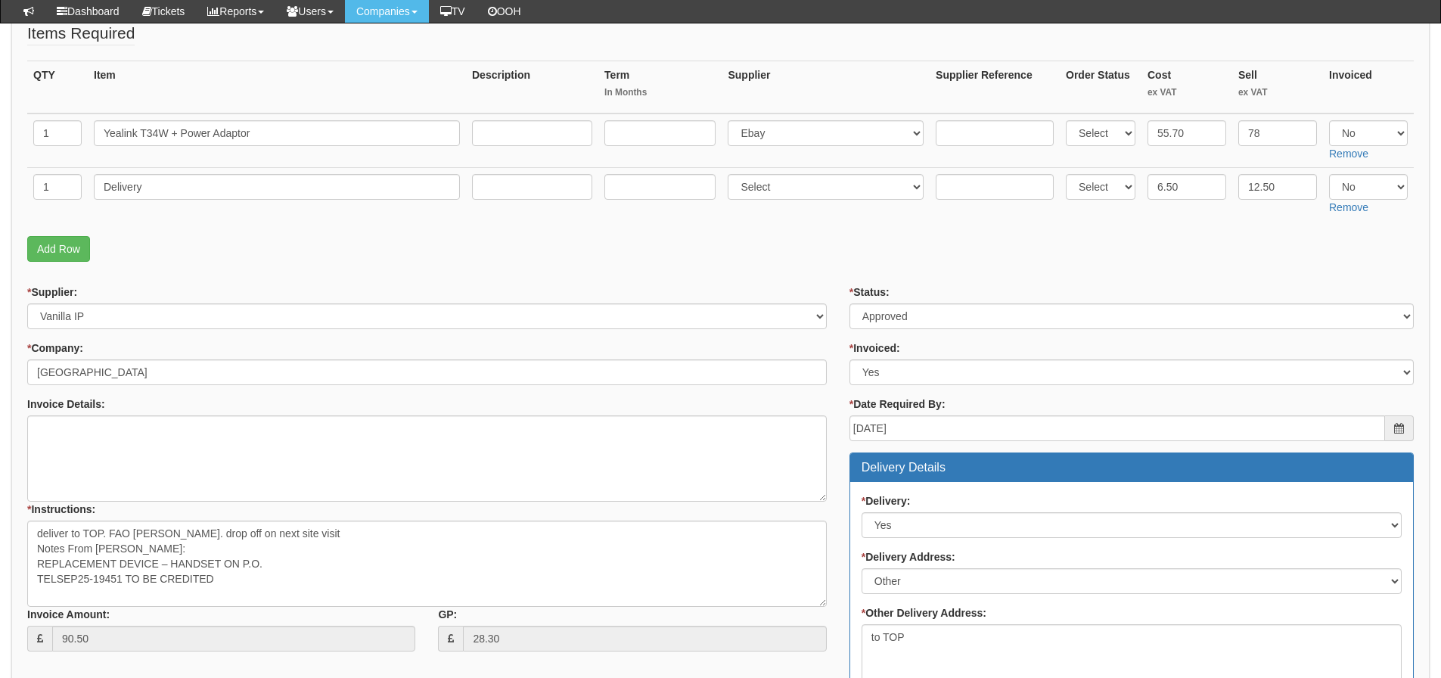
click at [994, 278] on form "PO No: TELSEP25-19528 Attachment Type: Select Signed Quote Auth email if quote …" at bounding box center [720, 563] width 1387 height 1195
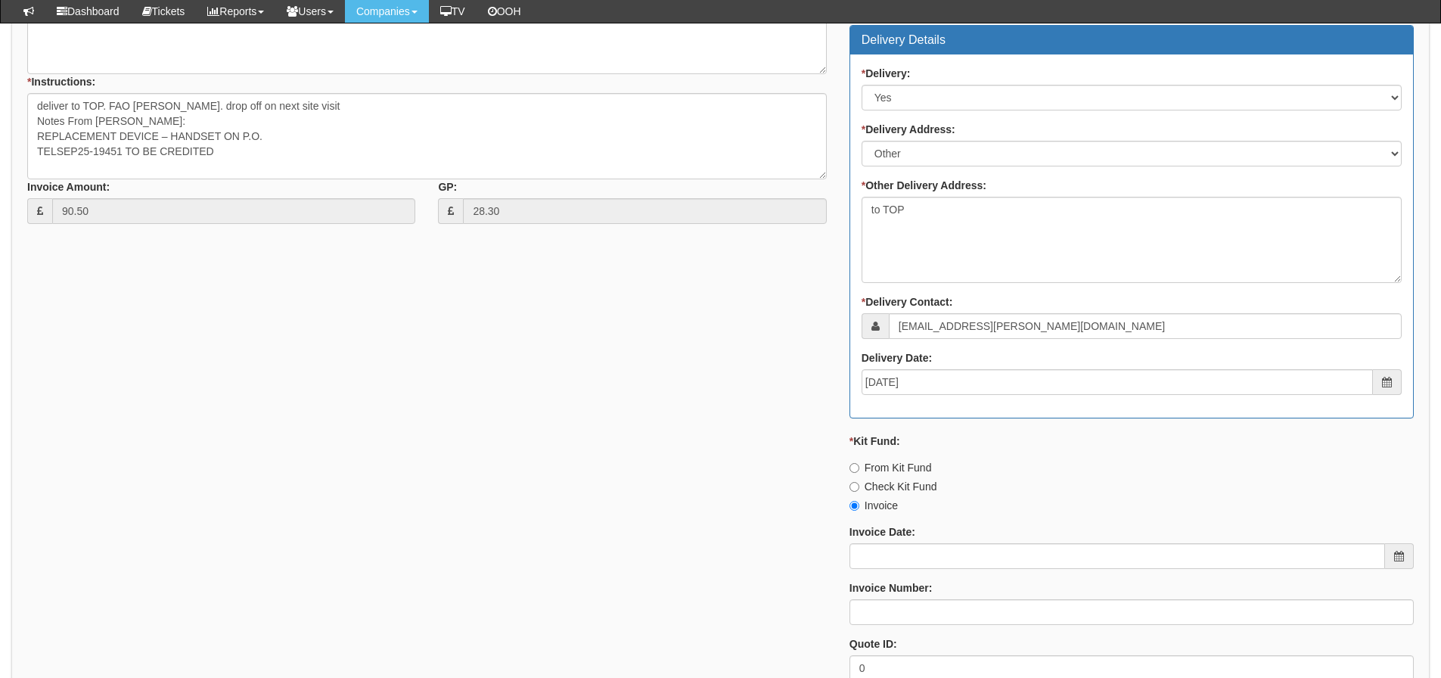
scroll to position [690, 0]
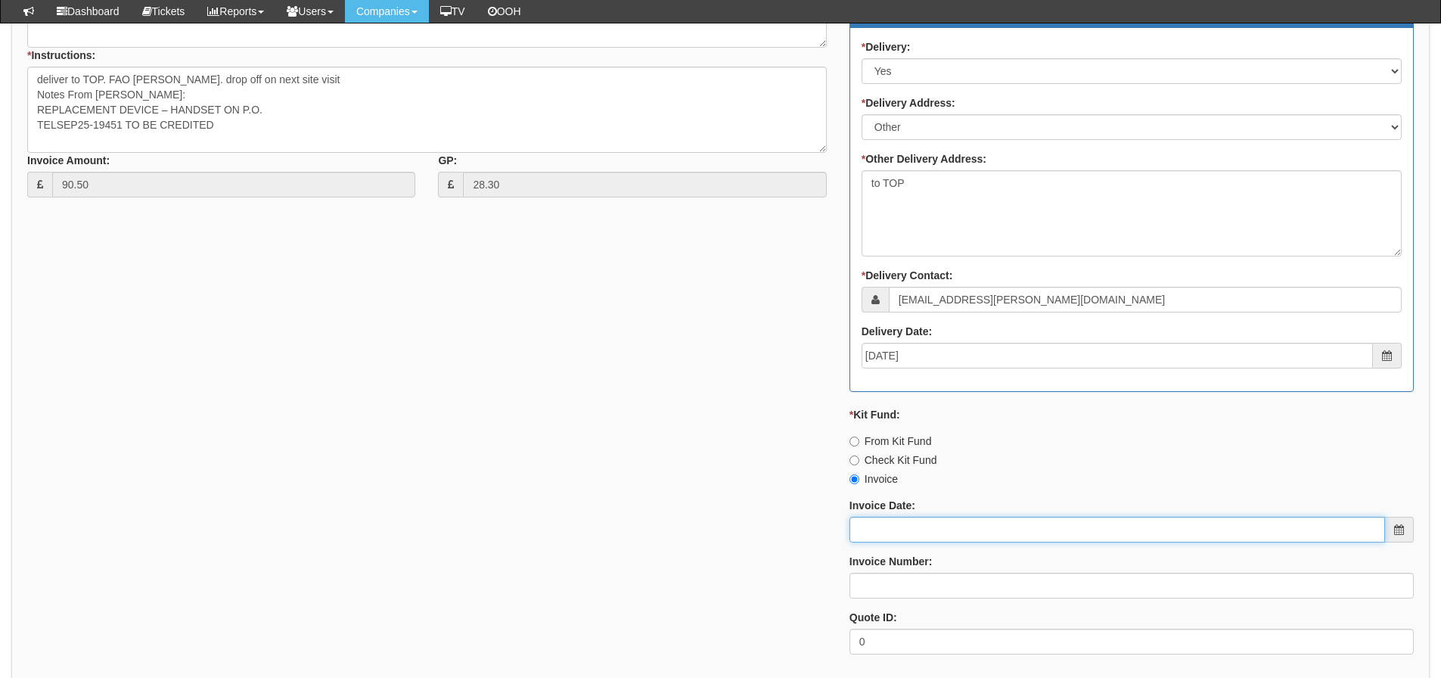
click at [899, 529] on input "Invoice Date:" at bounding box center [1118, 530] width 536 height 26
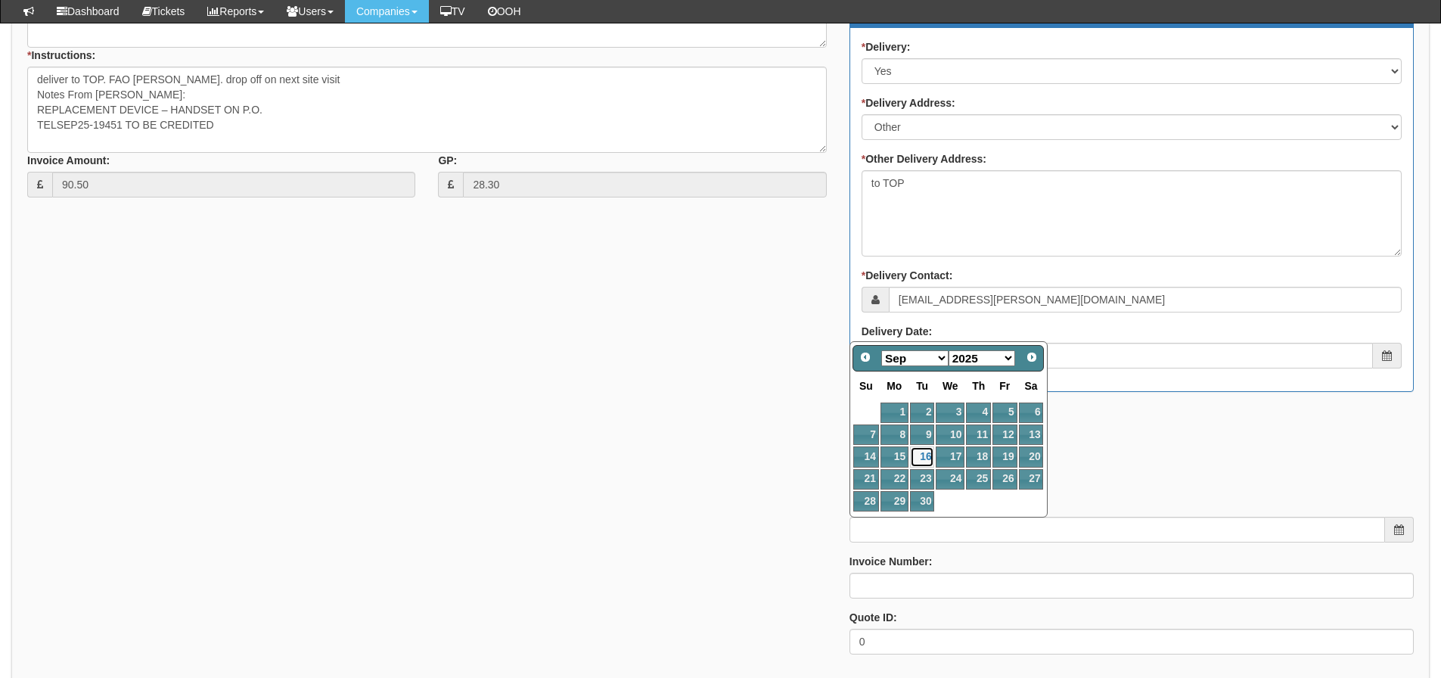
click at [926, 451] on link "16" at bounding box center [922, 456] width 24 height 20
type input "[DATE]"
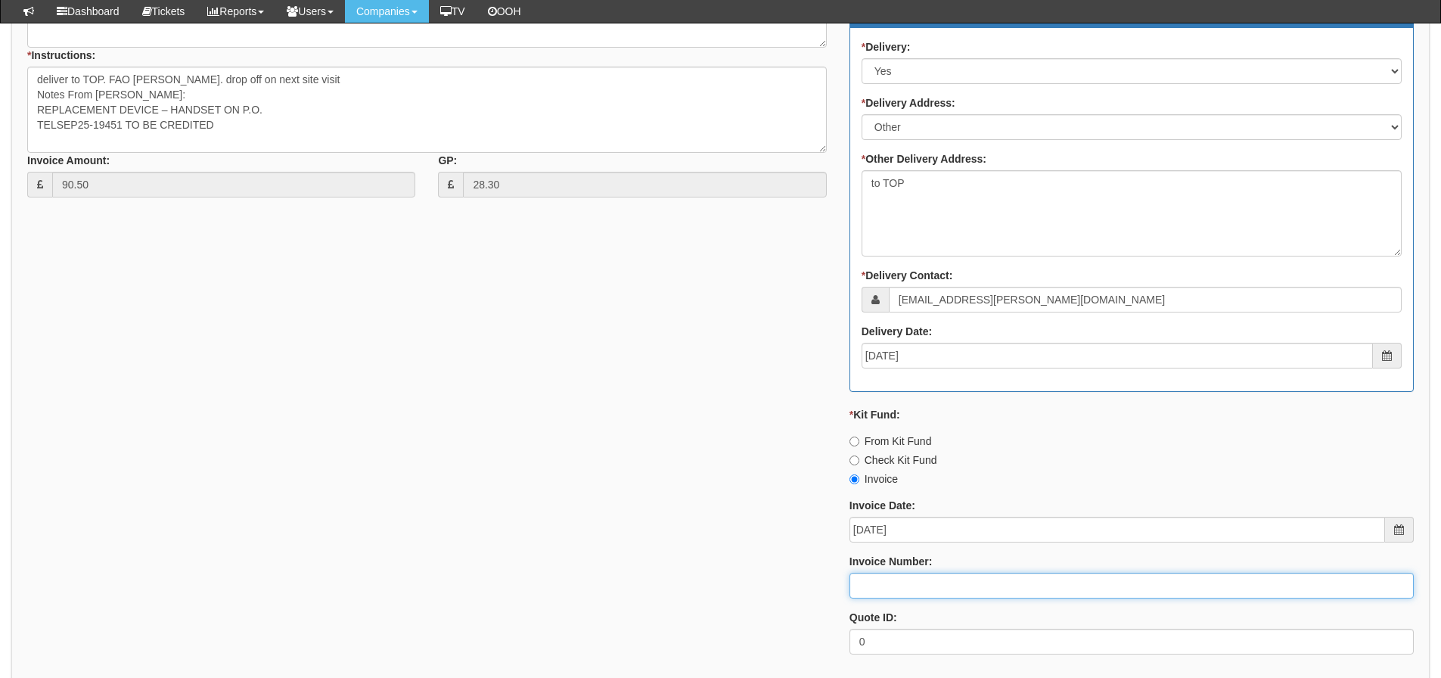
click at [886, 586] on input "Invoice Number:" at bounding box center [1132, 586] width 564 height 26
type input "206433"
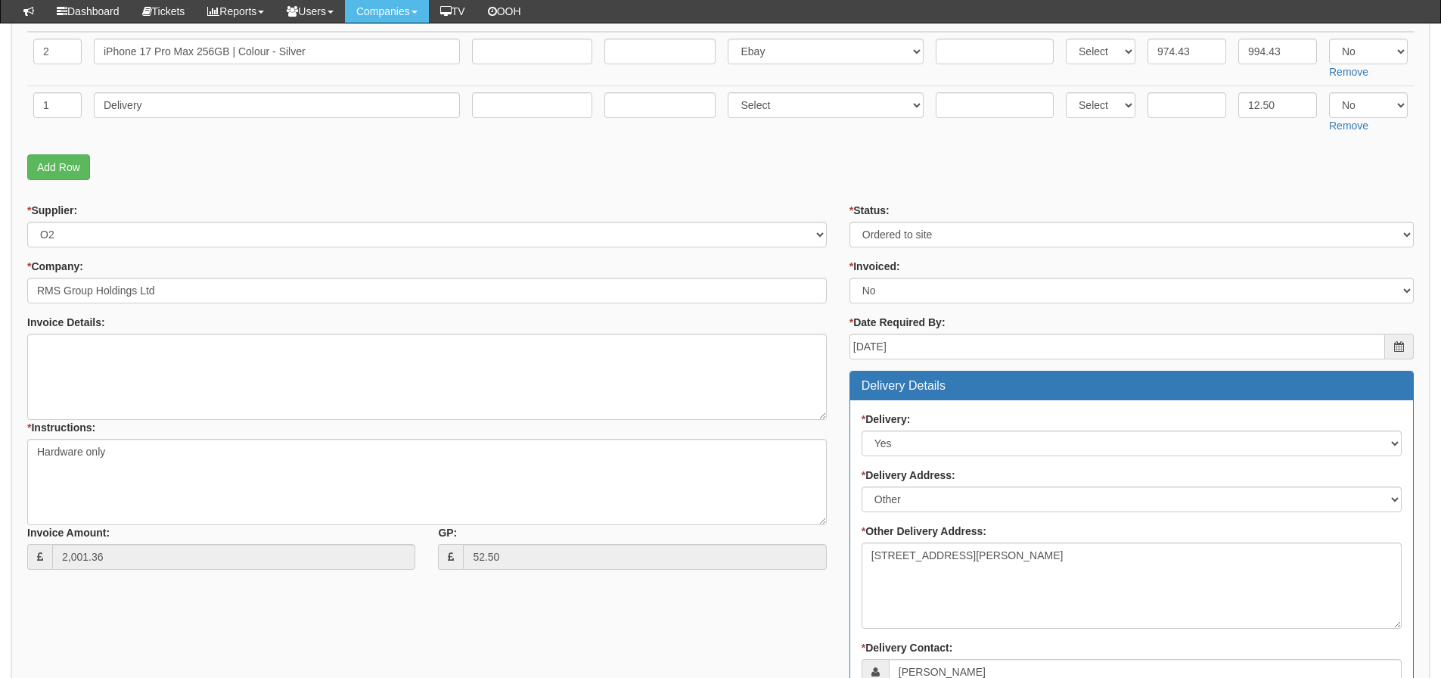
scroll to position [160, 0]
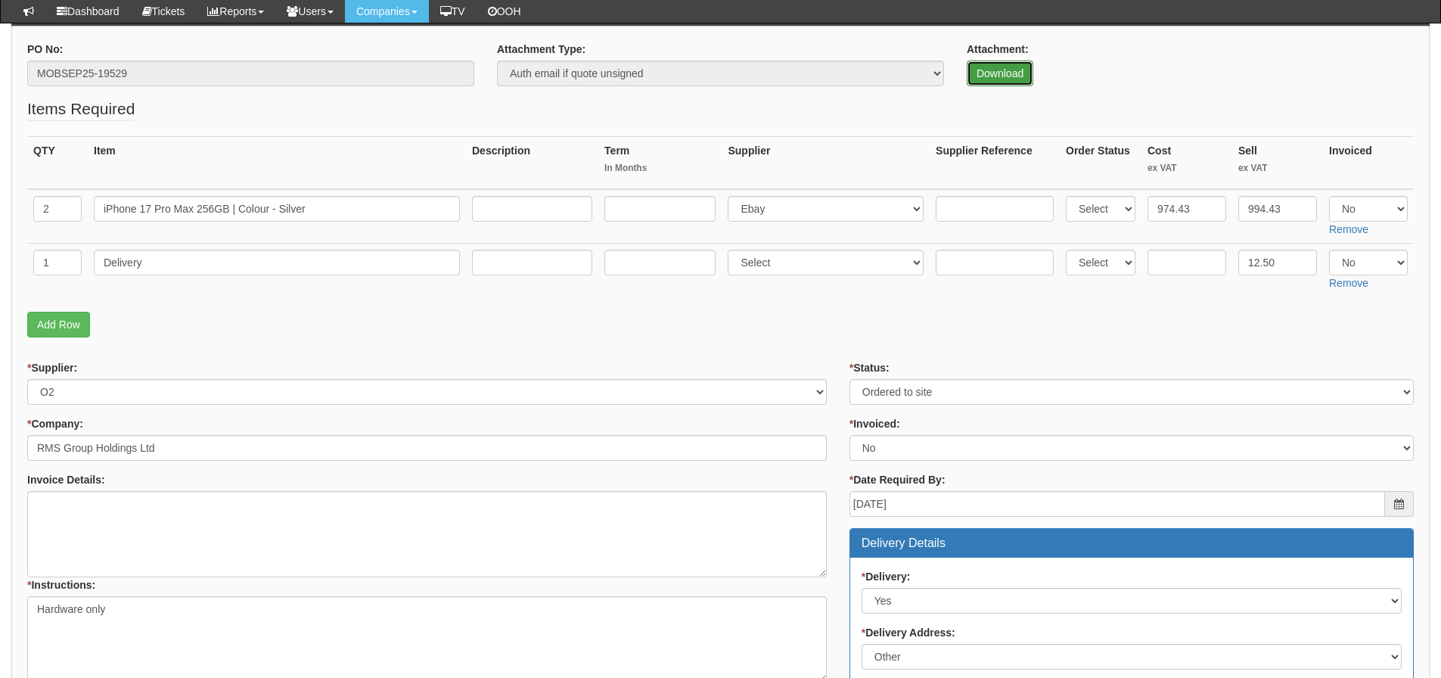
click at [984, 68] on link "Download" at bounding box center [1000, 74] width 67 height 26
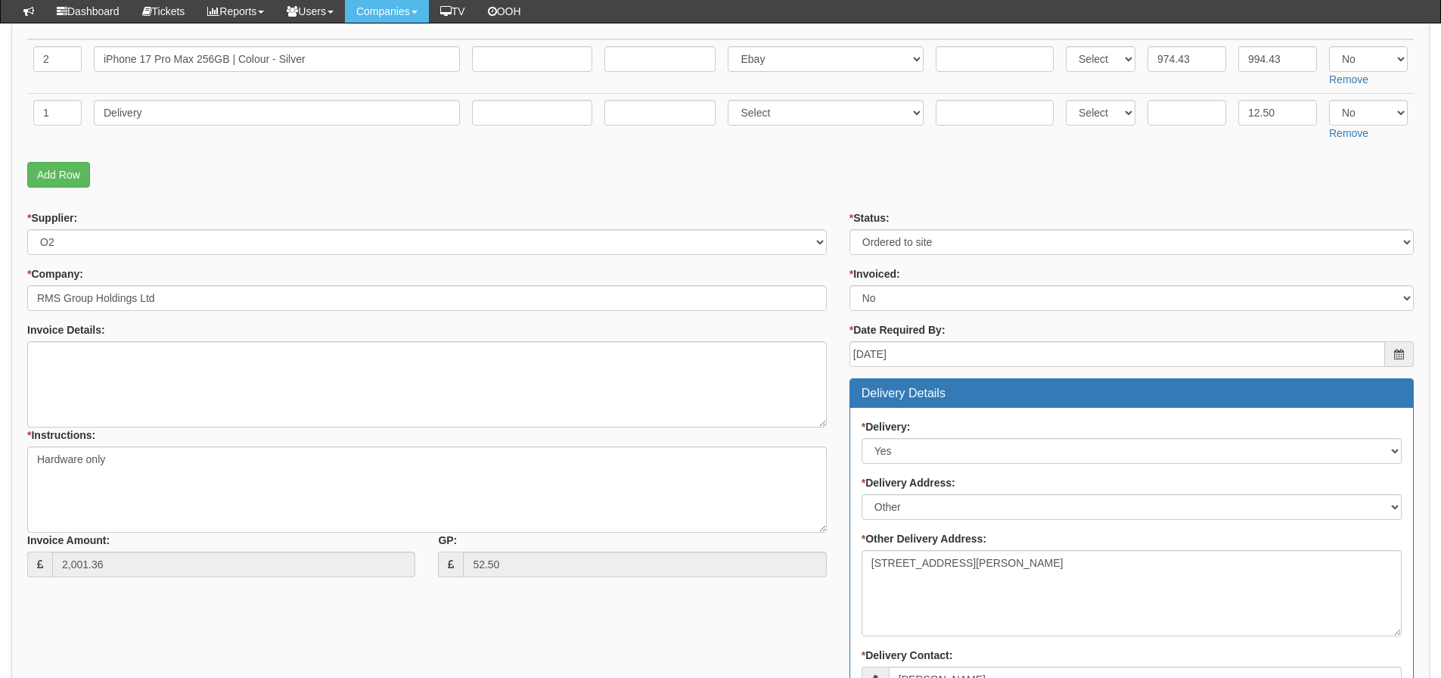
scroll to position [312, 0]
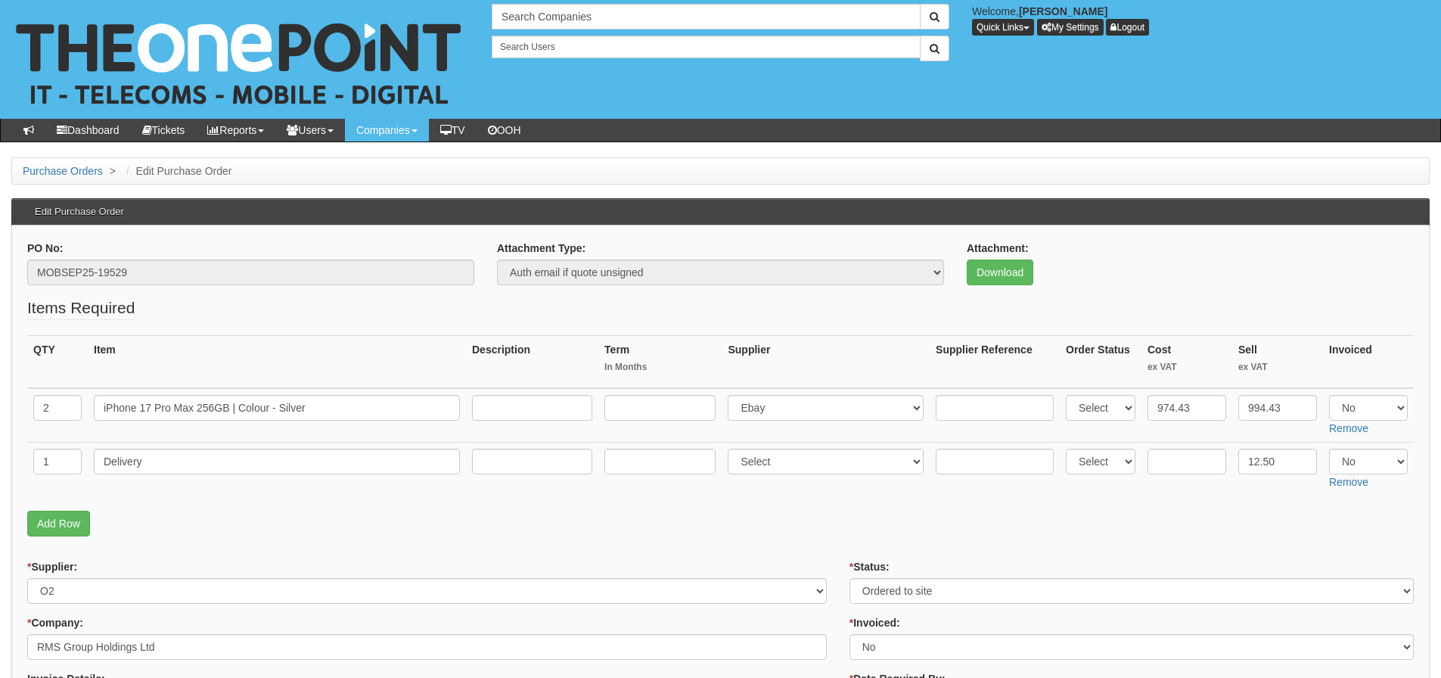
scroll to position [160, 0]
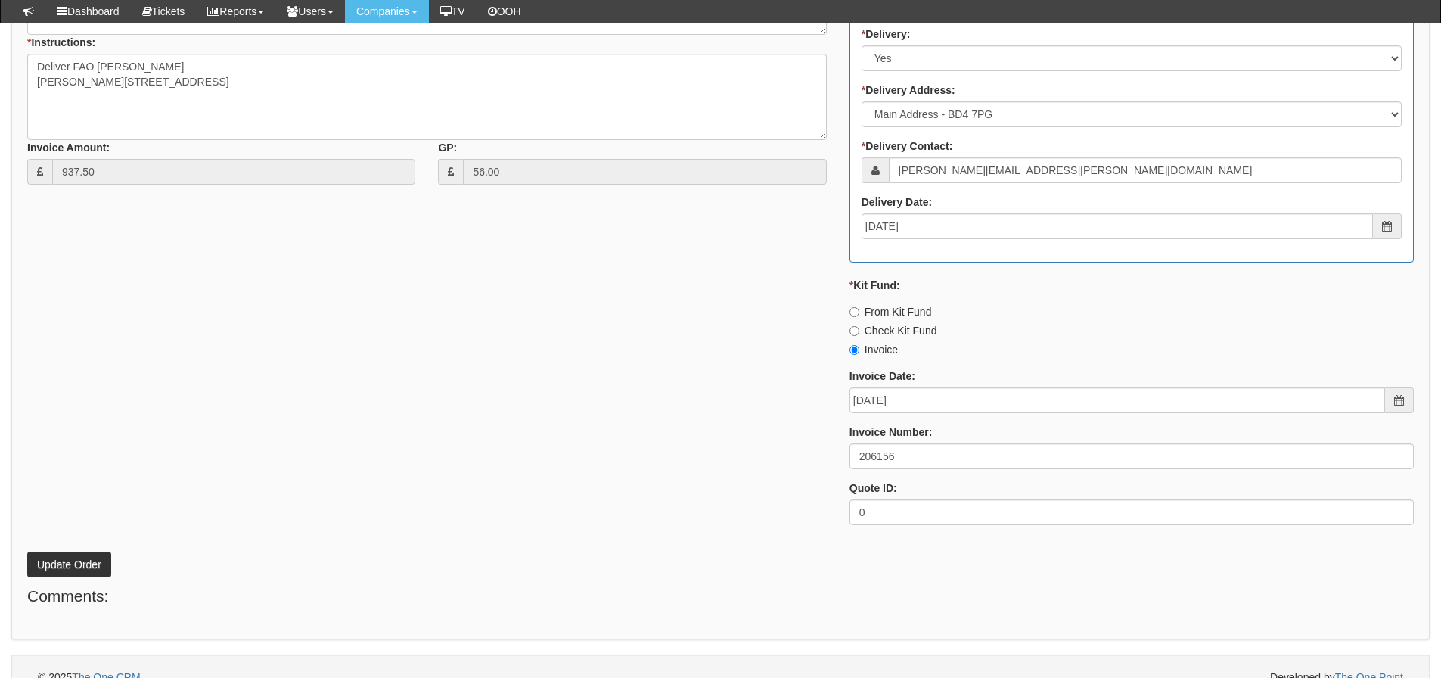
scroll to position [779, 0]
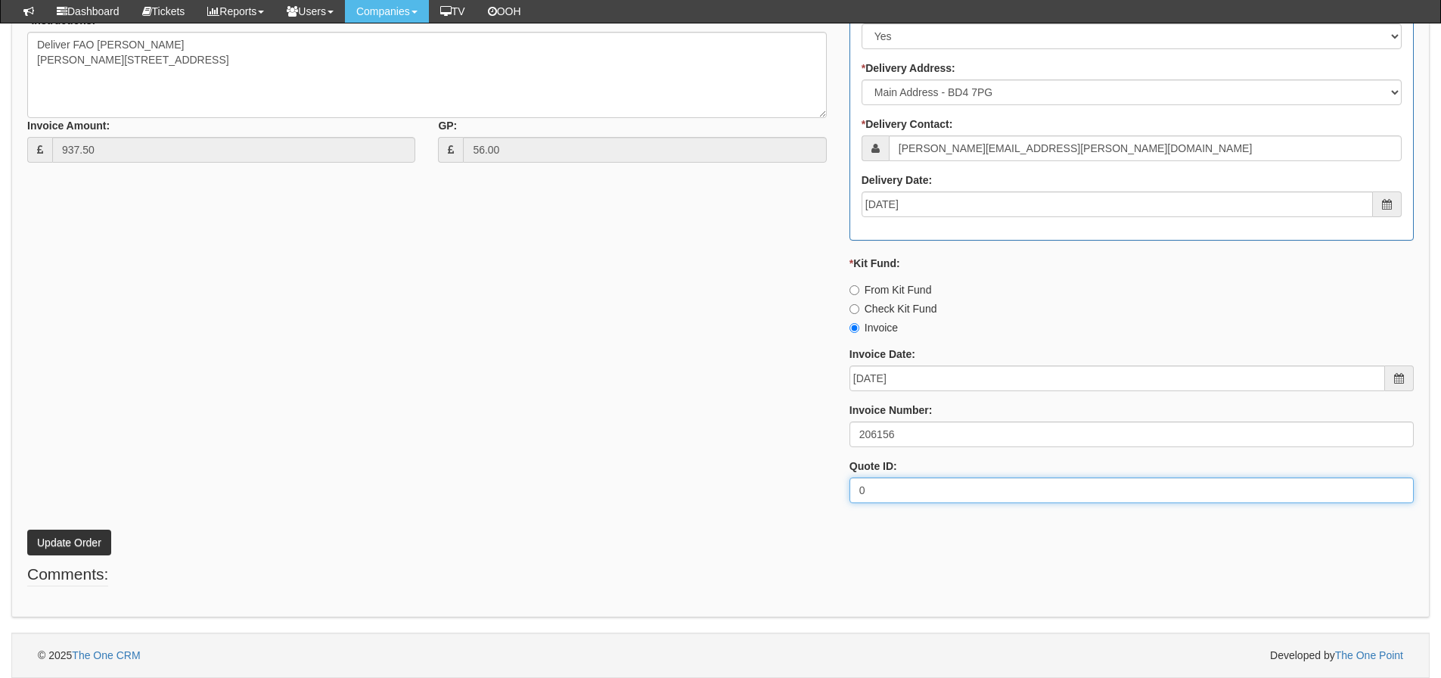
click at [59, 425] on div "* Supplier: Select 123 [DOMAIN_NAME] 1Password 3 4Gon [PERSON_NAME] Electric Lt…" at bounding box center [720, 156] width 1409 height 720
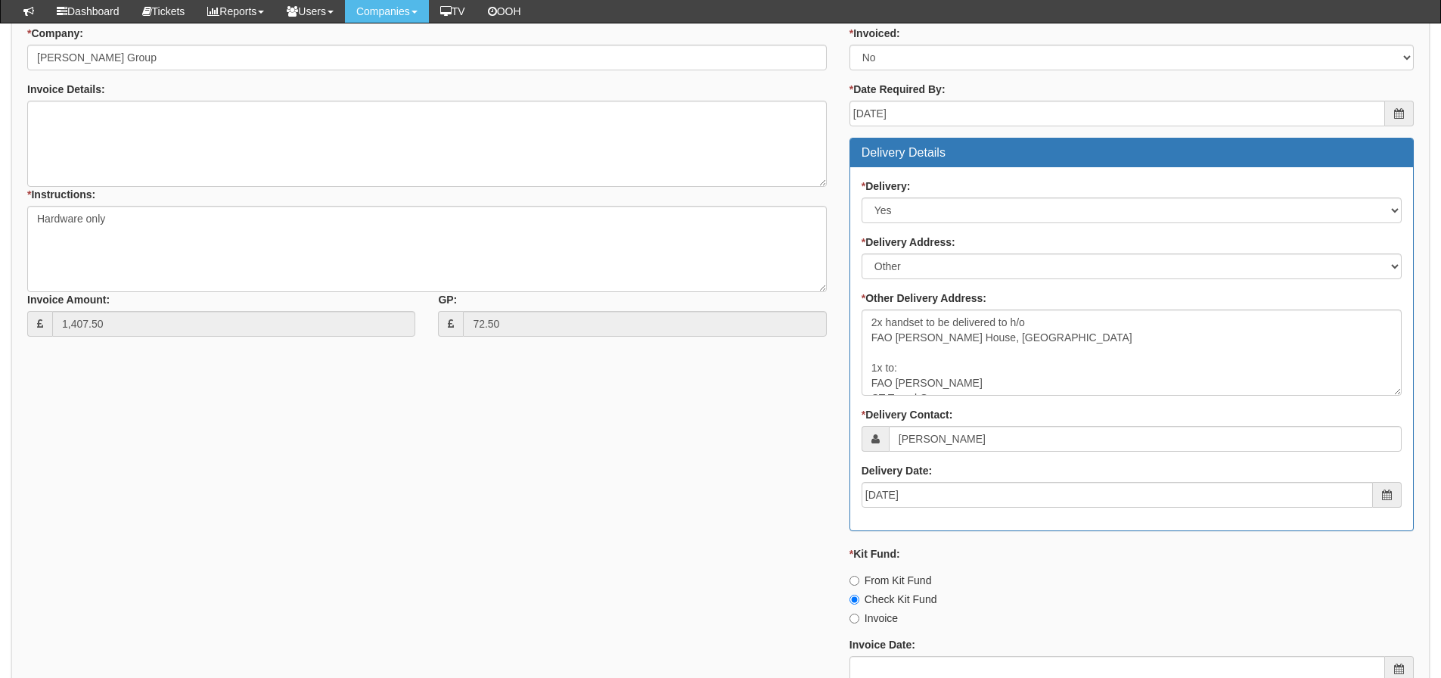
scroll to position [378, 0]
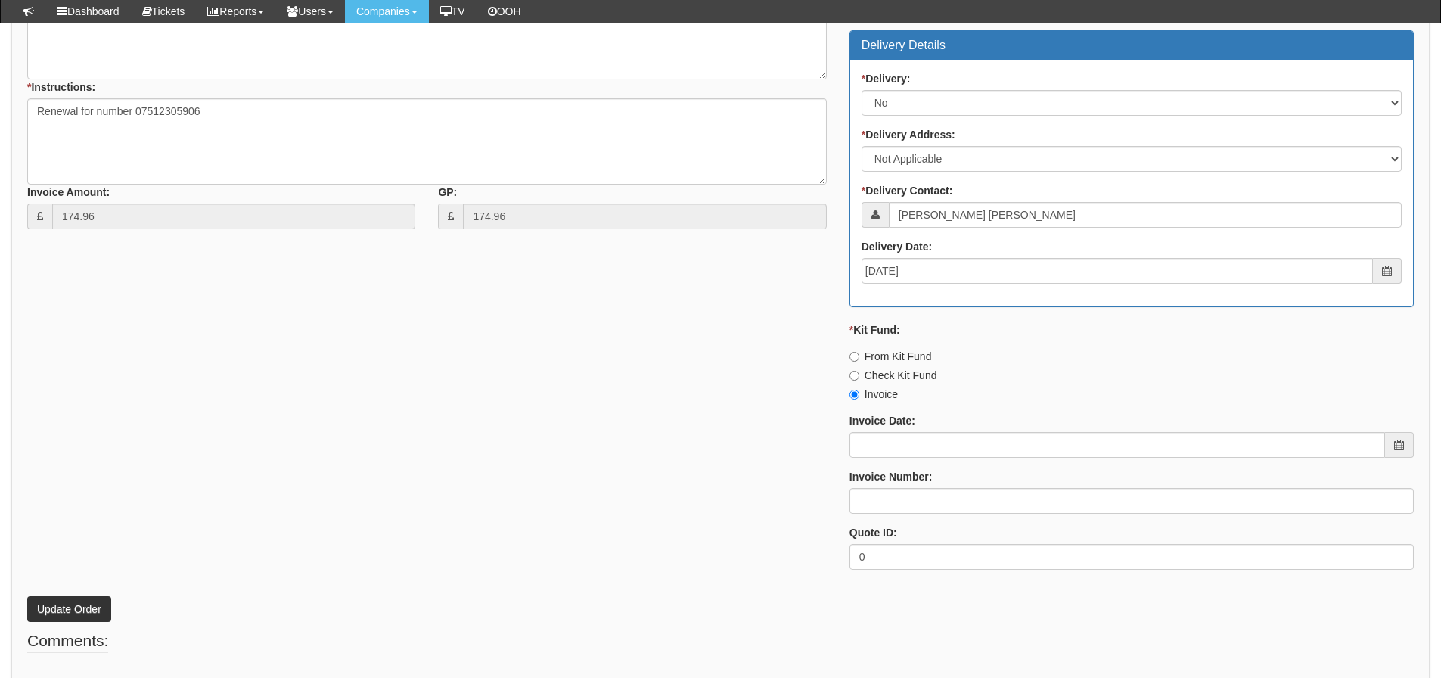
scroll to position [725, 0]
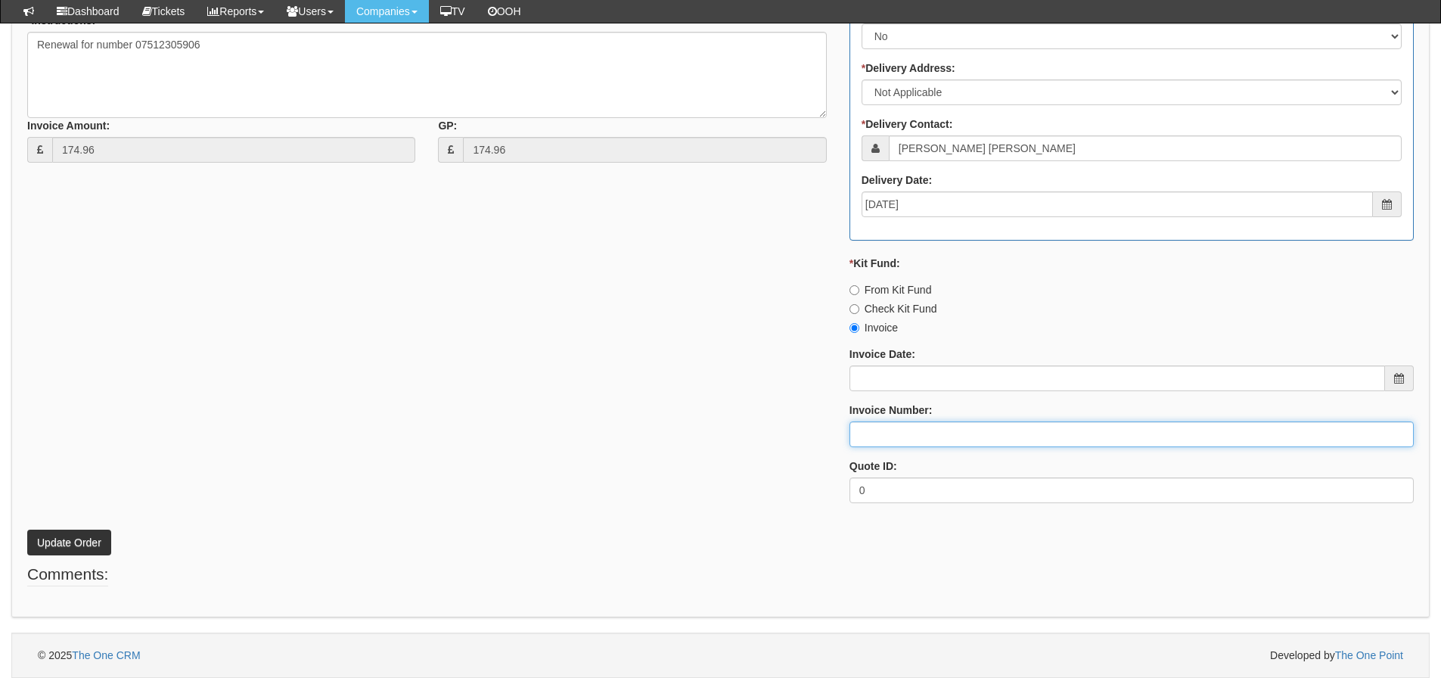
click at [870, 434] on input "Invoice Number:" at bounding box center [1132, 434] width 564 height 26
type input "O2"
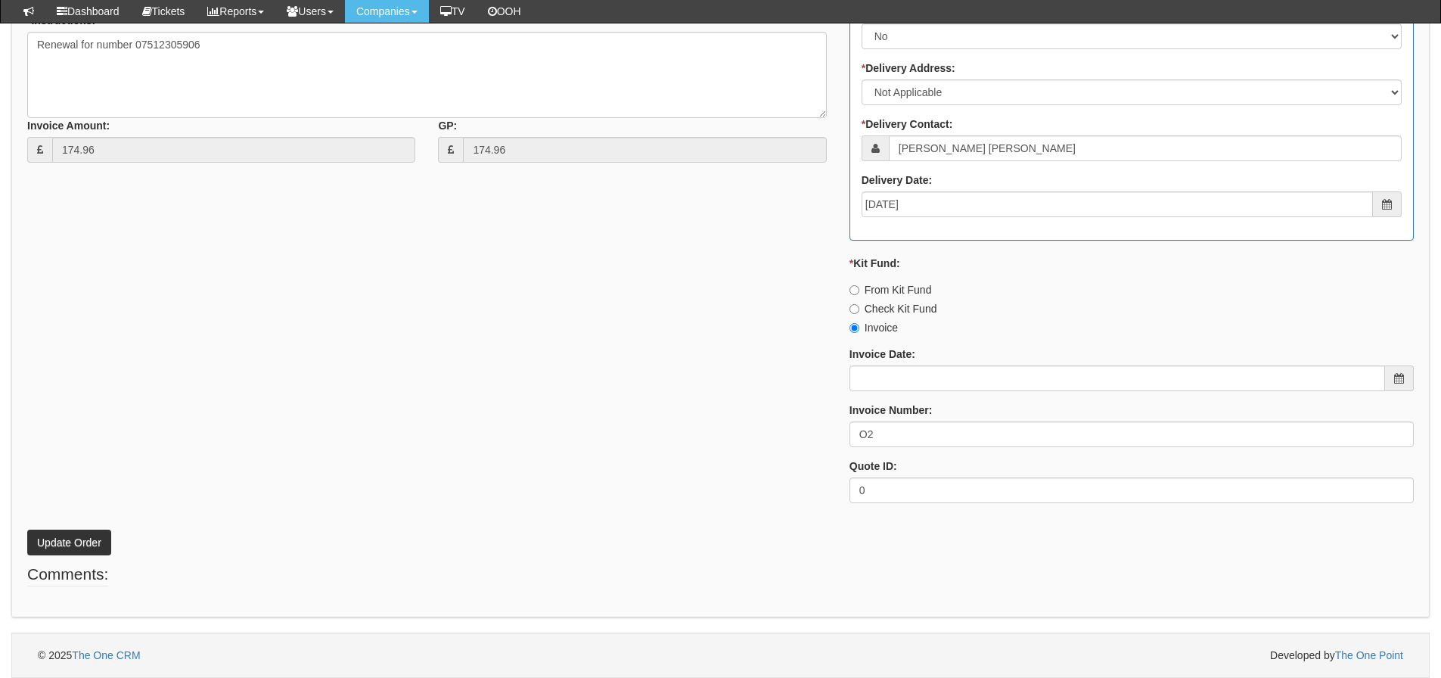
drag, startPoint x: 518, startPoint y: 400, endPoint x: 479, endPoint y: 419, distance: 43.7
click at [517, 400] on div "* Supplier: Select 123 [DOMAIN_NAME] 1Password 3 4Gon [PERSON_NAME] Electric Lt…" at bounding box center [720, 156] width 1409 height 720
click at [94, 538] on button "Update Order" at bounding box center [69, 543] width 84 height 26
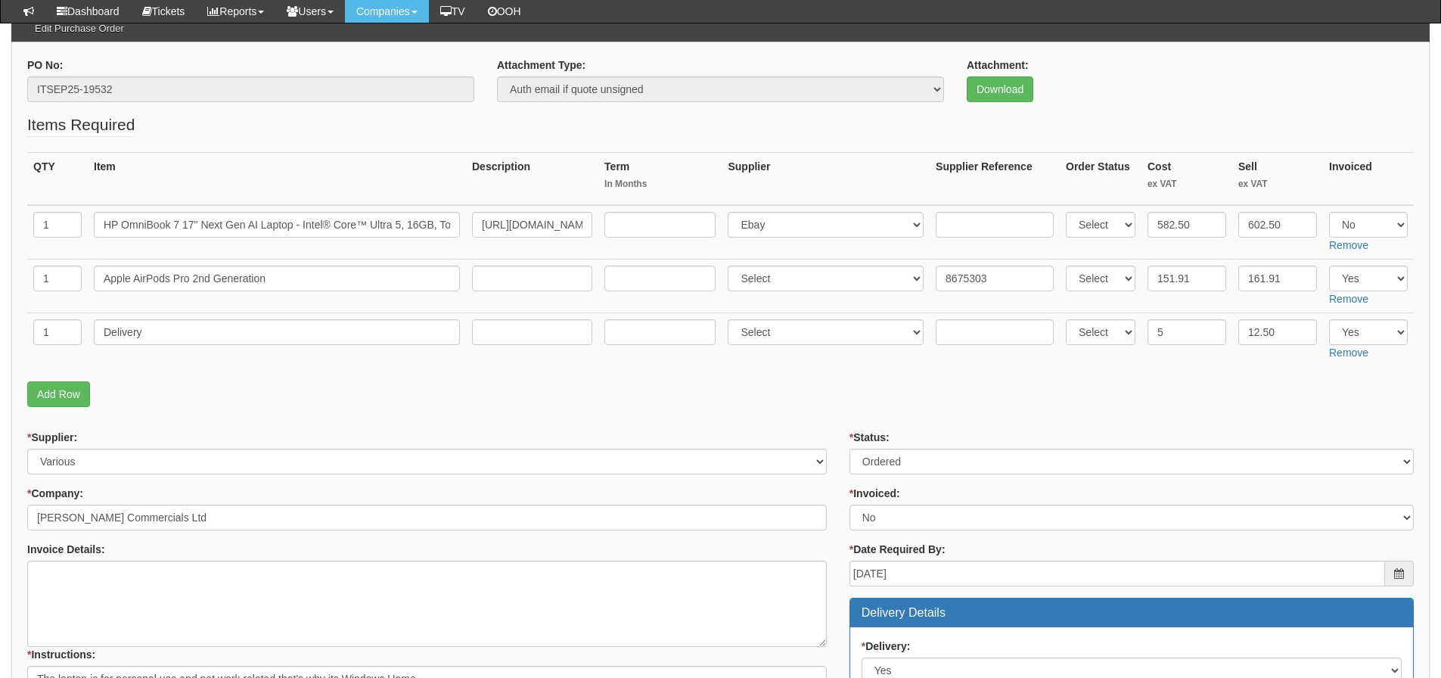
scroll to position [17, 0]
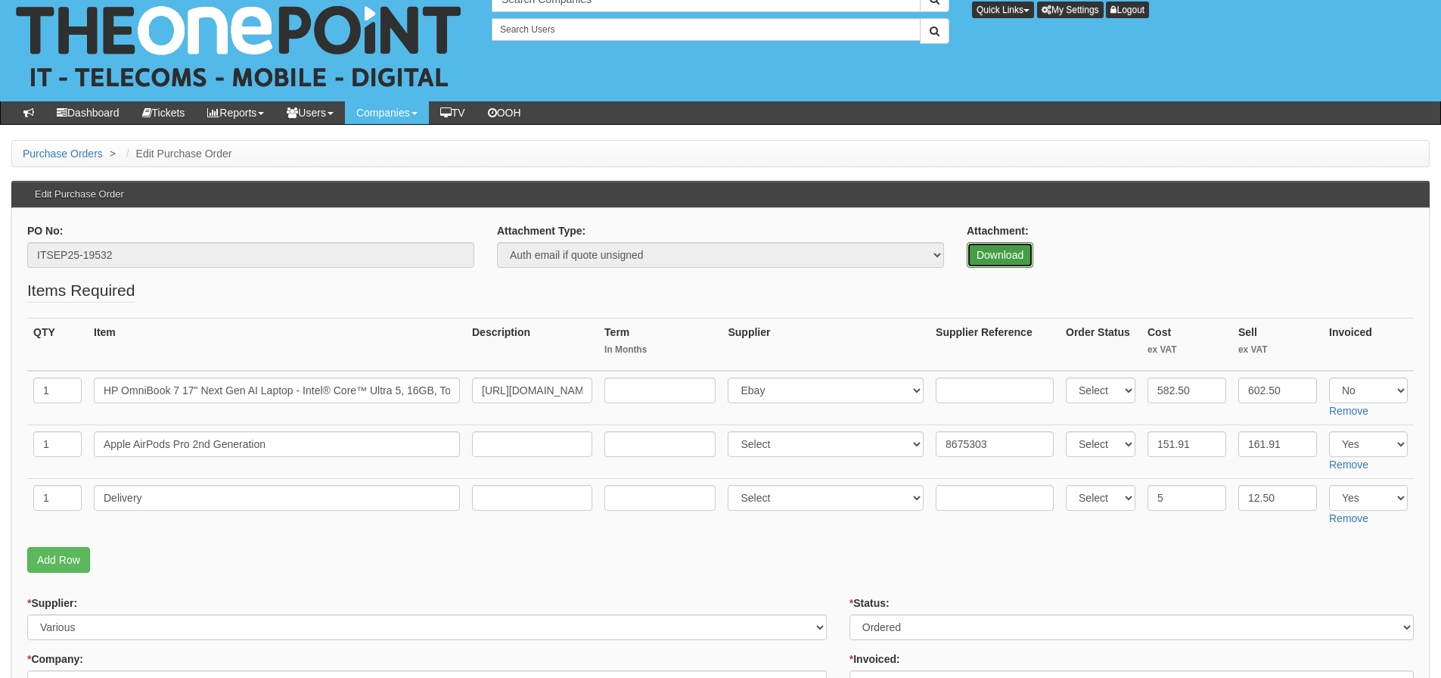
click at [972, 246] on link "Download" at bounding box center [1000, 255] width 67 height 26
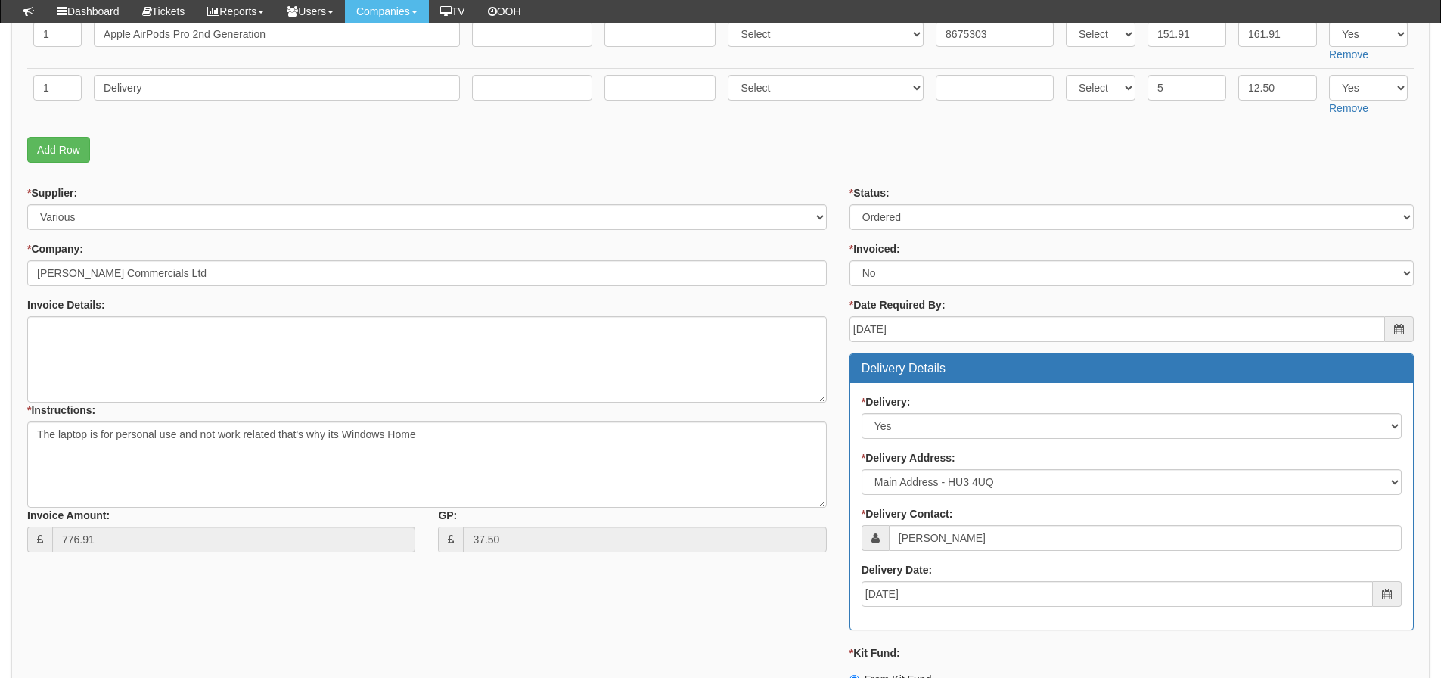
scroll to position [396, 0]
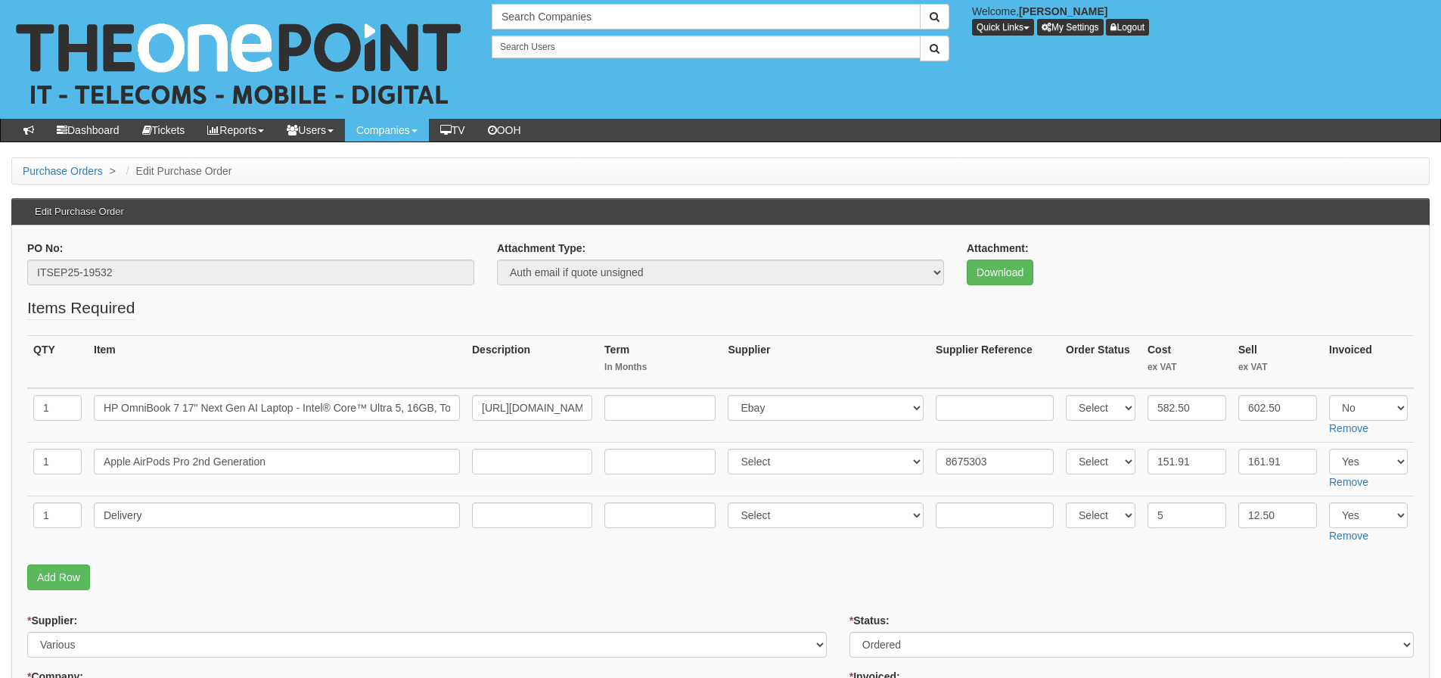
scroll to position [17, 0]
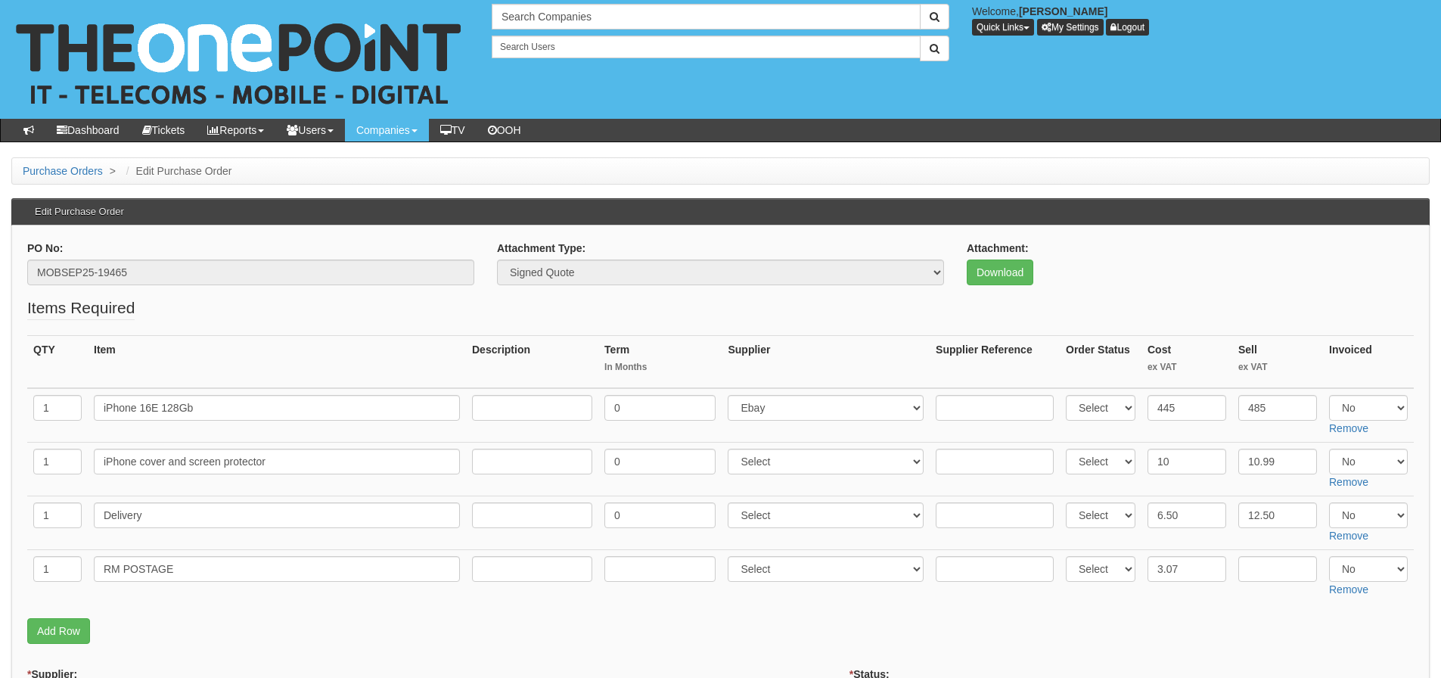
click at [184, 603] on fieldset "Items Required QTY Item Description Term In Months Supplier Supplier Reference …" at bounding box center [720, 474] width 1387 height 355
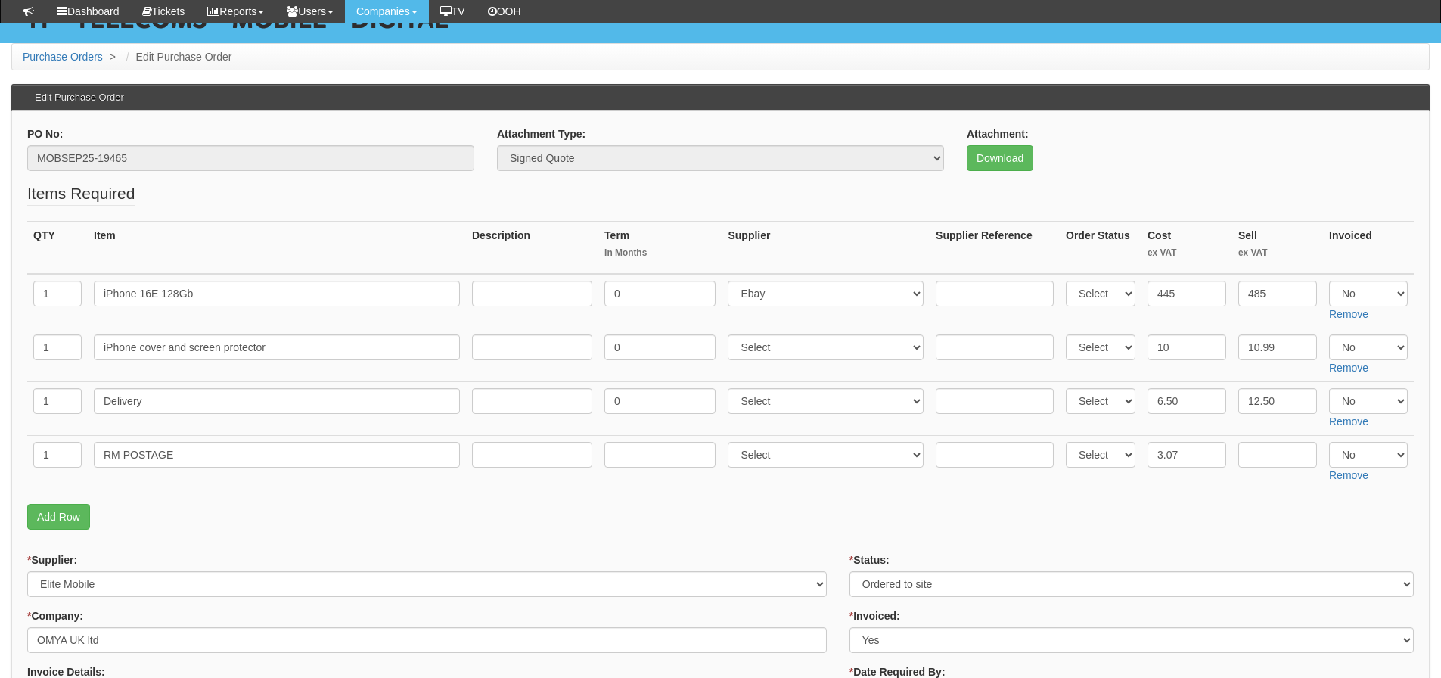
scroll to position [151, 0]
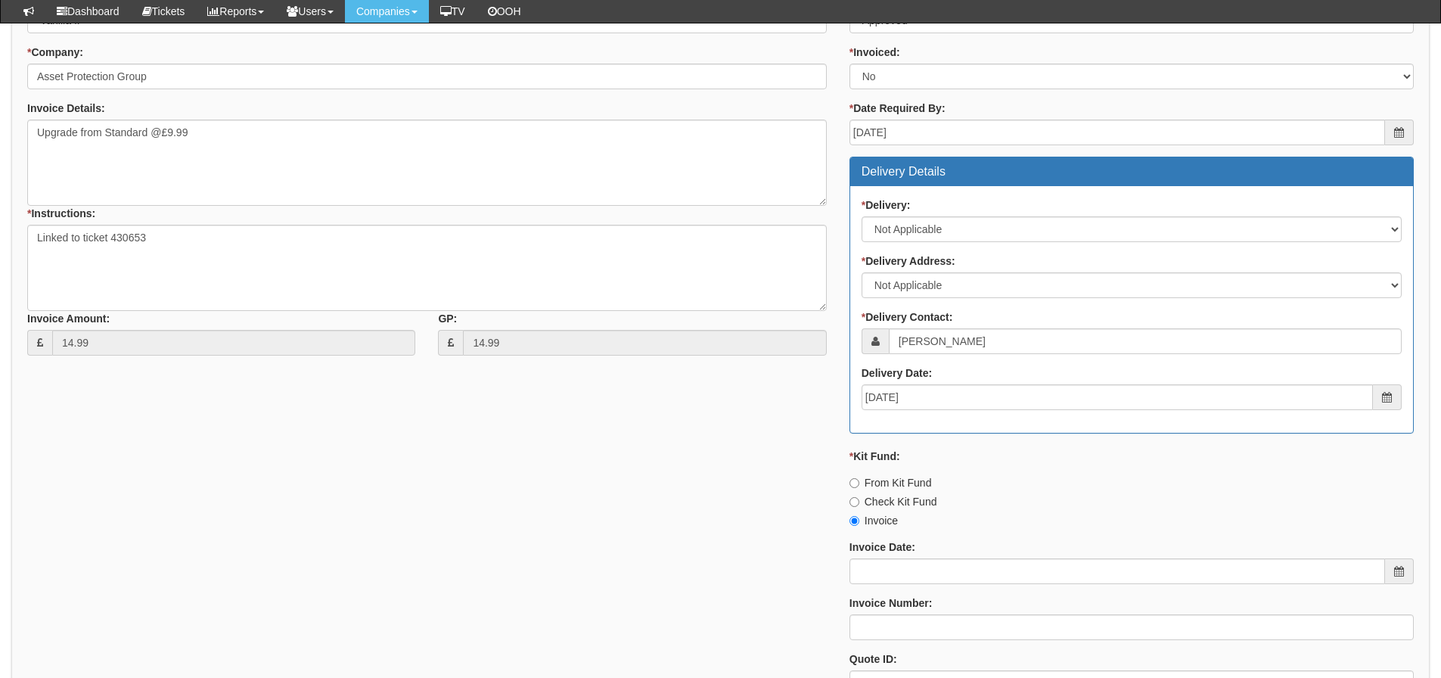
scroll to position [530, 0]
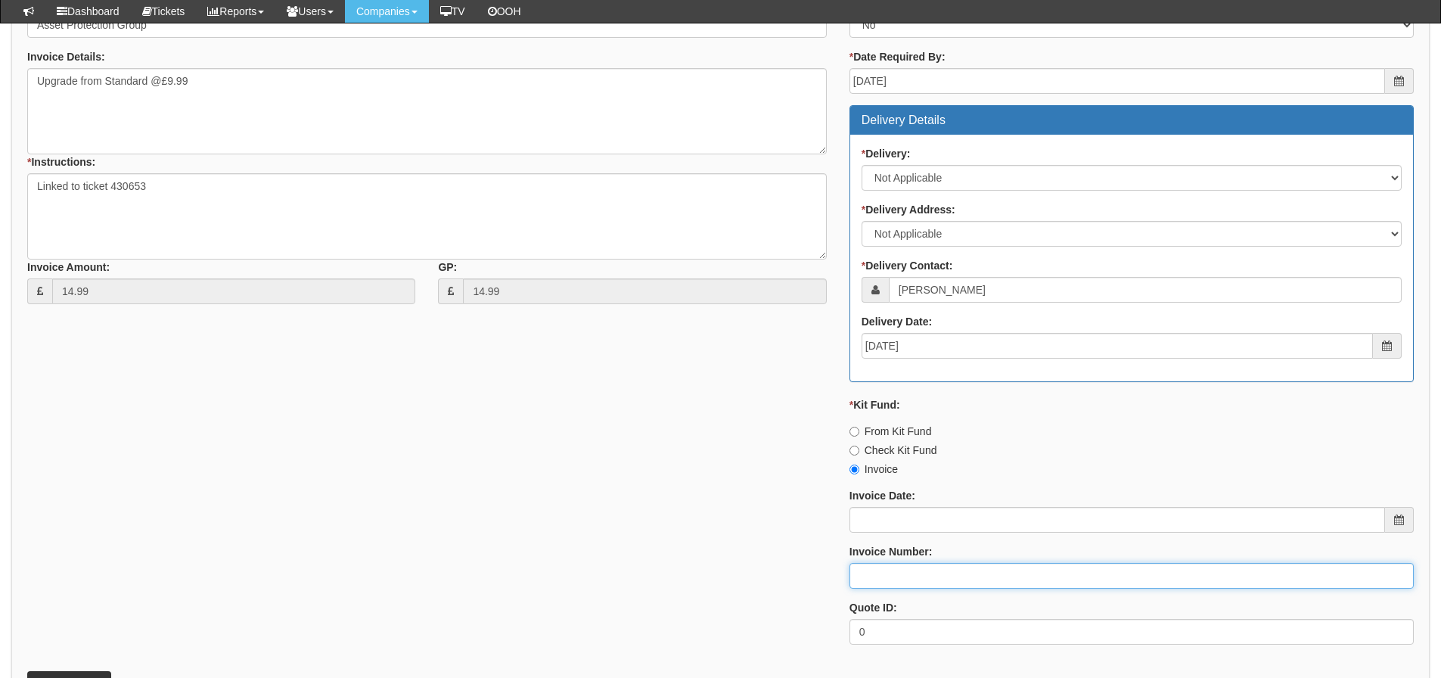
click at [922, 576] on input "Invoice Number:" at bounding box center [1132, 576] width 564 height 26
type input "Vanilla"
click at [399, 571] on div "* Supplier: Select 123 [DOMAIN_NAME] 1Password 3 4Gon [PERSON_NAME] Electric Lt…" at bounding box center [720, 297] width 1409 height 720
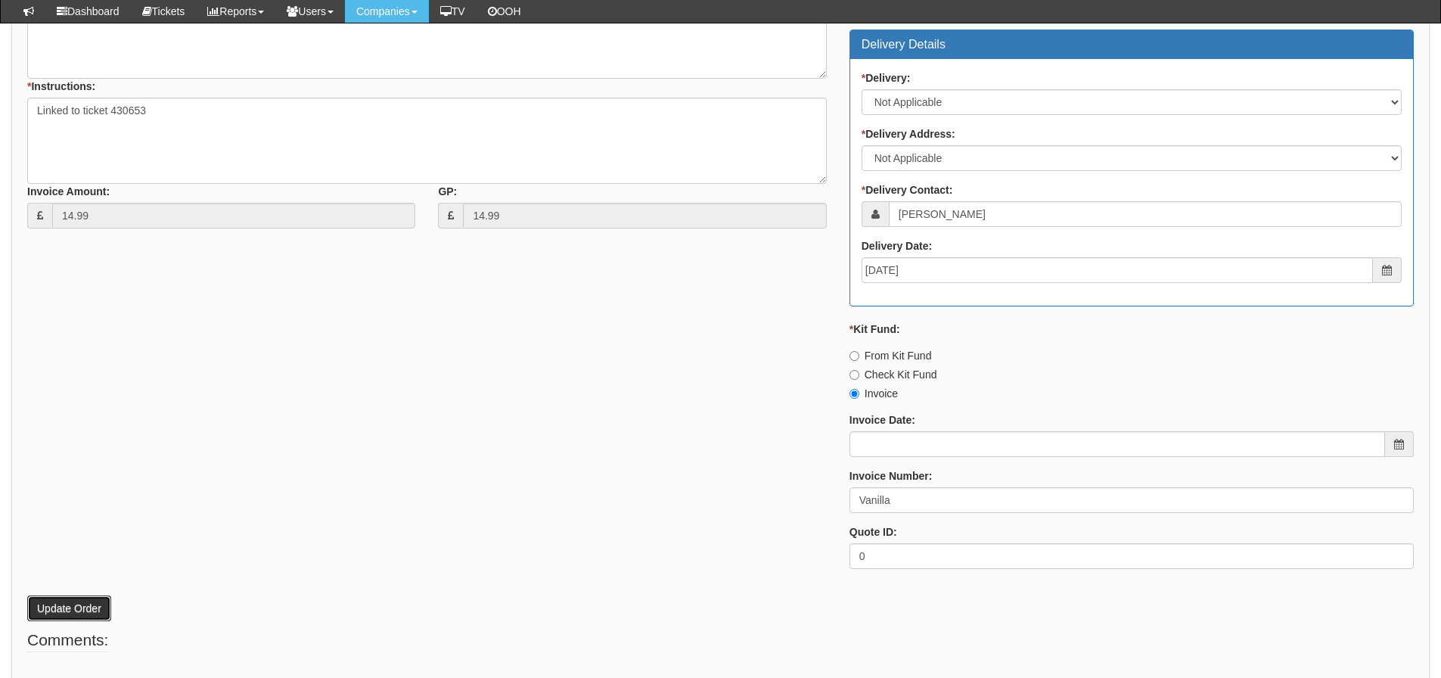
click at [100, 600] on button "Update Order" at bounding box center [69, 608] width 84 height 26
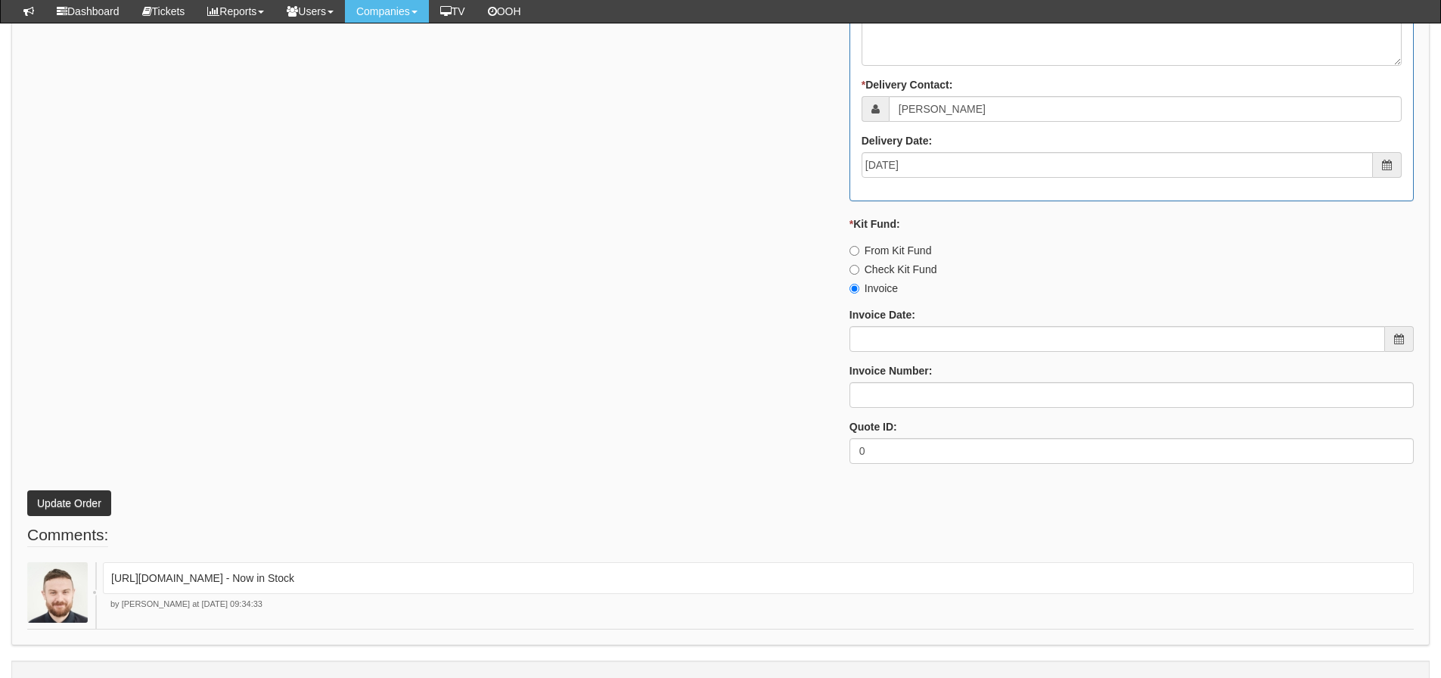
scroll to position [908, 0]
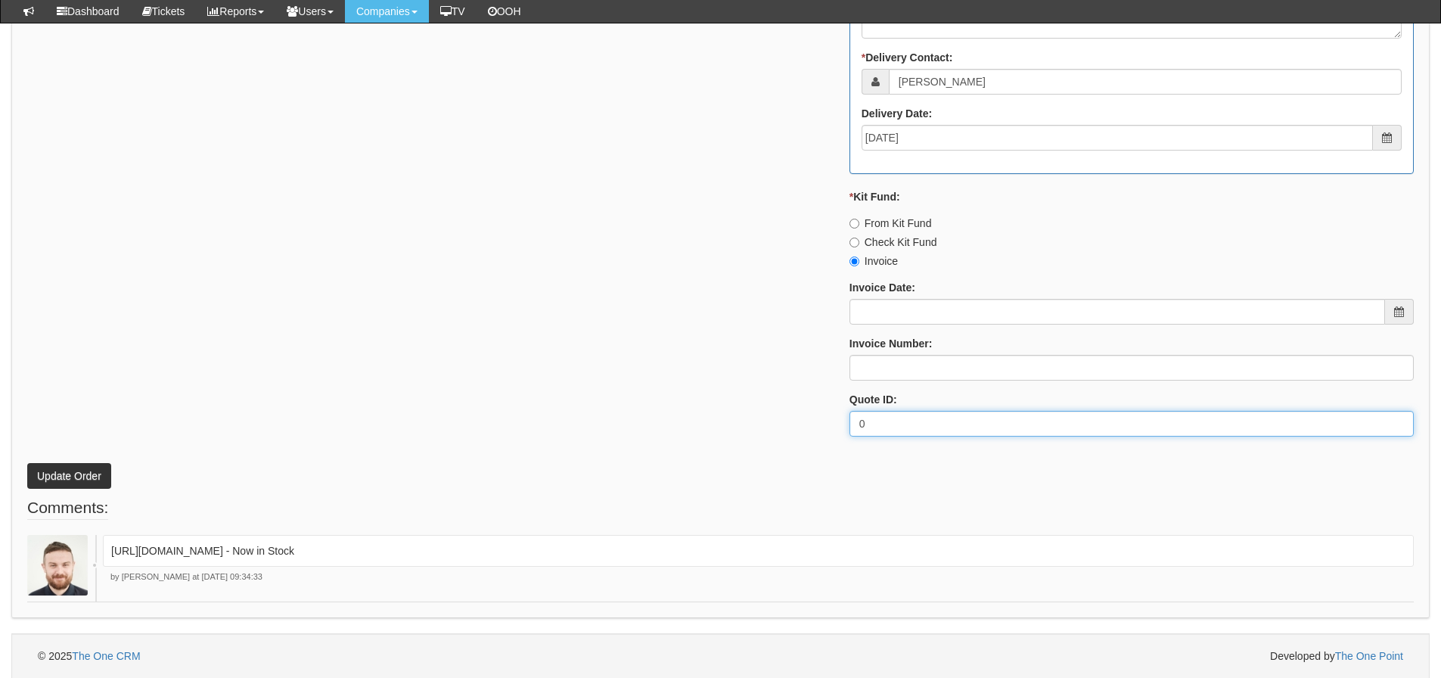
click at [57, 307] on div "* Supplier: Select 123 [DOMAIN_NAME] 1Password 3 4Gon [PERSON_NAME] Electric Lt…" at bounding box center [720, 31] width 1409 height 836
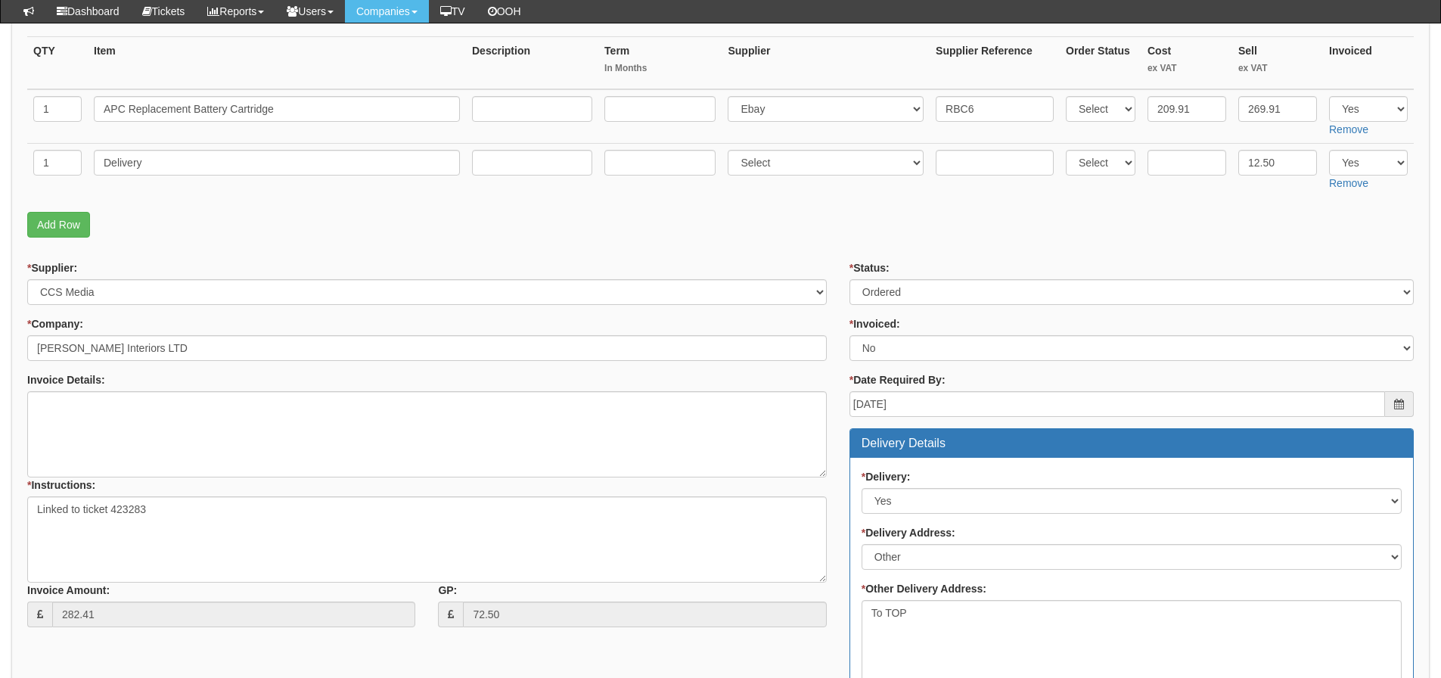
scroll to position [227, 0]
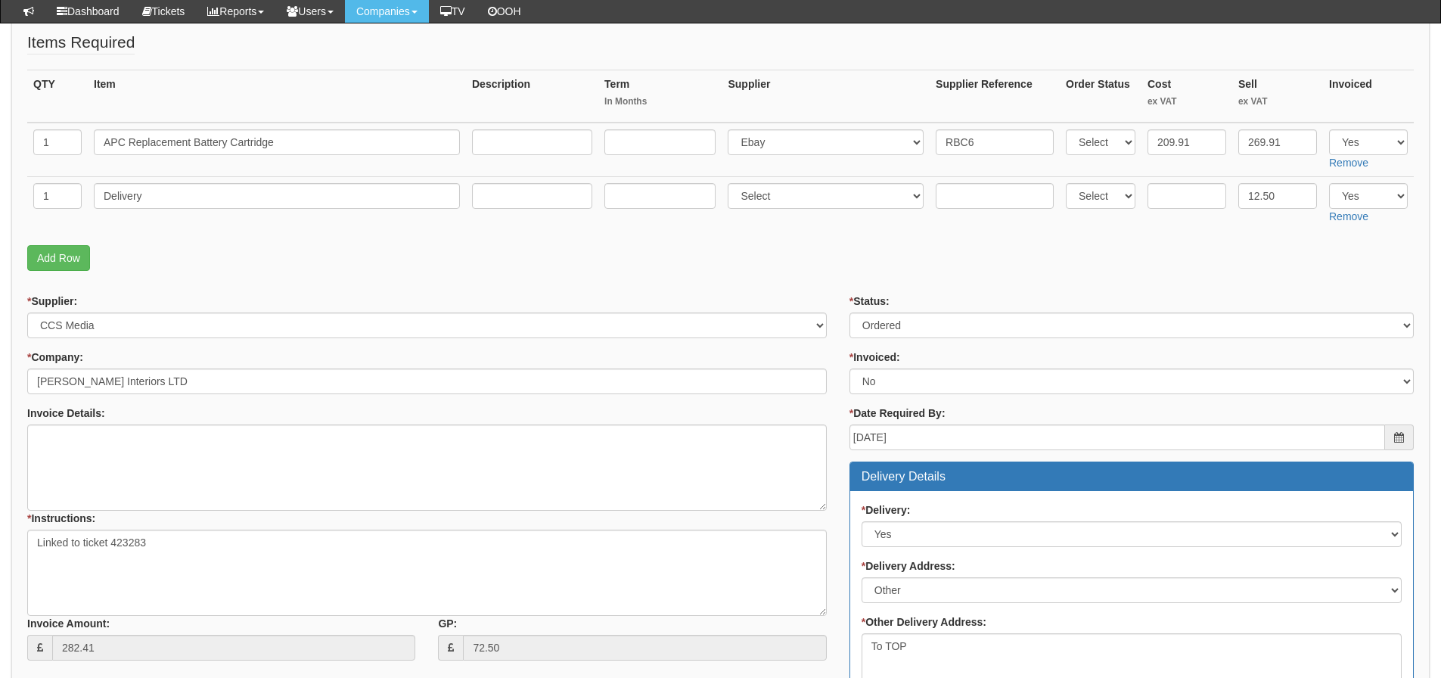
click at [146, 247] on p "Add Row" at bounding box center [720, 258] width 1387 height 26
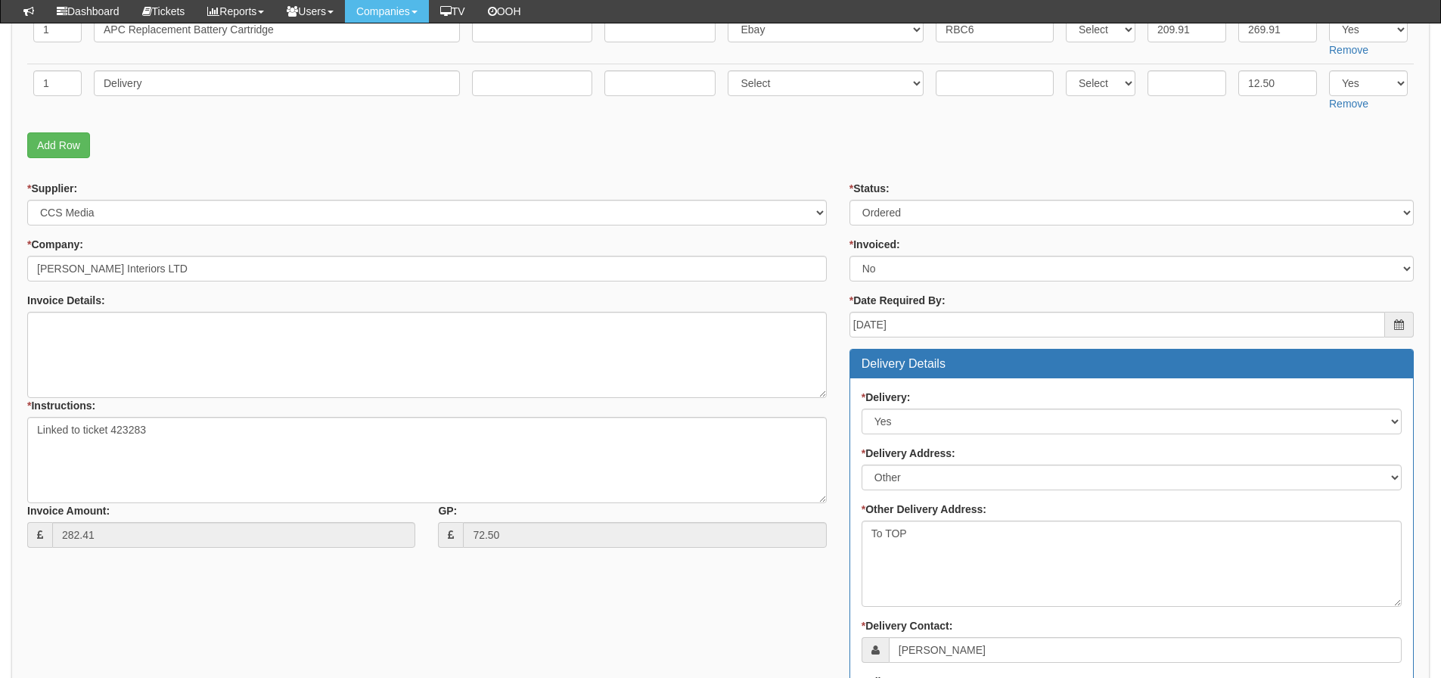
scroll to position [303, 0]
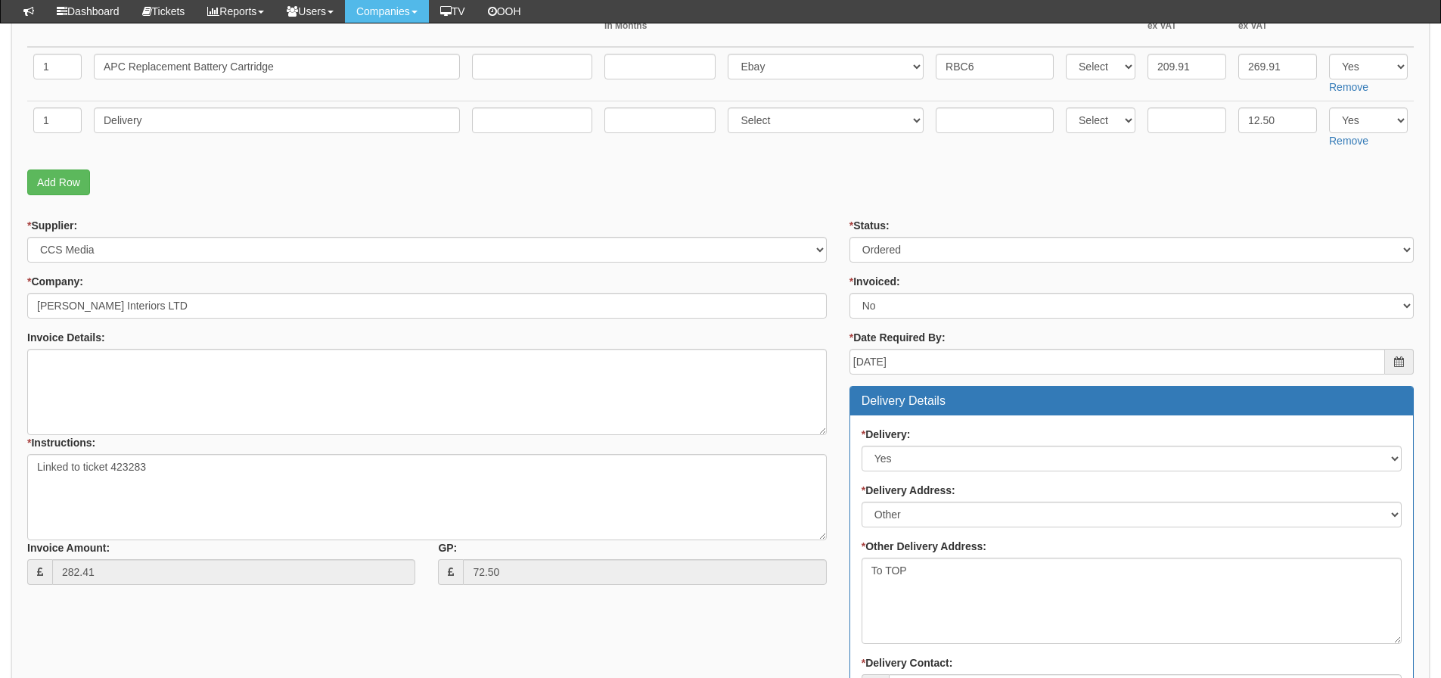
click at [129, 185] on p "Add Row" at bounding box center [720, 182] width 1387 height 26
drag, startPoint x: 296, startPoint y: 67, endPoint x: 54, endPoint y: 70, distance: 241.4
click at [54, 70] on tr "1 APC Replacement Battery Cartridge Select 123 REG.co.uk 1Password 3 4Gon AA Jo…" at bounding box center [720, 74] width 1387 height 54
drag, startPoint x: 155, startPoint y: 120, endPoint x: 73, endPoint y: 136, distance: 84.1
click at [73, 136] on tr "1 Delivery Select 123 REG.co.uk 1Password 3 4Gon AA Jones Electric Ltd Abzorb A…" at bounding box center [720, 128] width 1387 height 54
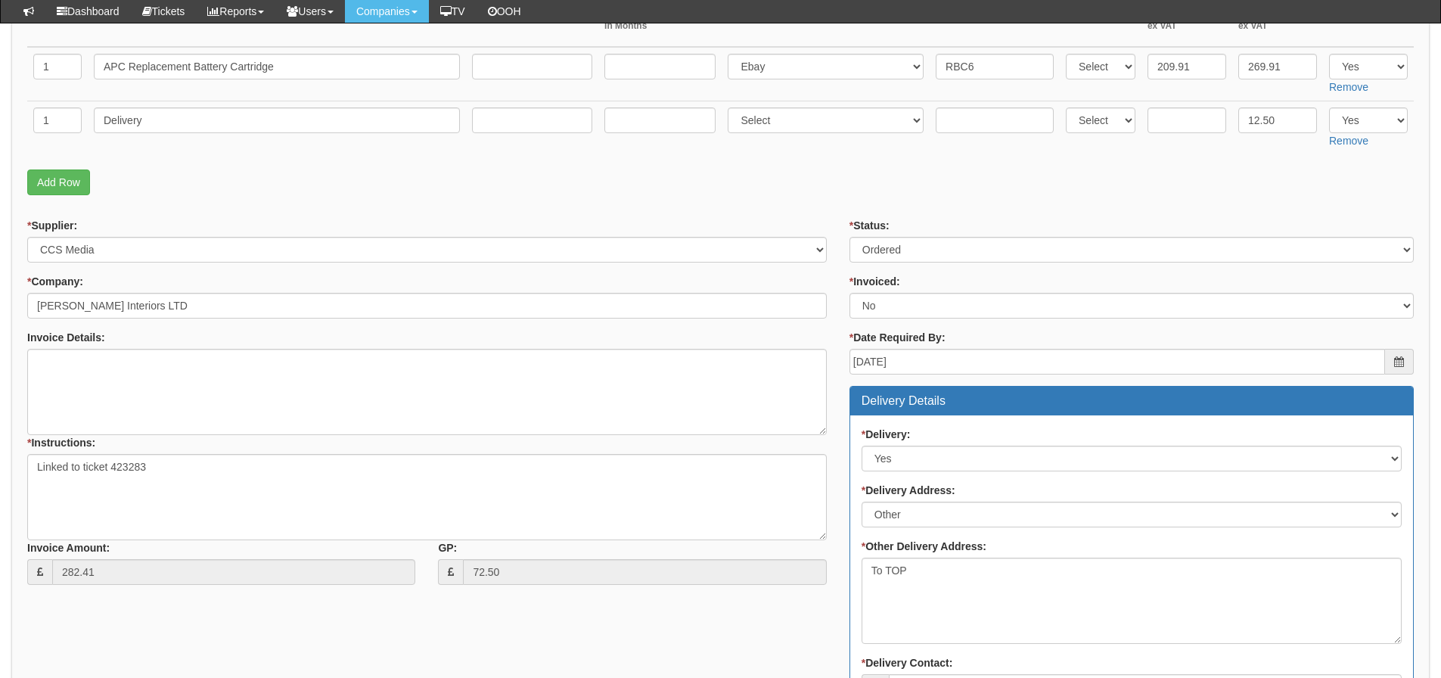
click at [995, 197] on fieldset "Items Required QTY Item Description Term In Months Supplier Supplier Reference …" at bounding box center [720, 78] width 1387 height 247
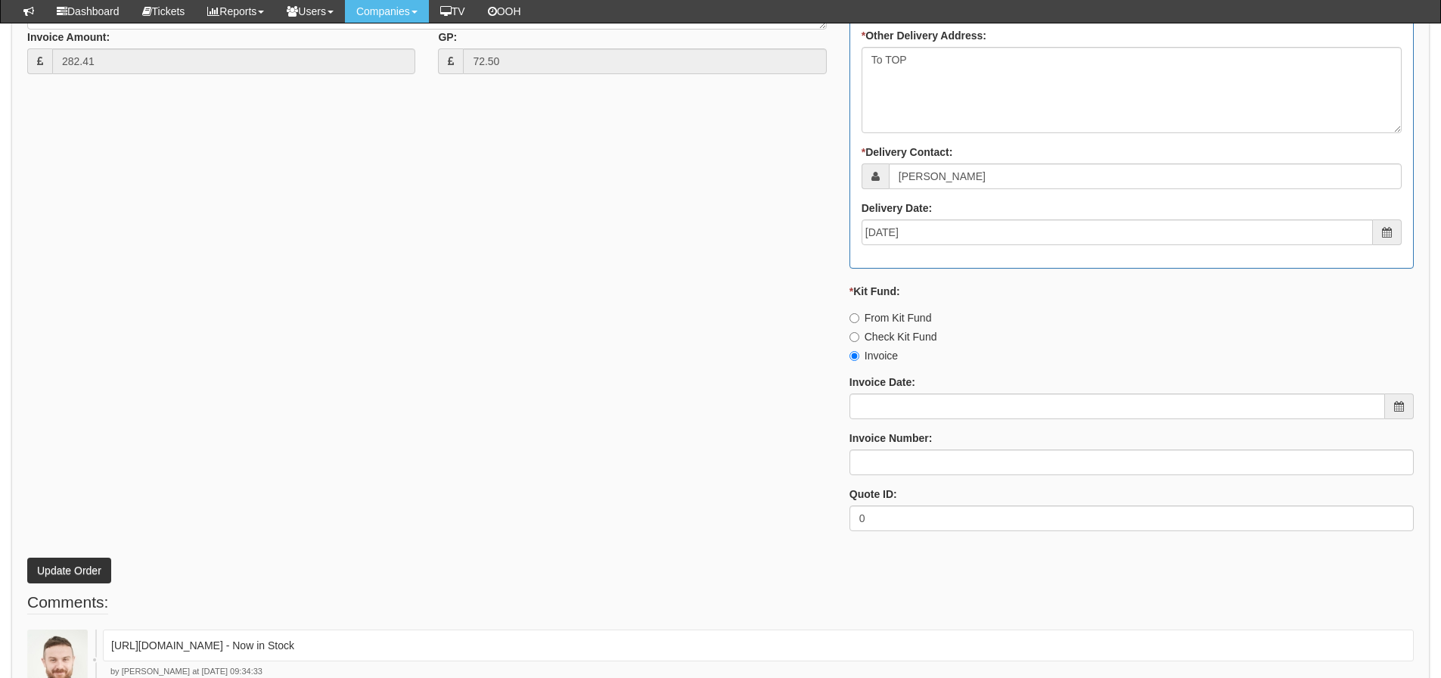
scroll to position [832, 0]
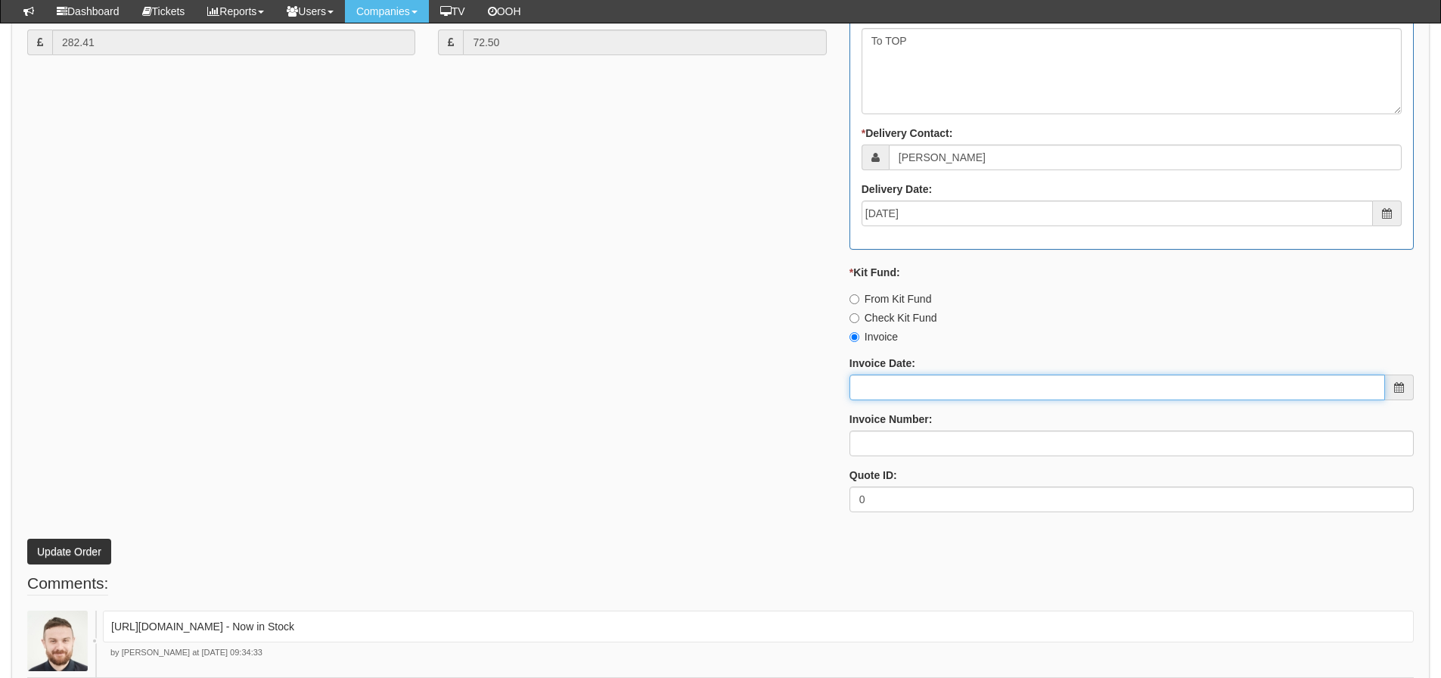
click at [956, 391] on input "Invoice Date:" at bounding box center [1118, 388] width 536 height 26
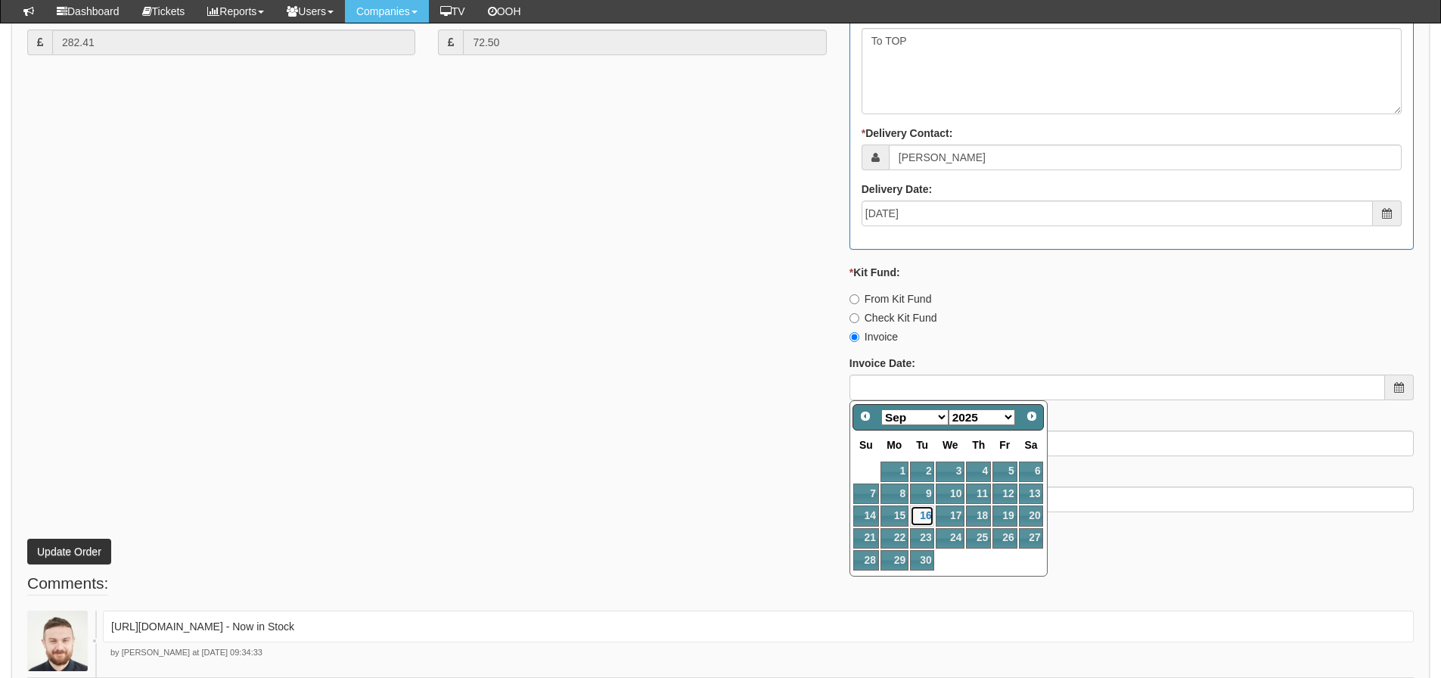
drag, startPoint x: 924, startPoint y: 511, endPoint x: 925, endPoint y: 476, distance: 35.6
click at [924, 511] on link "16" at bounding box center [922, 515] width 24 height 20
type input "2025-09-16"
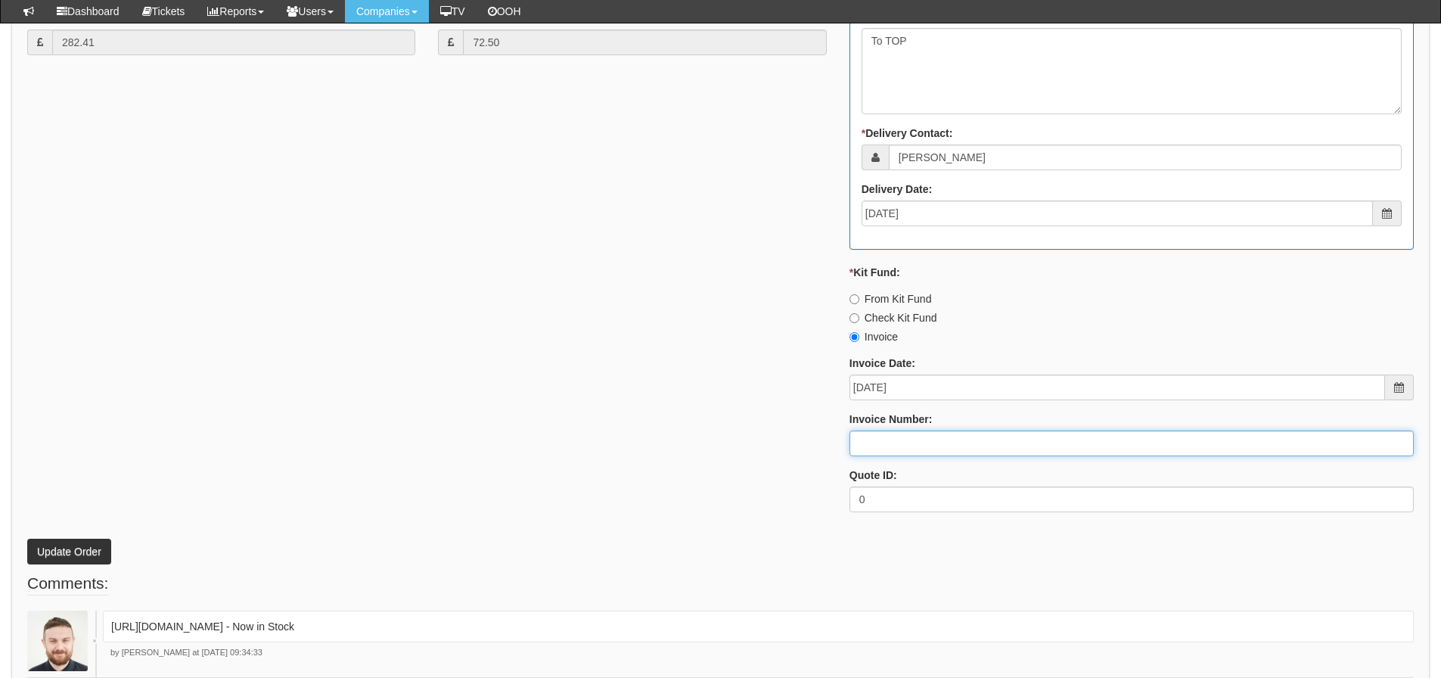
click at [919, 444] on input "Invoice Number:" at bounding box center [1132, 443] width 564 height 26
type input "206434"
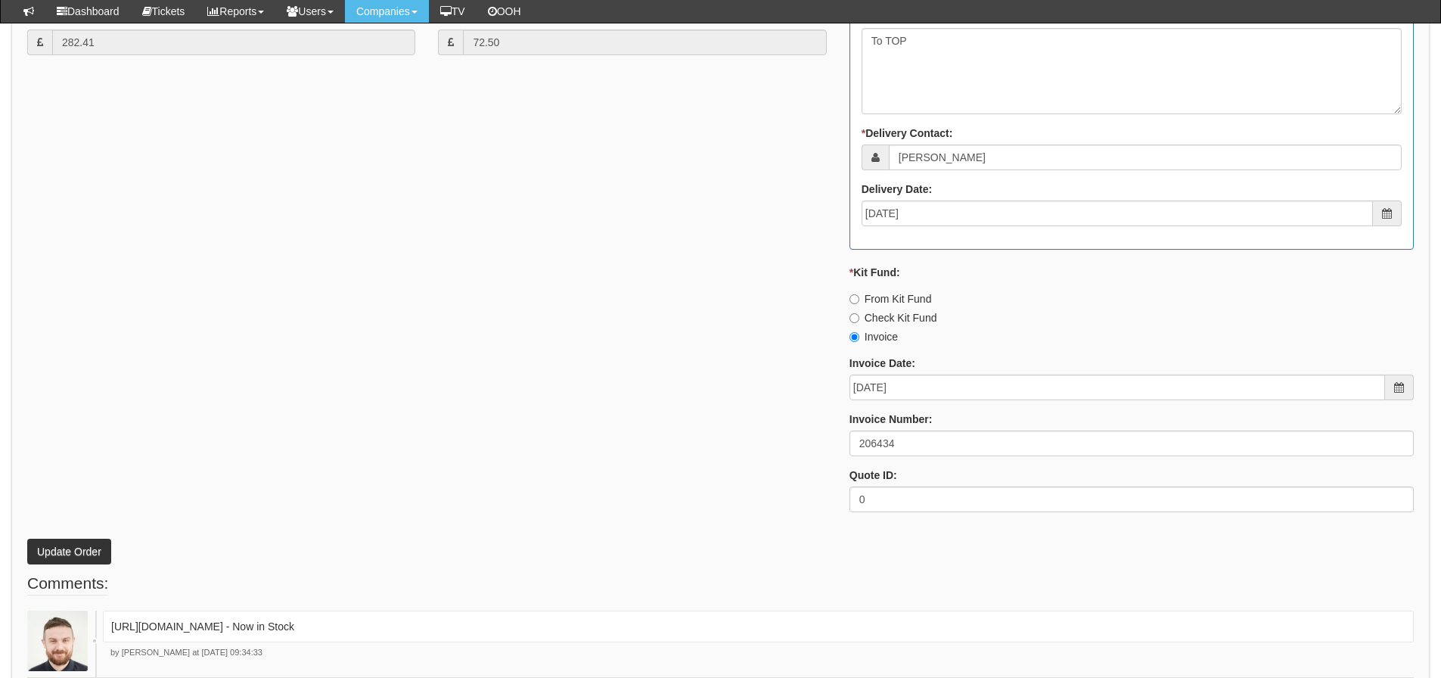
click at [548, 382] on div "* Supplier: Select 123 REG.co.uk 1Password 3 4Gon AA Jones Electric Ltd Abzorb …" at bounding box center [720, 106] width 1409 height 836
click at [67, 549] on button "Update Order" at bounding box center [69, 552] width 84 height 26
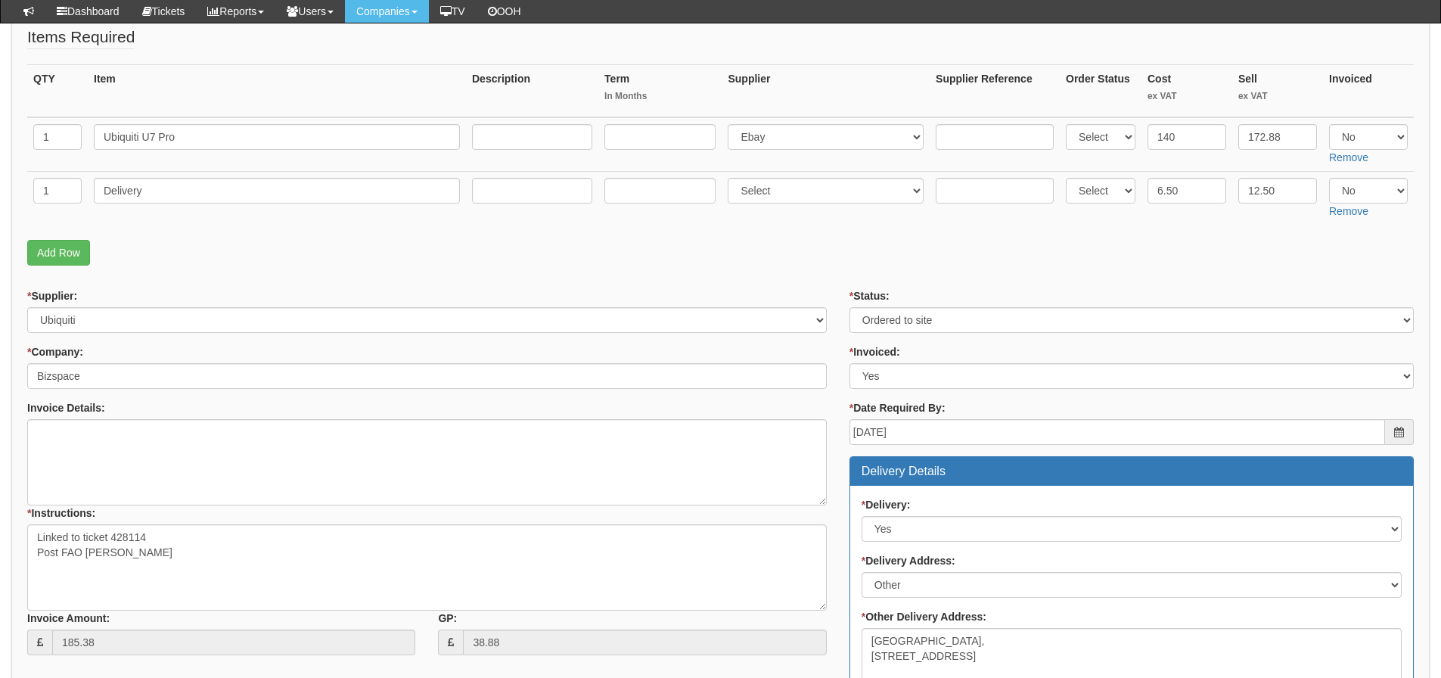
scroll to position [227, 0]
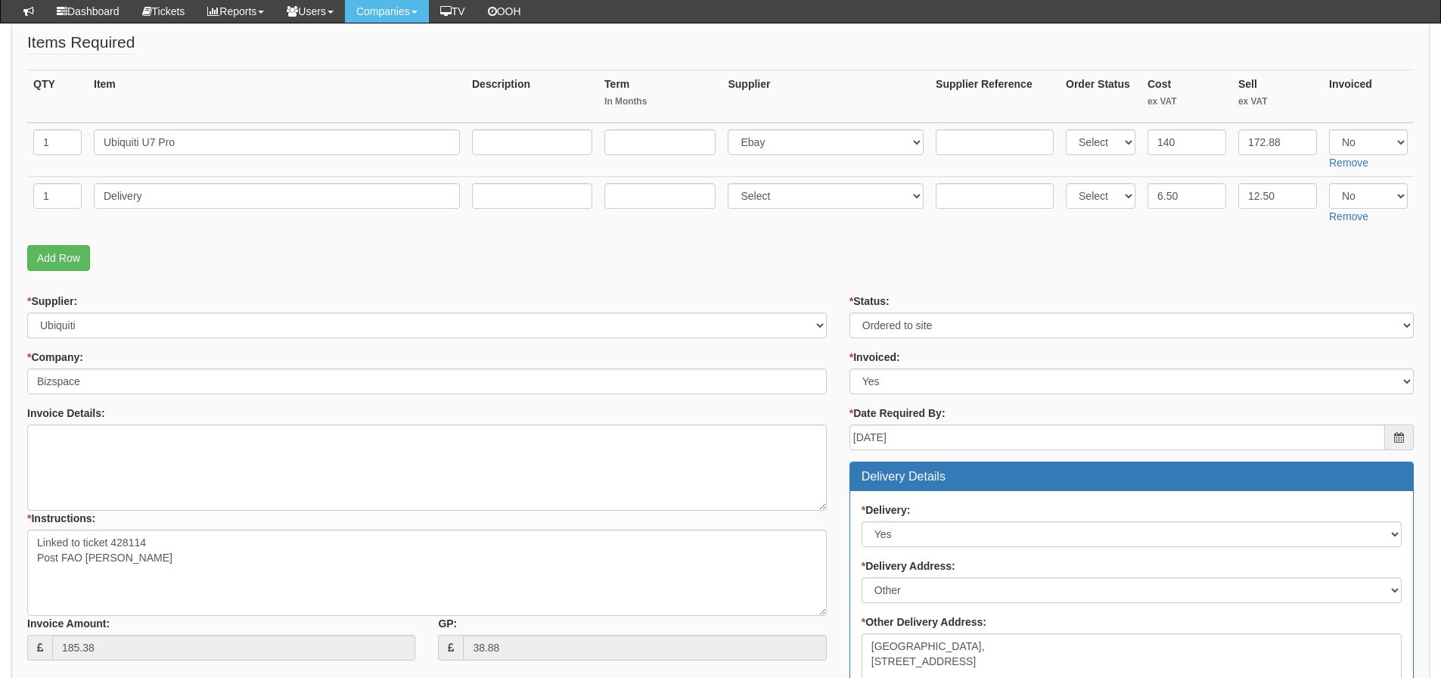
click at [85, 145] on td "1" at bounding box center [57, 150] width 61 height 54
drag, startPoint x: 100, startPoint y: 141, endPoint x: 252, endPoint y: 148, distance: 152.2
click at [252, 148] on input "Ubiquiti U7 Pro" at bounding box center [277, 142] width 366 height 26
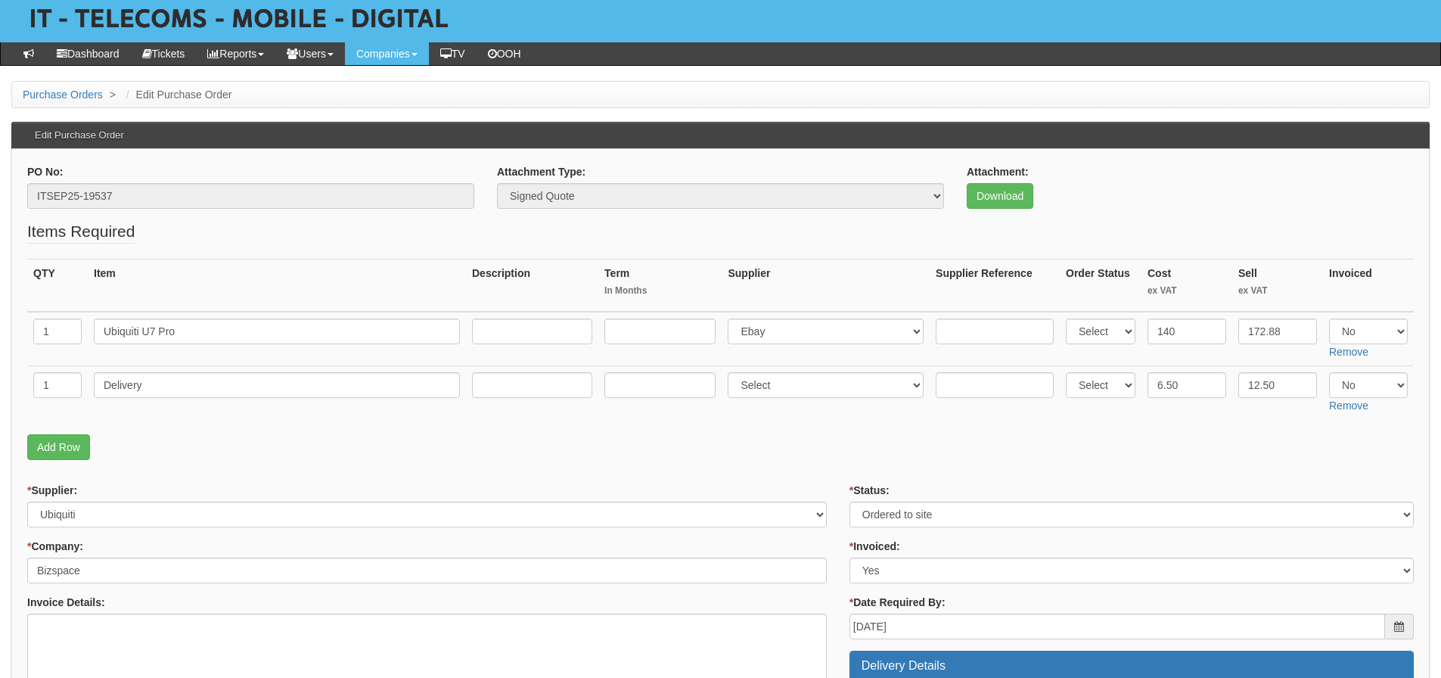
scroll to position [76, 0]
click at [1105, 444] on p "Add Row" at bounding box center [720, 448] width 1387 height 26
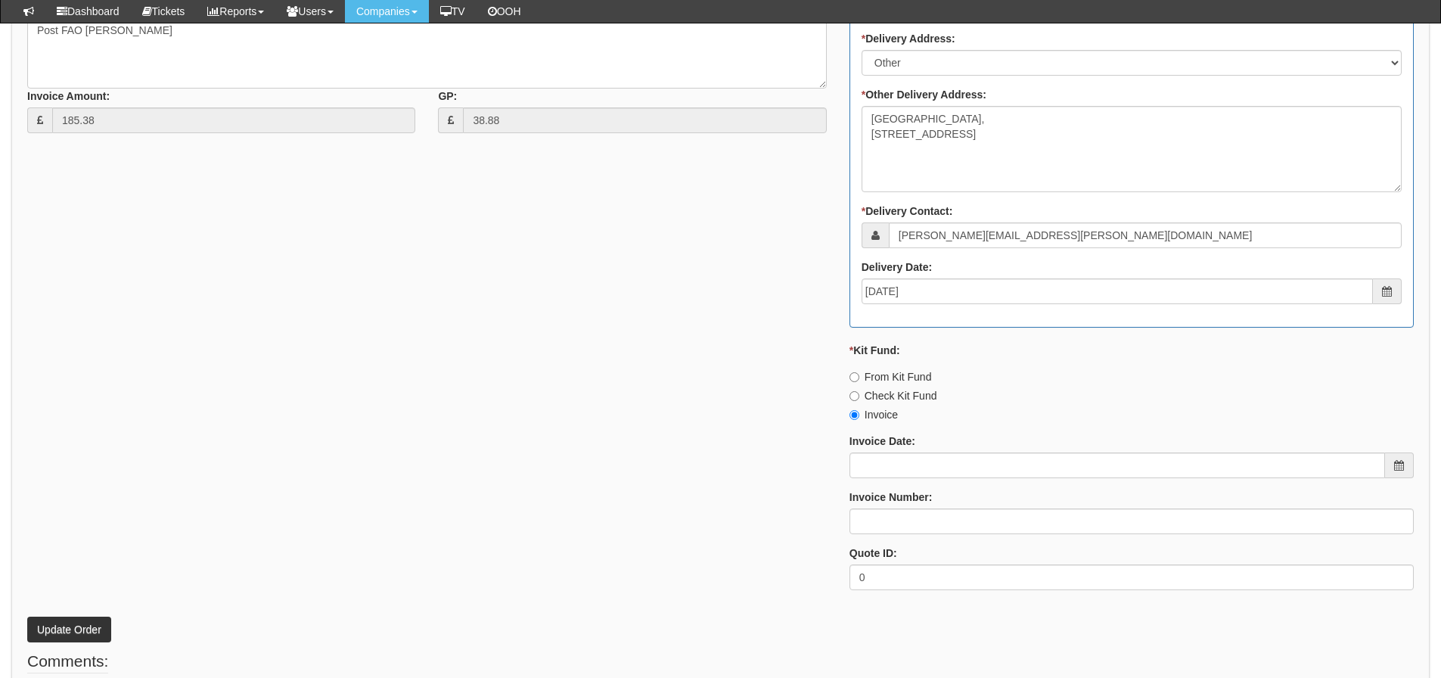
scroll to position [757, 0]
click at [972, 462] on input "Invoice Date:" at bounding box center [1118, 463] width 536 height 26
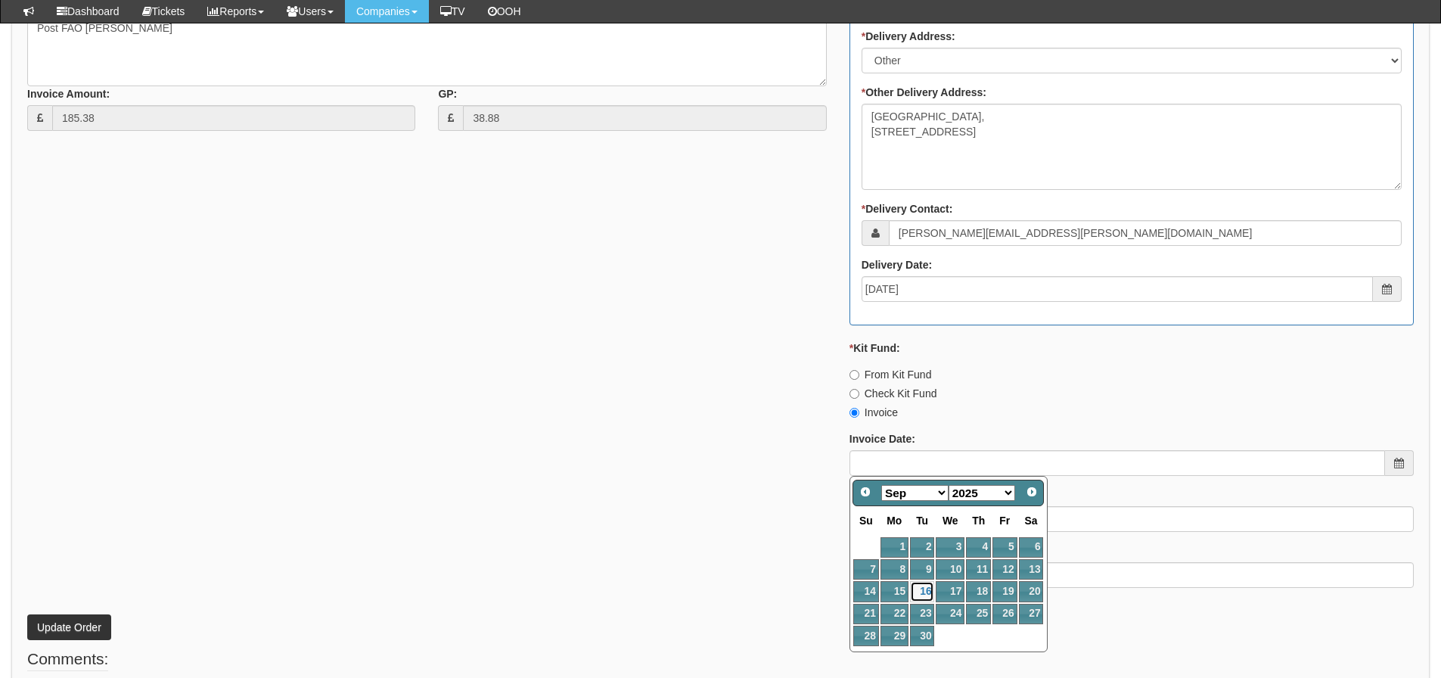
click at [918, 593] on link "16" at bounding box center [922, 591] width 24 height 20
type input "[DATE]"
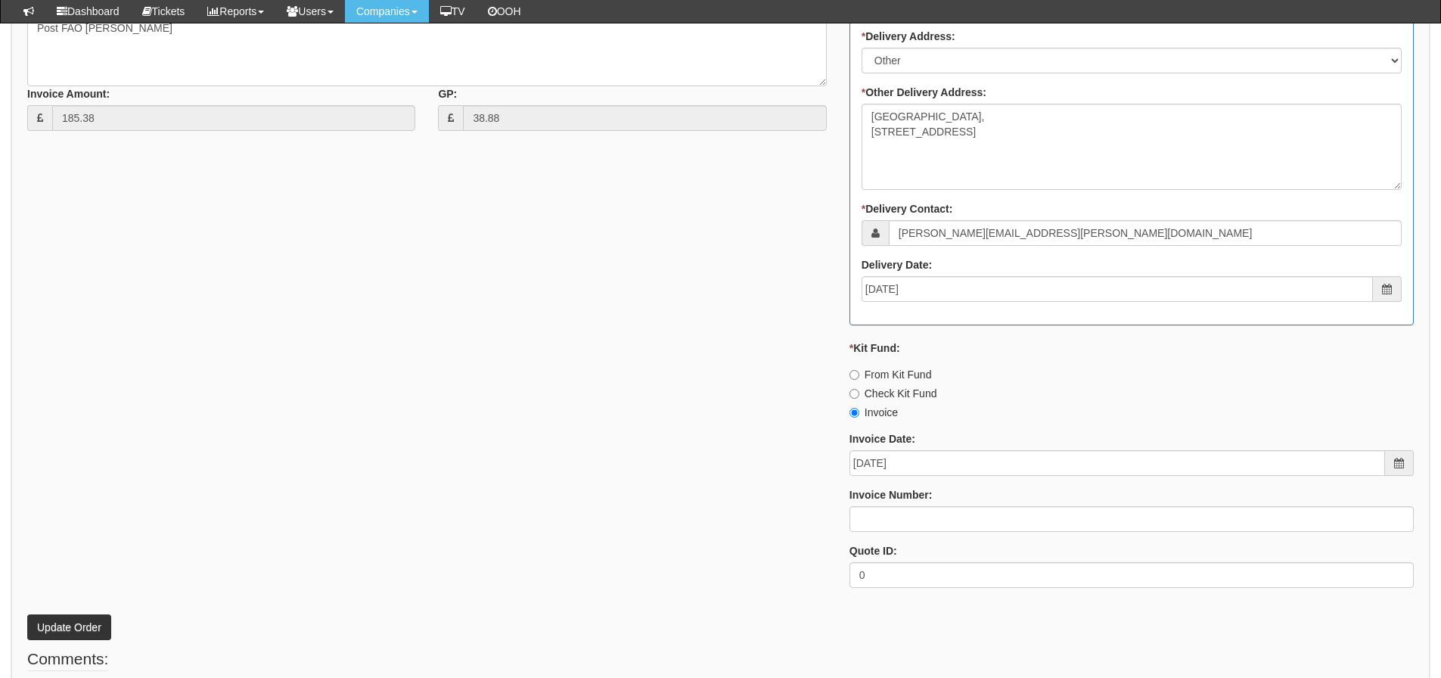
click at [910, 502] on label "Invoice Number:" at bounding box center [891, 494] width 83 height 15
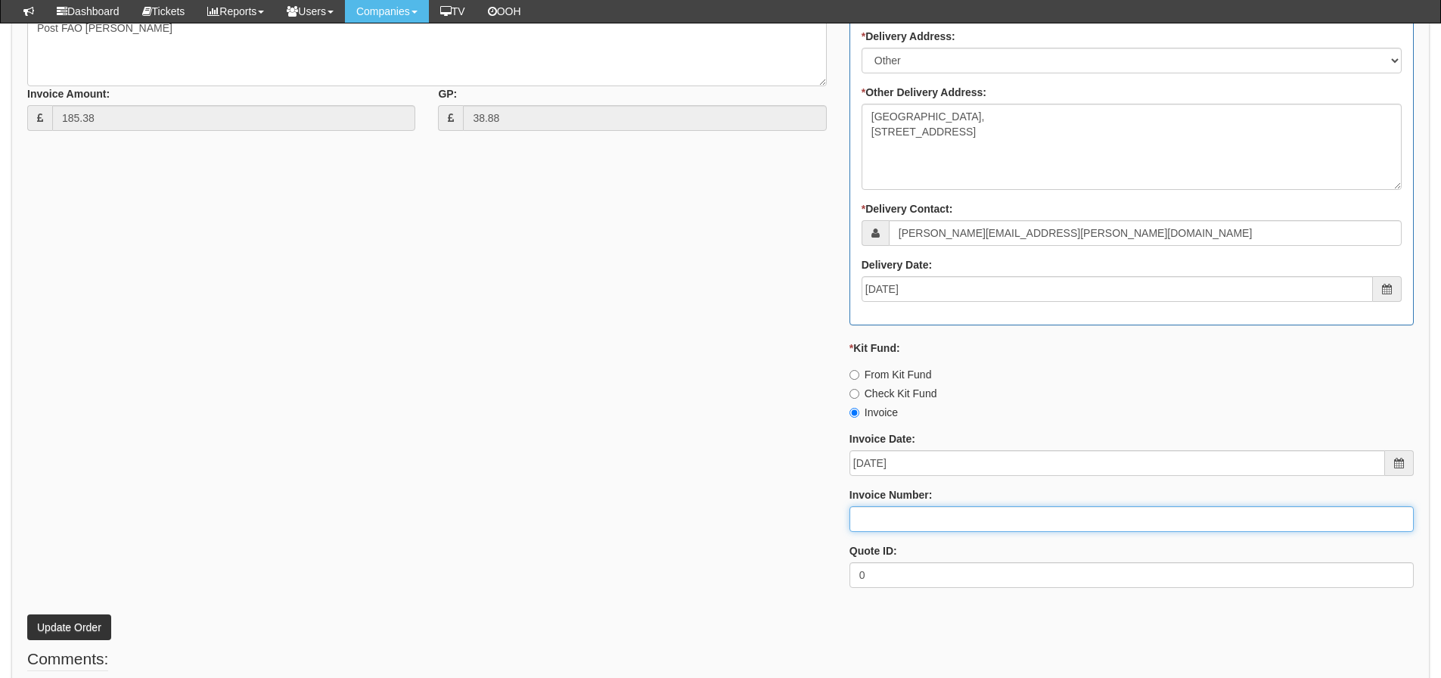
click at [910, 506] on input "Invoice Number:" at bounding box center [1132, 519] width 564 height 26
click at [909, 510] on input "Invoice Number:" at bounding box center [1132, 519] width 564 height 26
type input "206435"
click at [27, 614] on button "Update Order" at bounding box center [69, 627] width 84 height 26
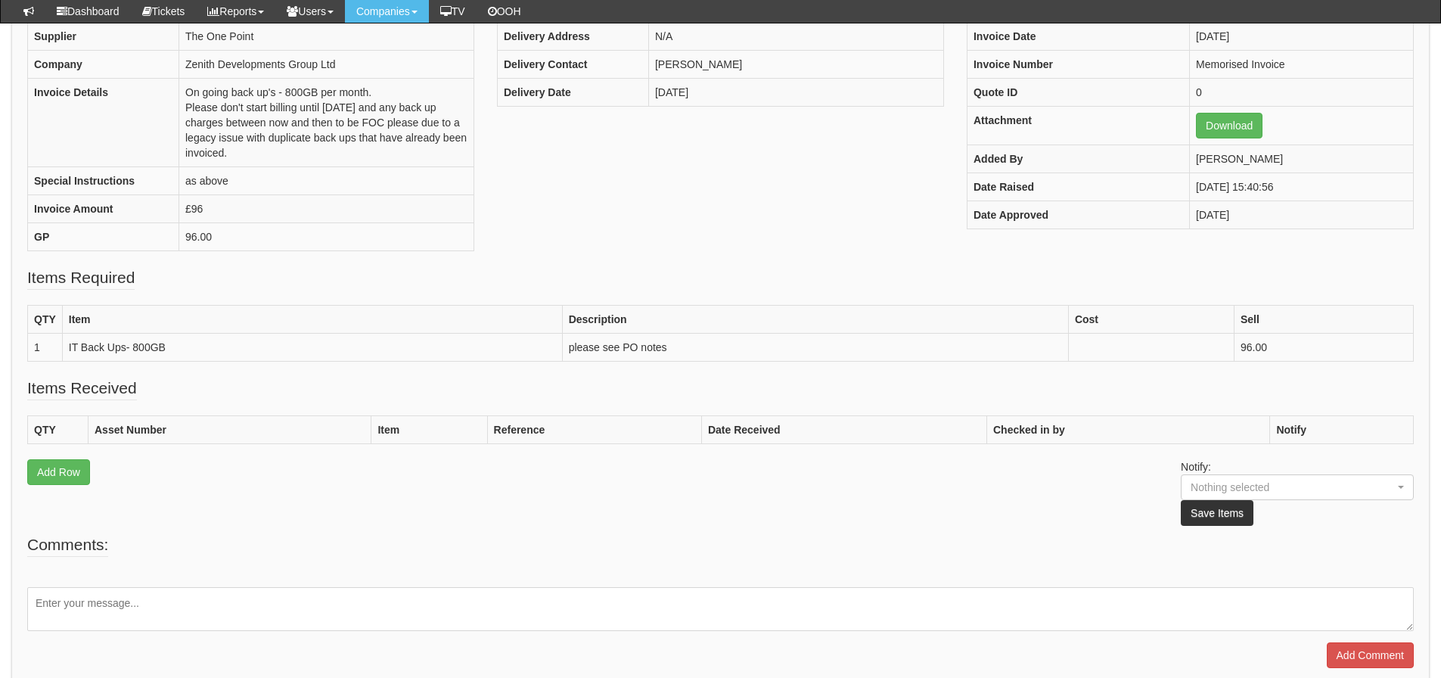
scroll to position [227, 0]
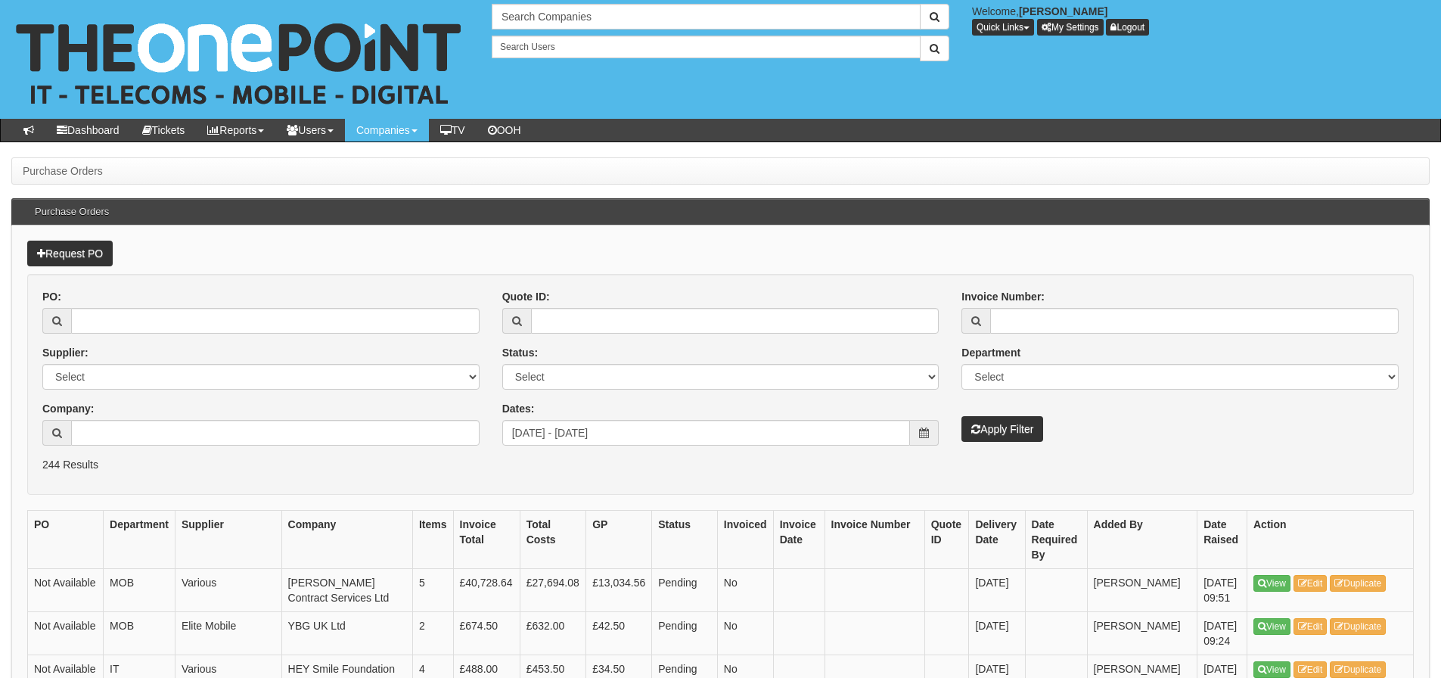
click at [1167, 451] on div "PO: Supplier: Select 123 [DOMAIN_NAME] 1Password 3 4Gon [PERSON_NAME] Electric …" at bounding box center [720, 373] width 1379 height 168
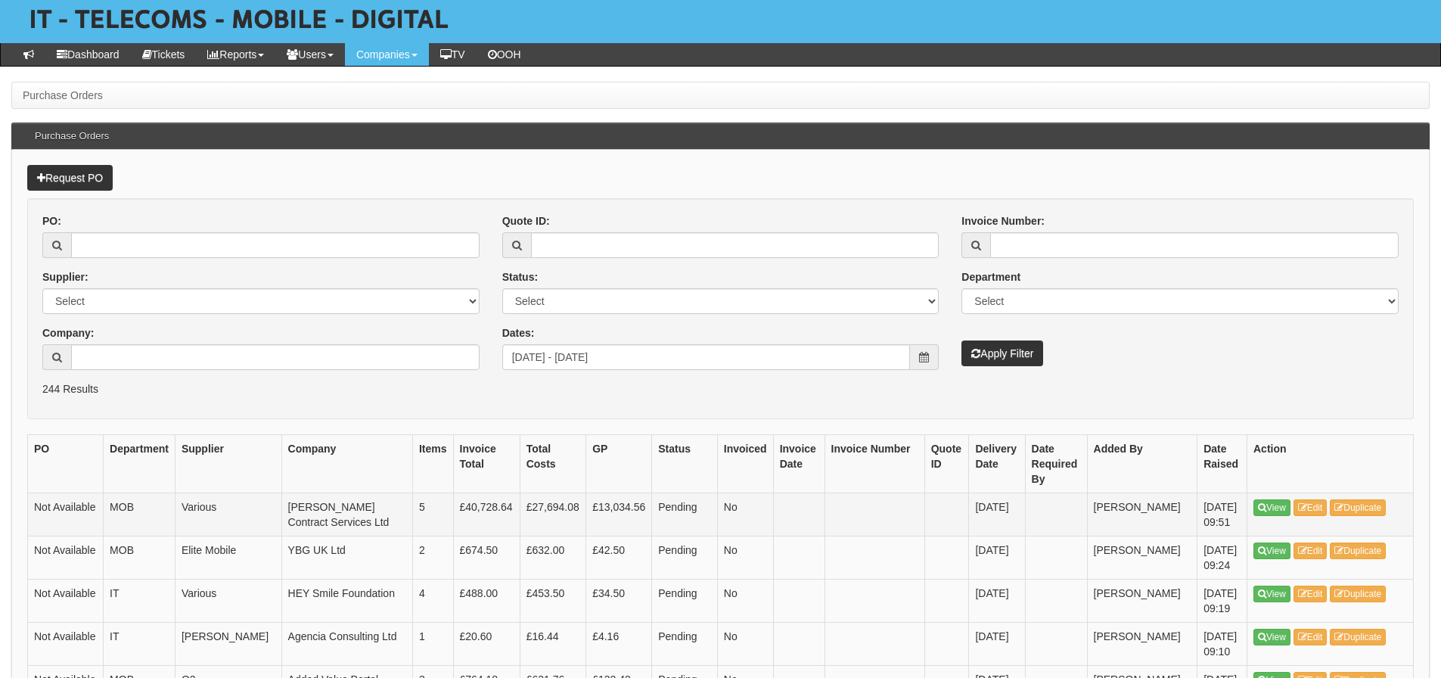
click at [210, 502] on td "Various" at bounding box center [228, 514] width 107 height 43
click at [635, 348] on input "[DATE] - [DATE]" at bounding box center [706, 357] width 409 height 26
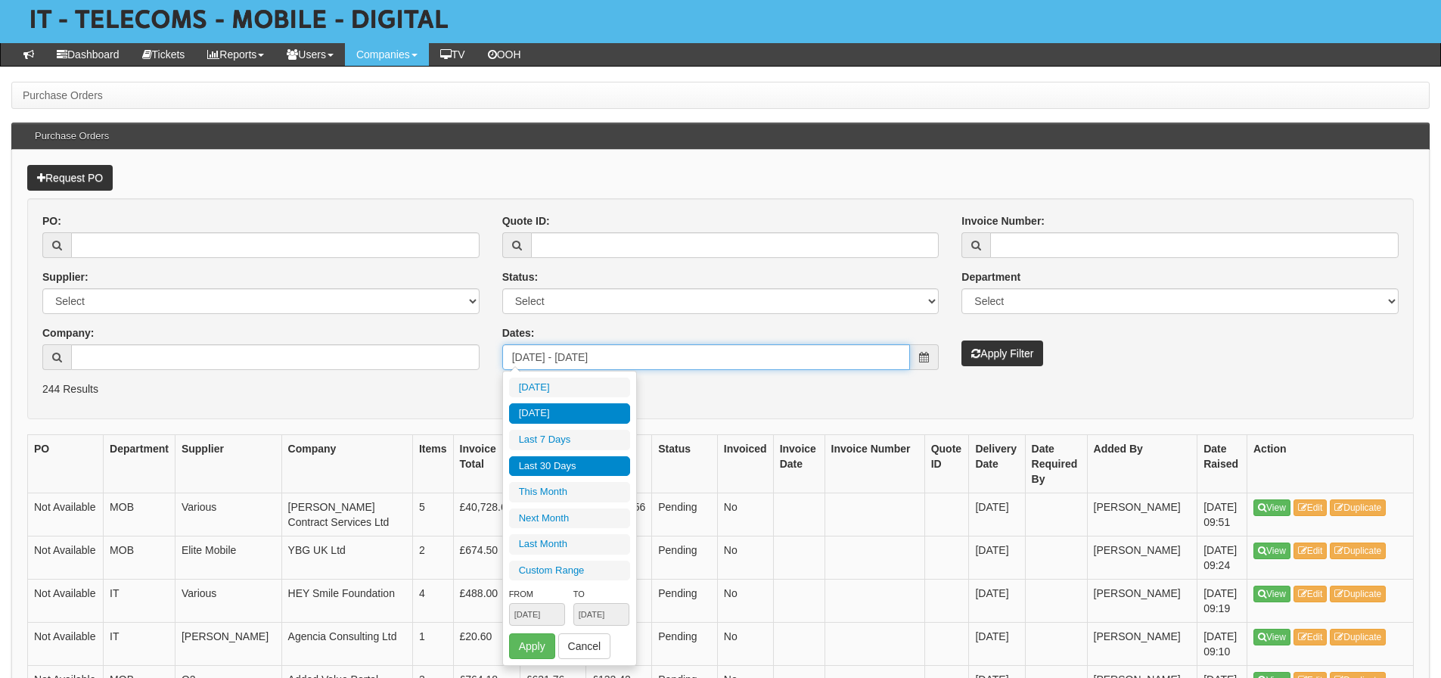
type input "2025-09-15"
type input "[DATE]"
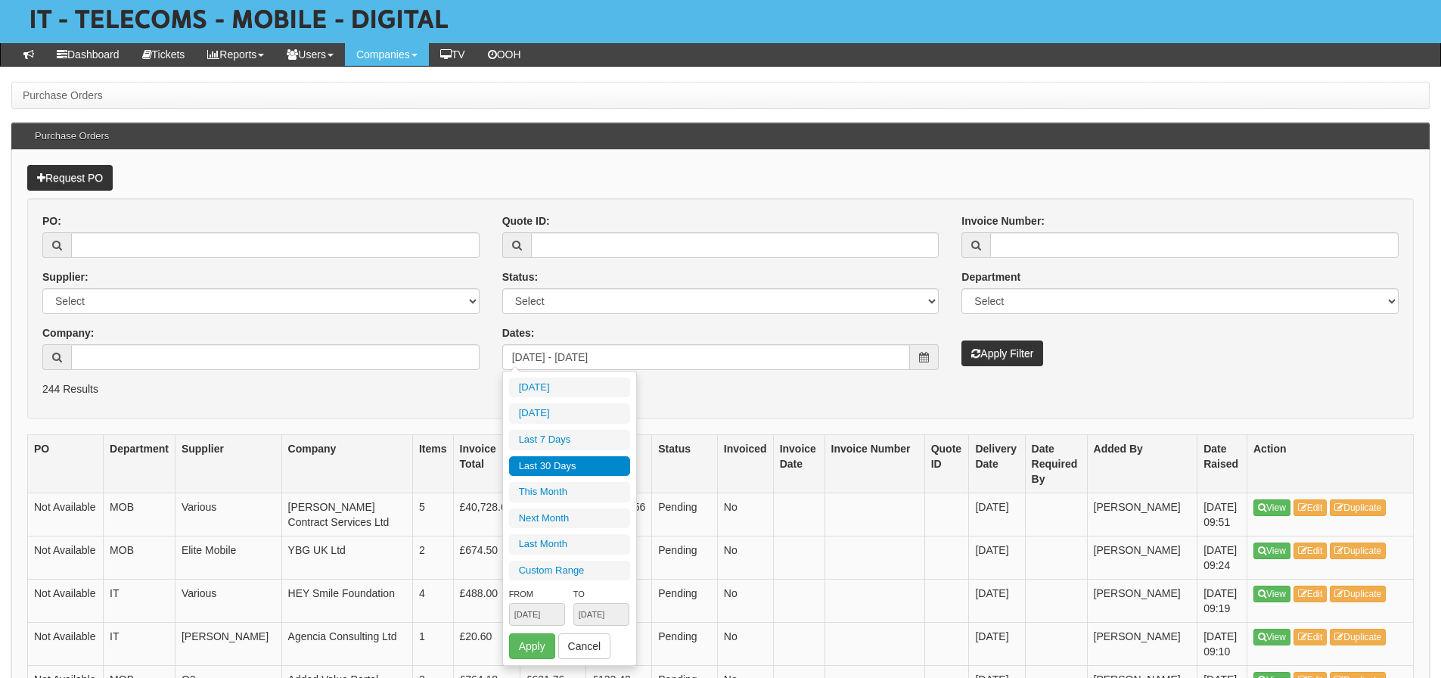
click at [560, 475] on li "Last 30 Days" at bounding box center [569, 466] width 121 height 20
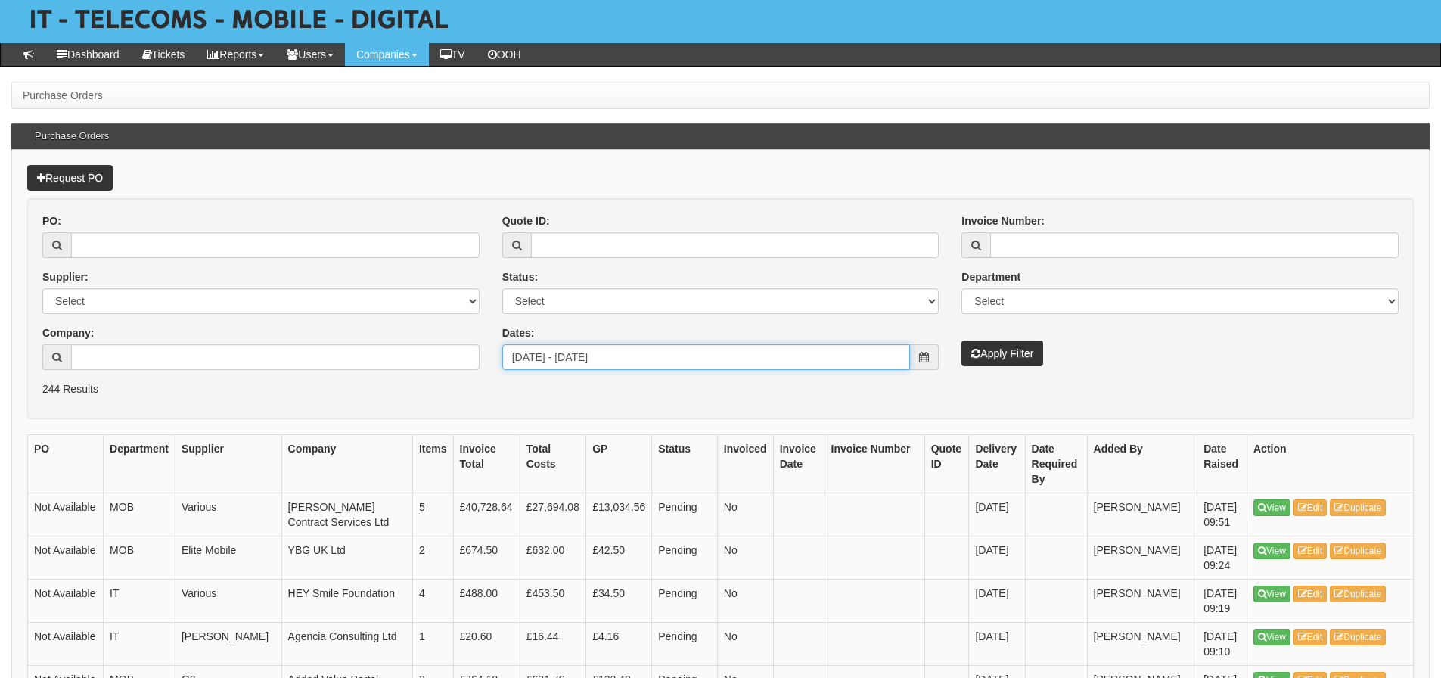
click at [701, 360] on input "[DATE] - [DATE]" at bounding box center [706, 357] width 409 height 26
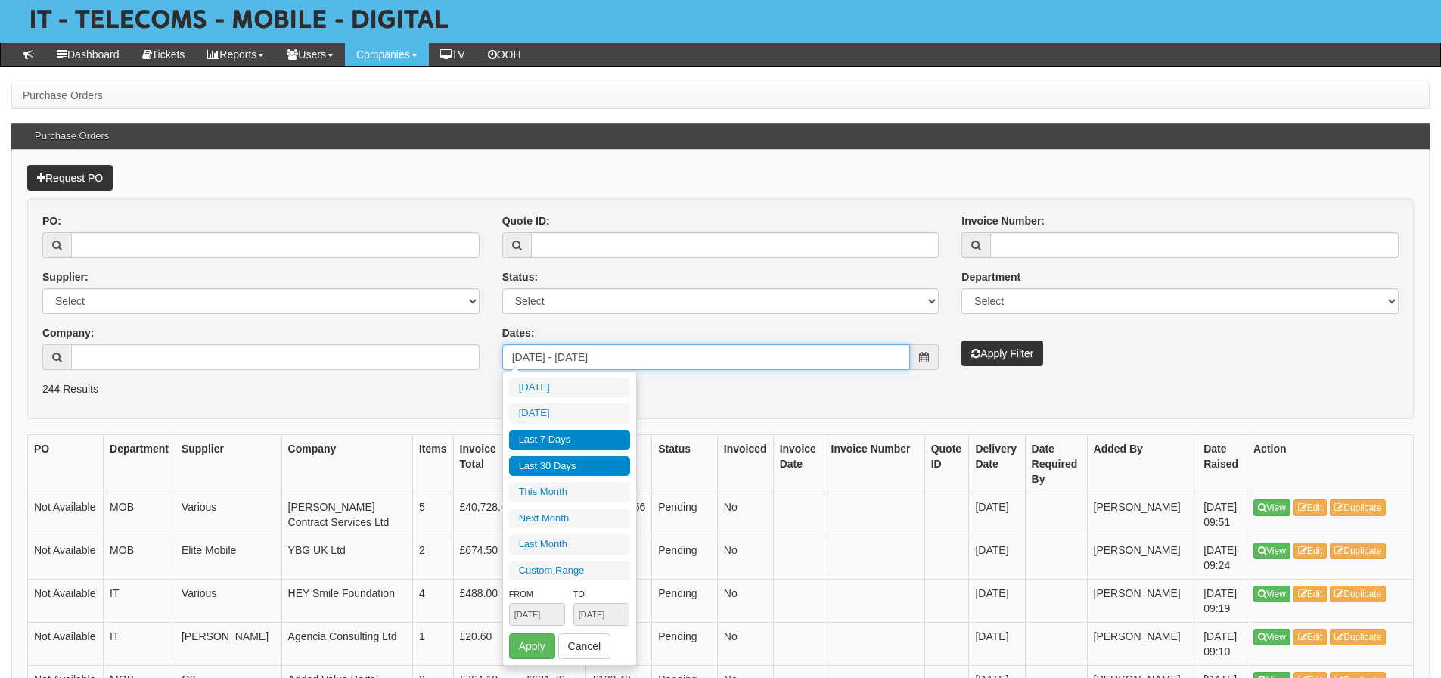
type input "2025-09-15"
type input "[DATE]"
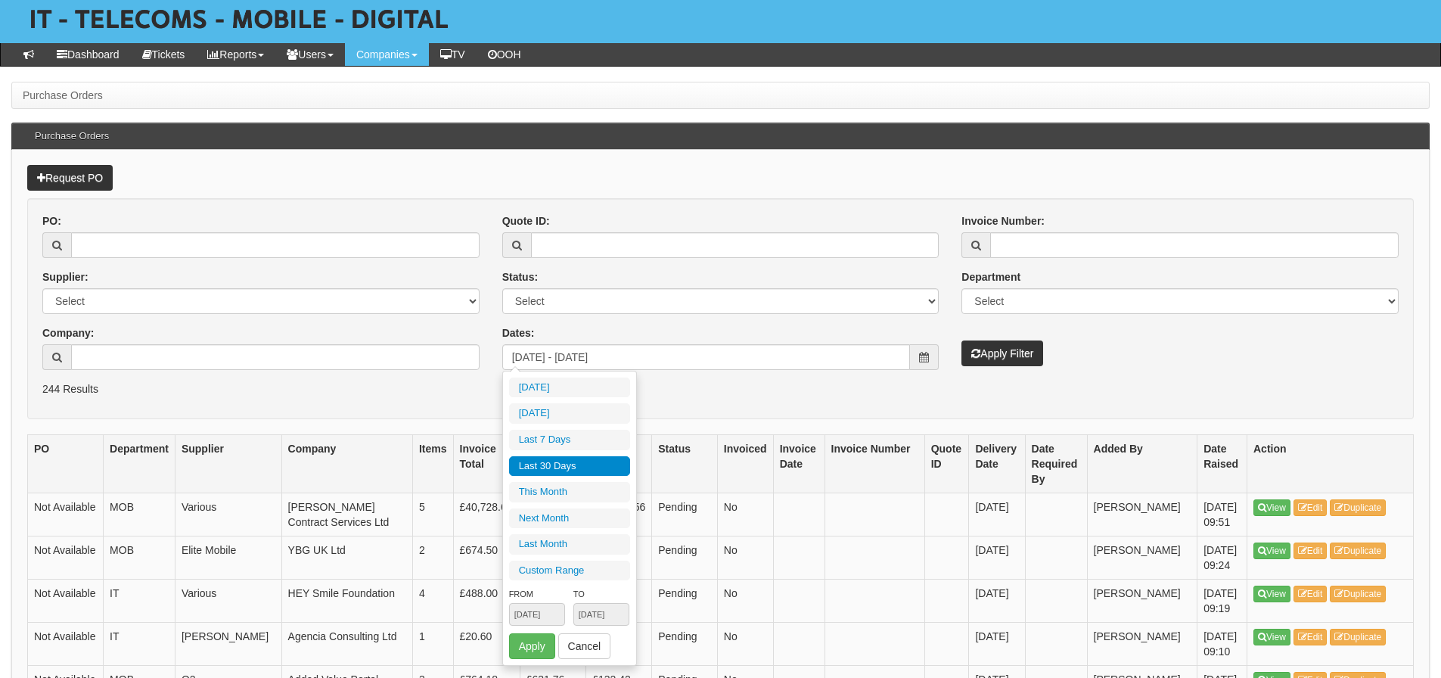
click at [567, 469] on li "Last 30 Days" at bounding box center [569, 466] width 121 height 20
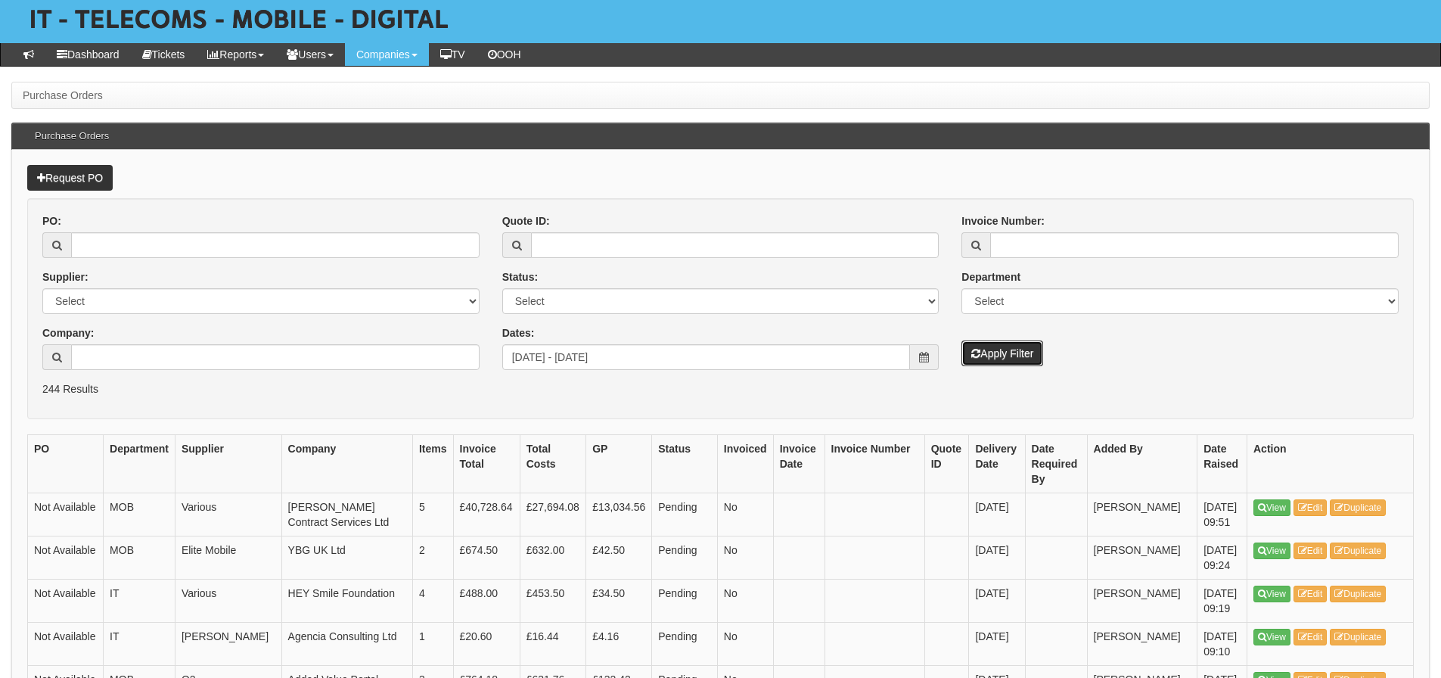
click at [1014, 349] on button "Apply Filter" at bounding box center [1003, 353] width 82 height 26
